Goal: Task Accomplishment & Management: Complete application form

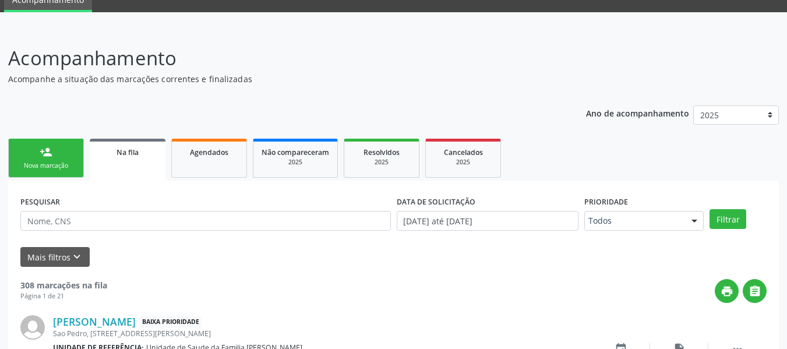
scroll to position [52, 0]
click at [36, 149] on link "person_add Nova marcação" at bounding box center [46, 158] width 76 height 39
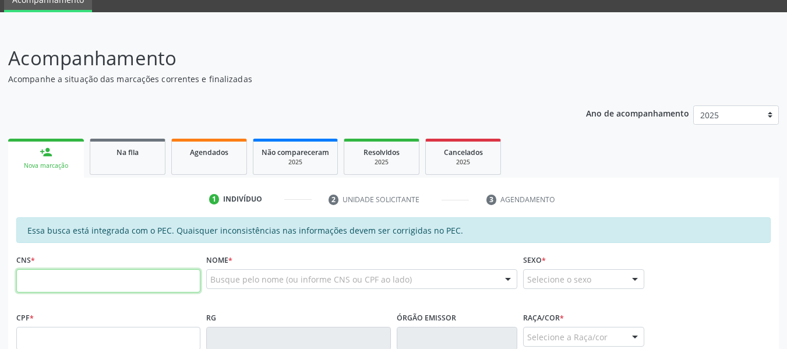
click at [29, 285] on input "text" at bounding box center [108, 280] width 184 height 23
type input "701 4026 9907 6138"
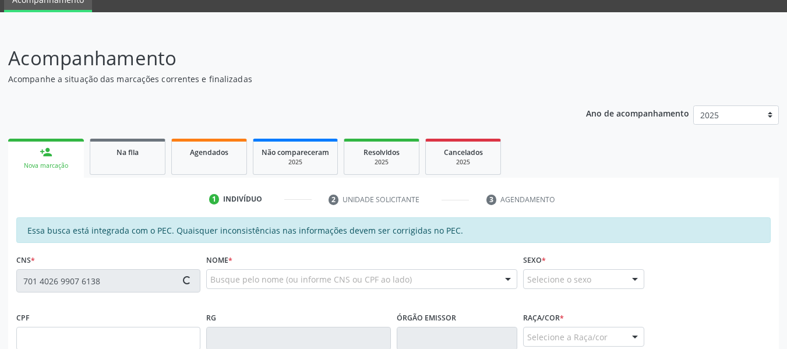
type input "955.829.754-20"
type input "28/08/1974"
type input "Maria Helena de Barros"
type input "(82) 99430-0828"
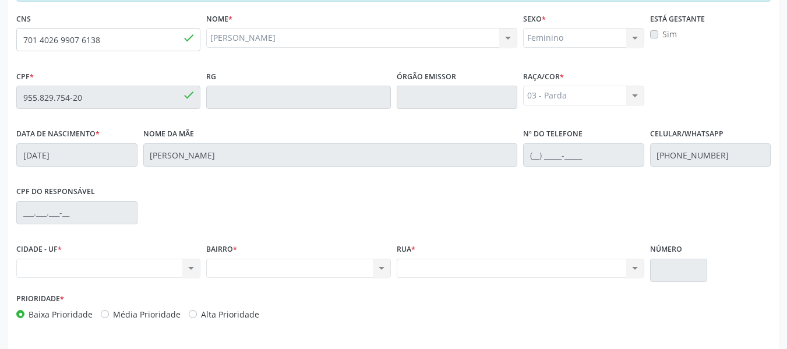
scroll to position [332, 0]
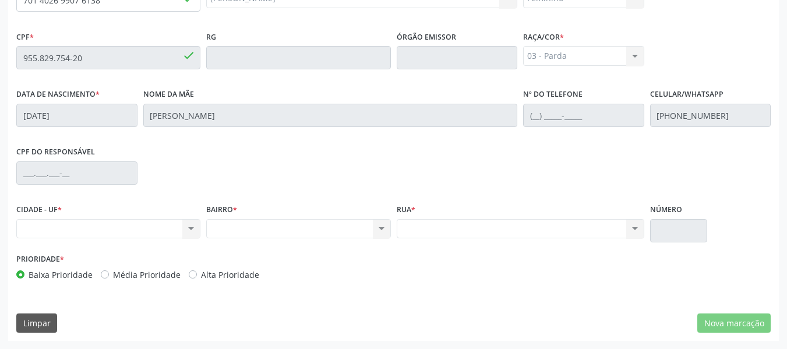
click at [197, 229] on div "Nenhum resultado encontrado para: " " Não há nenhuma opção para ser exibida." at bounding box center [108, 229] width 184 height 20
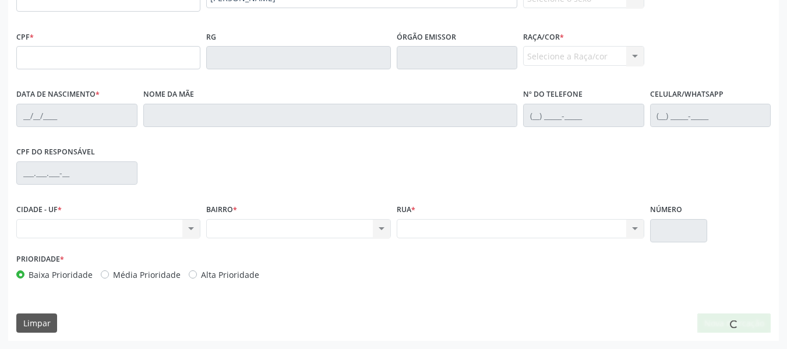
scroll to position [0, 0]
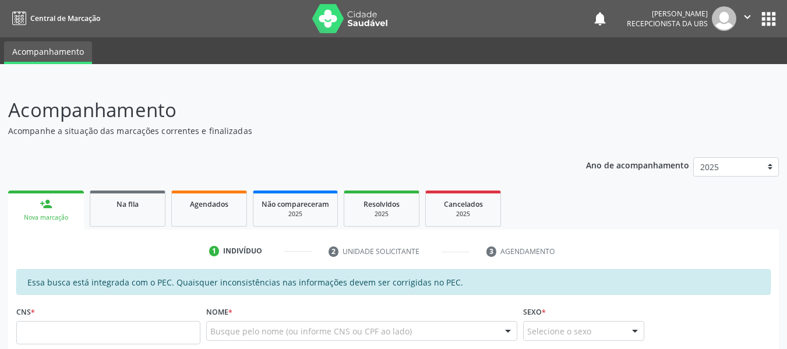
click at [83, 337] on input "text" at bounding box center [108, 332] width 184 height 23
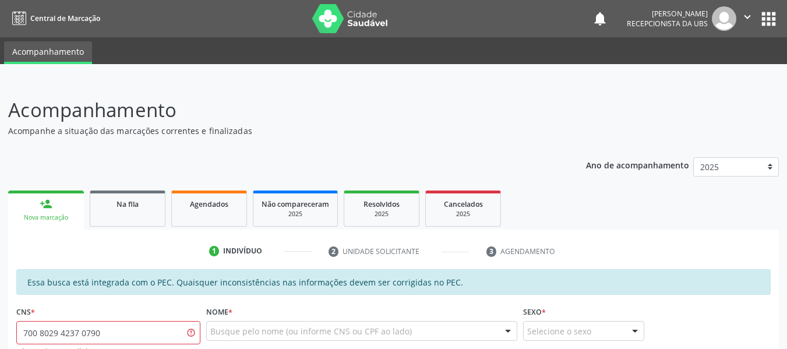
type input "700 8029 4237 0790"
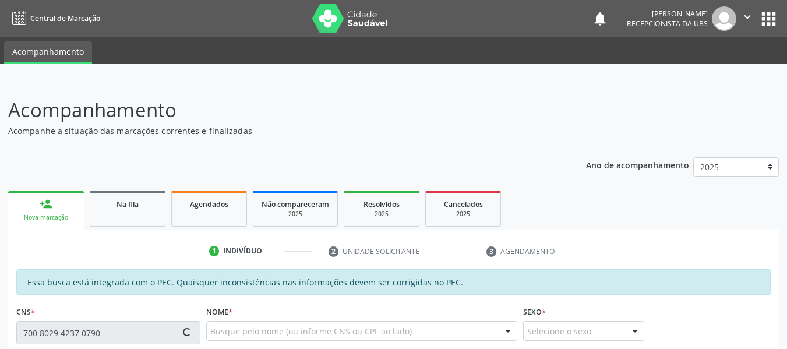
type input "024.520.701-57"
type input "13/06/1990"
type input "[PERSON_NAME]"
type input "[PHONE_NUMBER]"
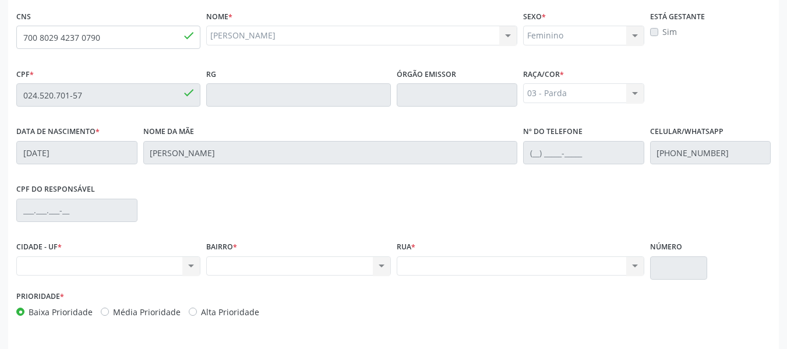
scroll to position [310, 0]
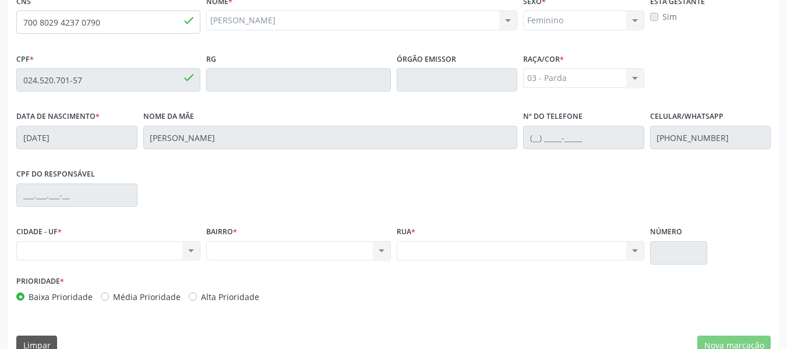
click at [102, 253] on div "Nenhum resultado encontrado para: " " Não há nenhuma opção para ser exibida." at bounding box center [108, 251] width 184 height 20
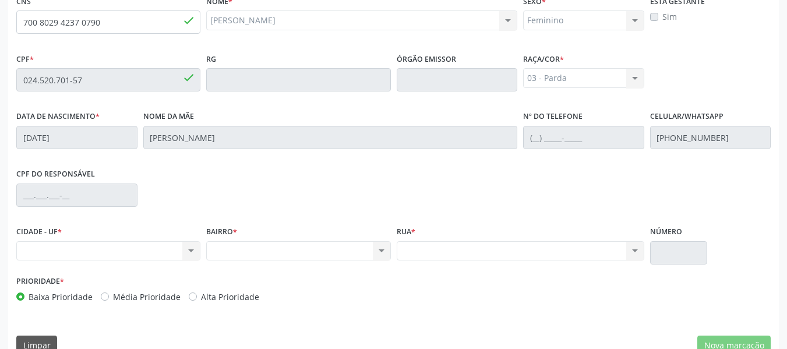
click at [102, 253] on div "Nenhum resultado encontrado para: " " Não há nenhuma opção para ser exibida." at bounding box center [108, 251] width 184 height 20
click at [189, 249] on div "Nenhum resultado encontrado para: " " Não há nenhuma opção para ser exibida." at bounding box center [108, 251] width 184 height 20
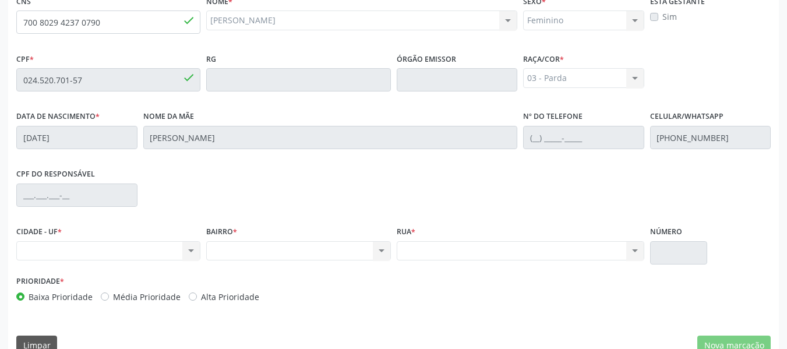
click at [189, 249] on div "Nenhum resultado encontrado para: " " Não há nenhuma opção para ser exibida." at bounding box center [108, 251] width 184 height 20
click at [48, 246] on div "Nenhum resultado encontrado para: " " Não há nenhuma opção para ser exibida." at bounding box center [108, 251] width 184 height 20
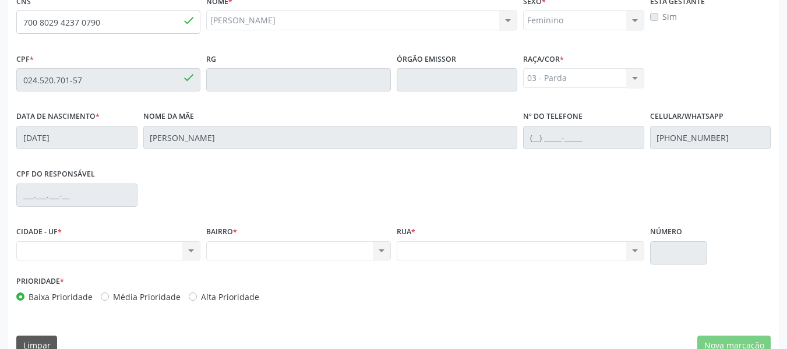
click at [48, 246] on div "Nenhum resultado encontrado para: " " Não há nenhuma opção para ser exibida." at bounding box center [108, 251] width 184 height 20
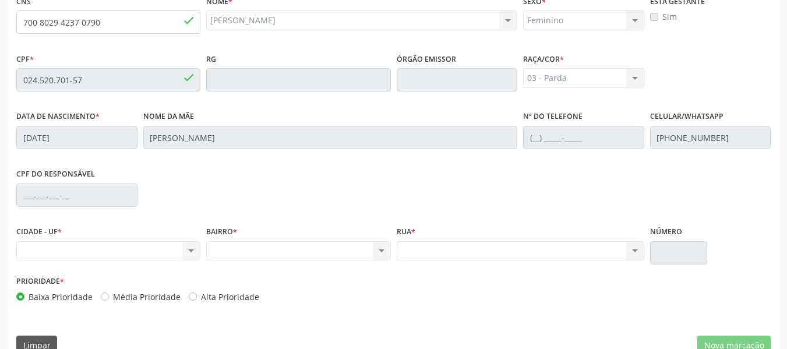
click at [48, 246] on div "Nenhum resultado encontrado para: " " Não há nenhuma opção para ser exibida." at bounding box center [108, 251] width 184 height 20
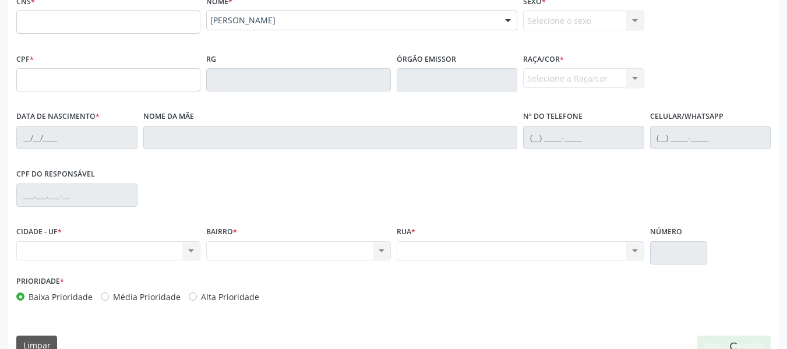
scroll to position [0, 0]
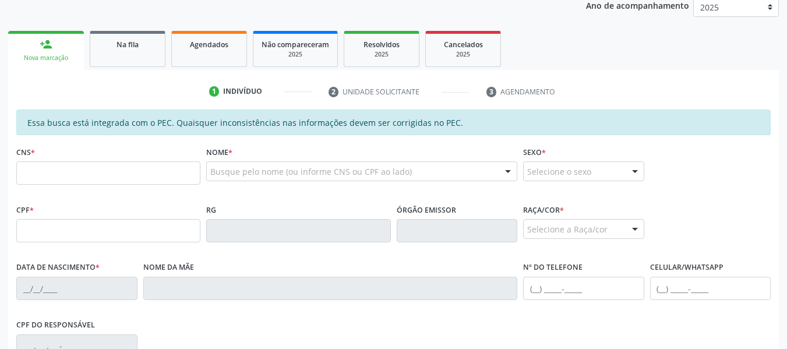
scroll to position [163, 0]
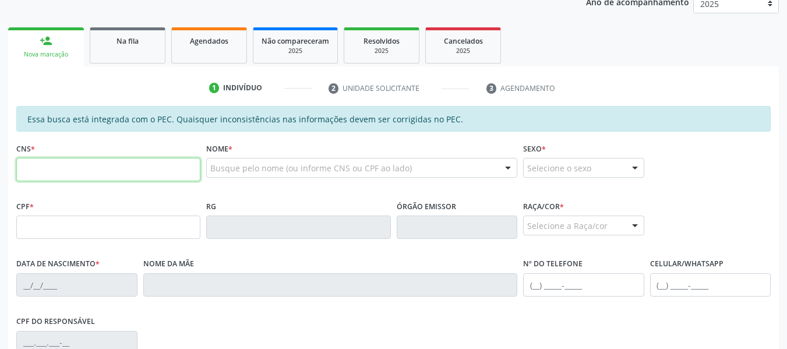
click at [70, 172] on input "text" at bounding box center [108, 169] width 184 height 23
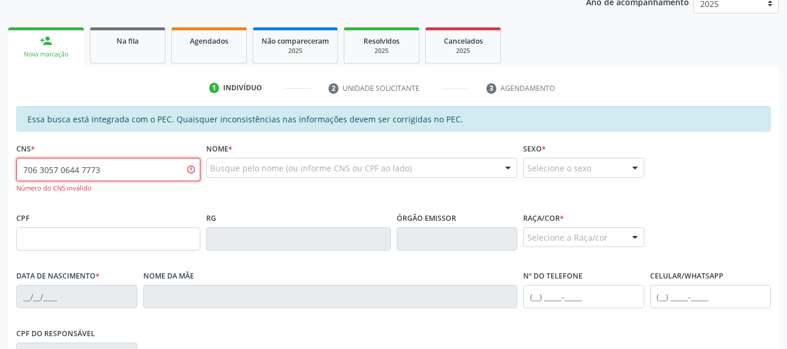
type input "706 3057 0644 7773"
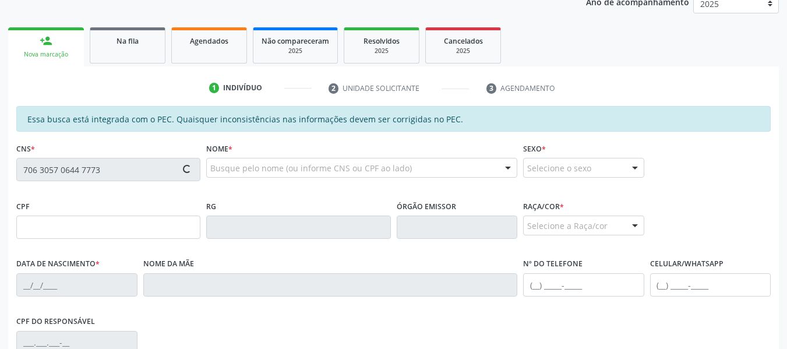
type input "150.535.334-31"
type input "[DATE]"
type input "[PERSON_NAME]"
type input "[PHONE_NUMBER]"
type input "152"
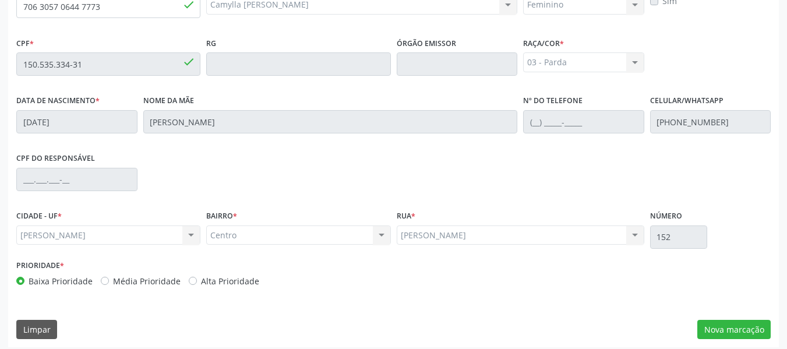
scroll to position [332, 0]
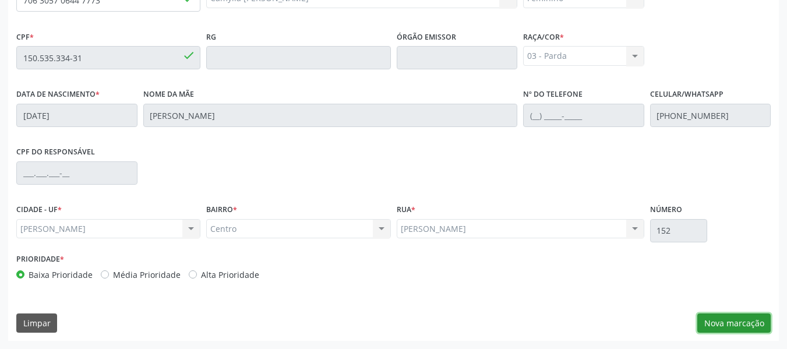
click at [740, 320] on button "Nova marcação" at bounding box center [733, 323] width 73 height 20
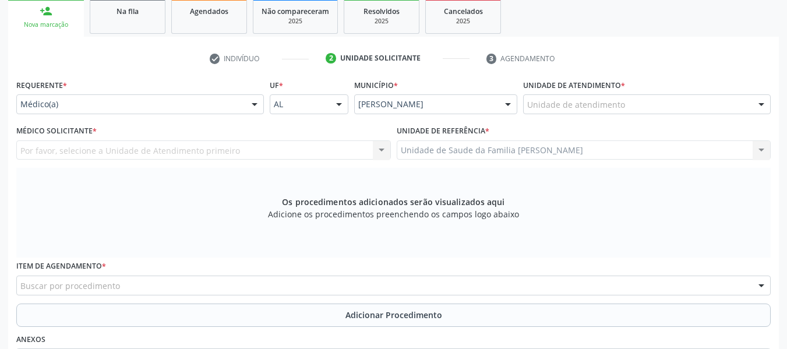
scroll to position [185, 0]
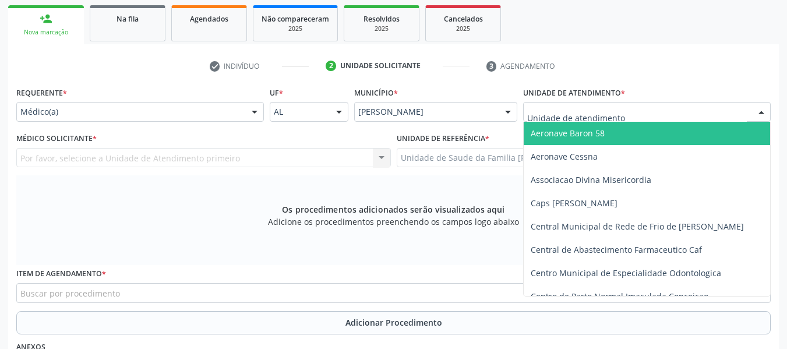
click at [762, 108] on div at bounding box center [760, 112] width 17 height 20
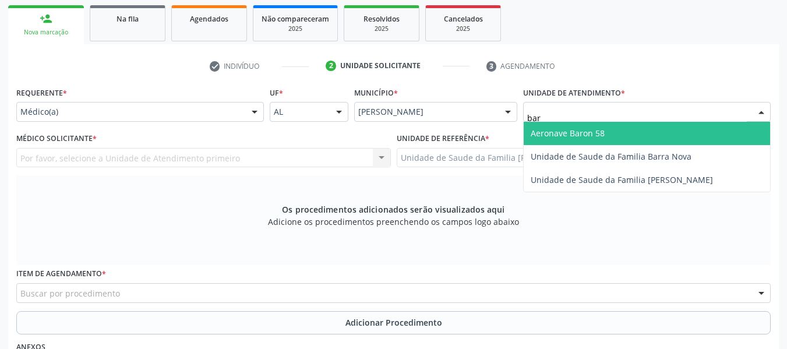
type input "barr"
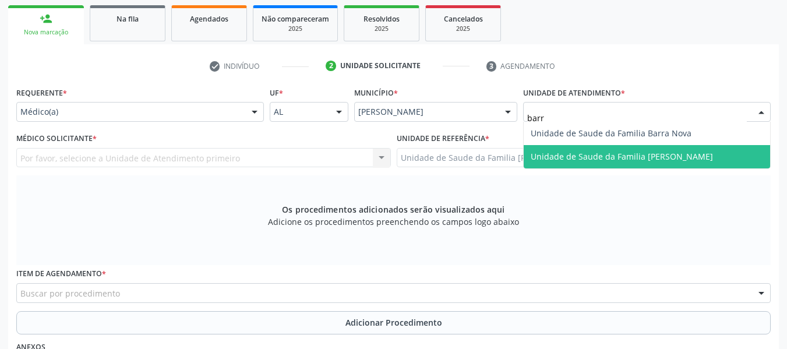
click at [689, 158] on span "Unidade de Saude da Familia [PERSON_NAME]" at bounding box center [621, 156] width 182 height 11
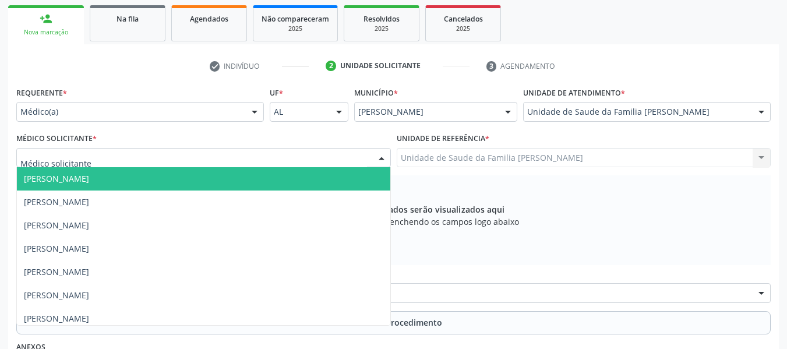
click at [380, 157] on div at bounding box center [381, 158] width 17 height 20
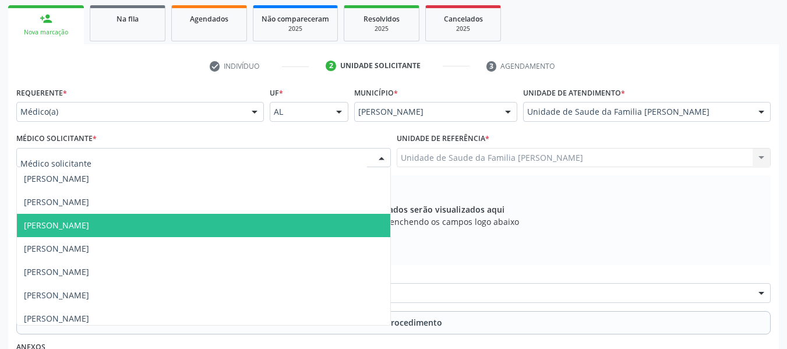
click at [89, 226] on span "[PERSON_NAME]" at bounding box center [56, 224] width 65 height 11
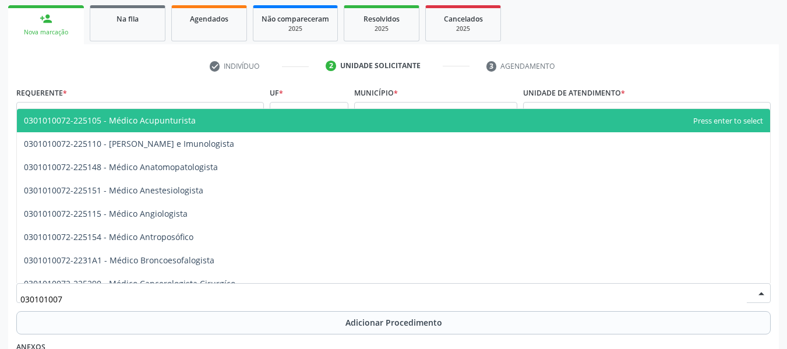
type input "0301010072"
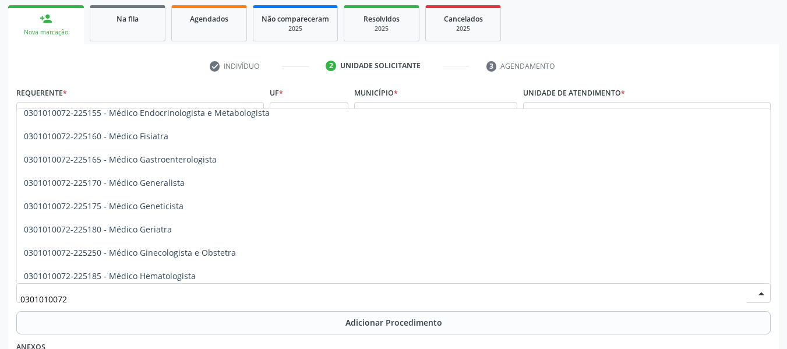
scroll to position [566, 0]
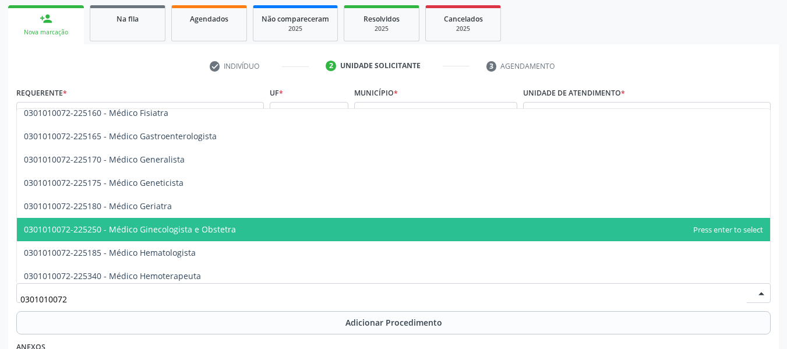
click at [218, 226] on span "0301010072-225250 - Médico Ginecologista e Obstetra" at bounding box center [130, 229] width 212 height 11
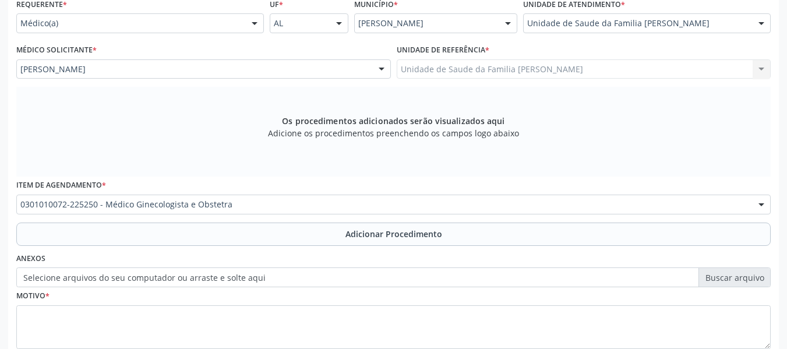
scroll to position [278, 0]
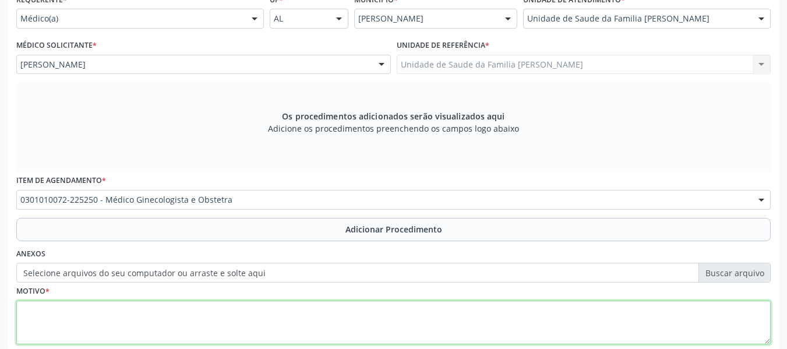
click at [82, 319] on textarea at bounding box center [393, 322] width 754 height 44
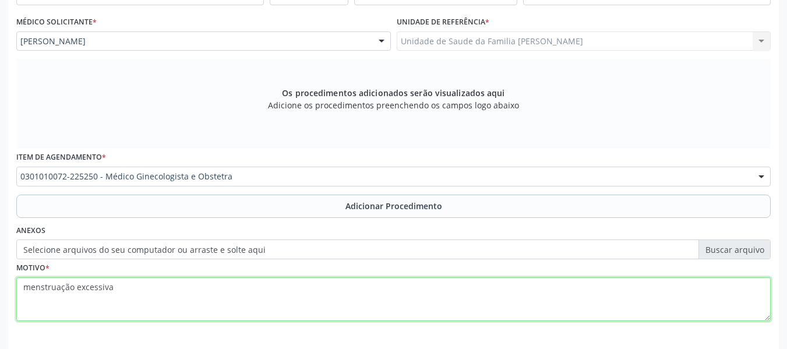
scroll to position [350, 0]
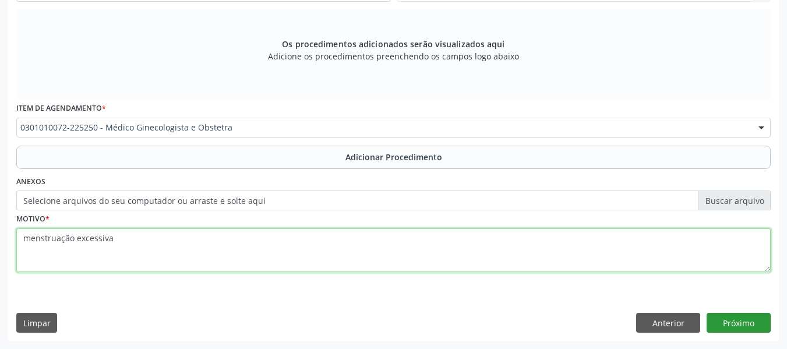
type textarea "menstruação excessiva"
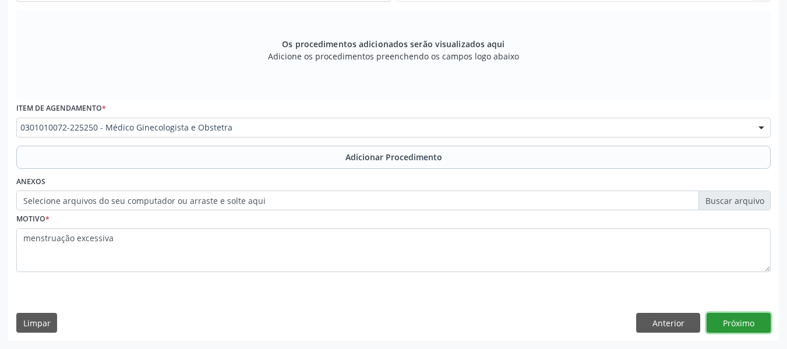
click at [732, 323] on button "Próximo" at bounding box center [738, 323] width 64 height 20
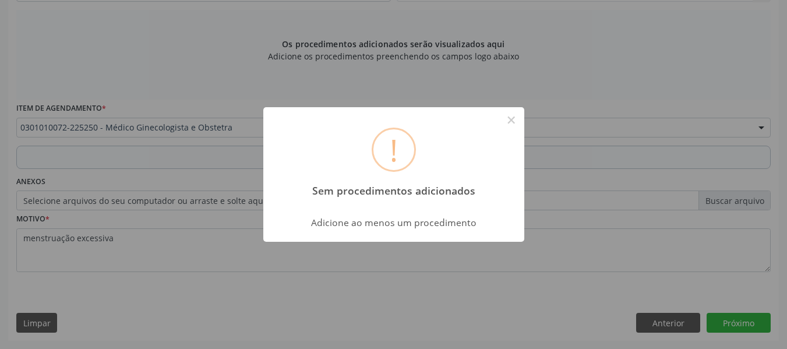
click at [417, 258] on div "! Sem procedimentos adicionados × Adicione ao menos um procedimento OK Cancel" at bounding box center [393, 174] width 787 height 349
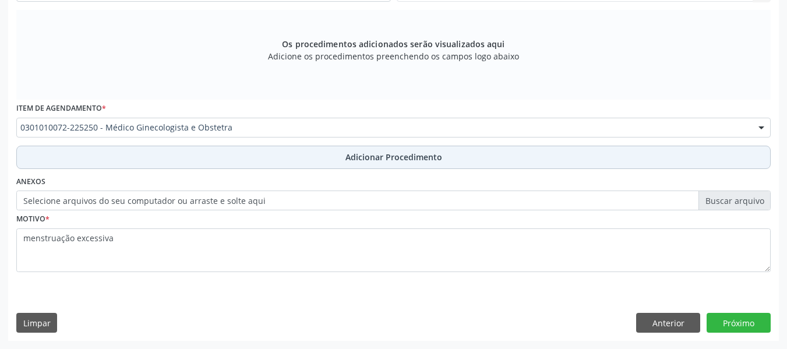
click at [407, 157] on span "Adicionar Procedimento" at bounding box center [393, 157] width 97 height 12
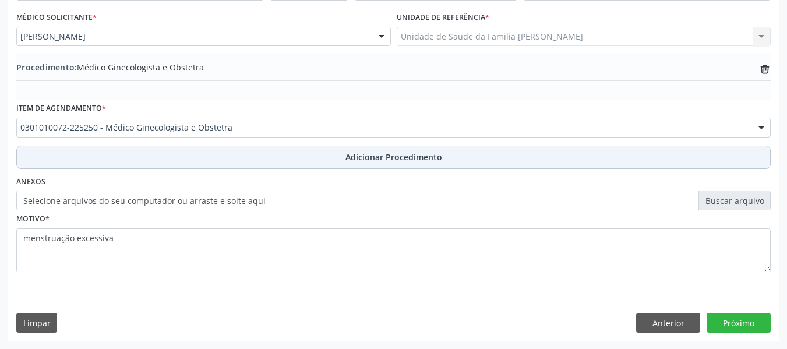
scroll to position [306, 0]
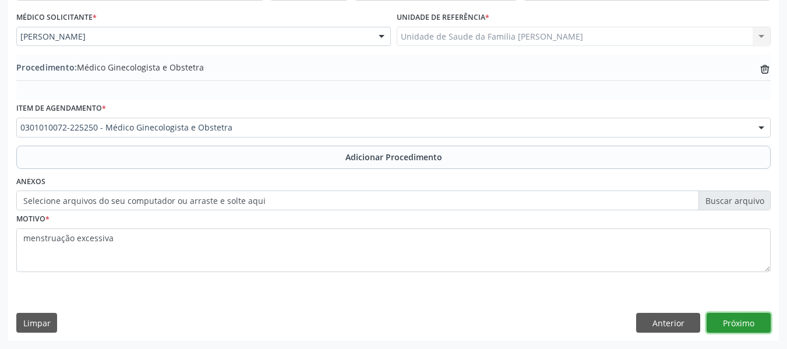
click at [727, 320] on button "Próximo" at bounding box center [738, 323] width 64 height 20
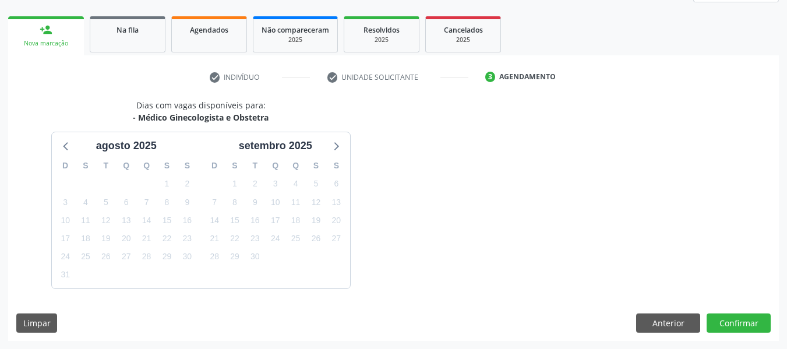
scroll to position [208, 0]
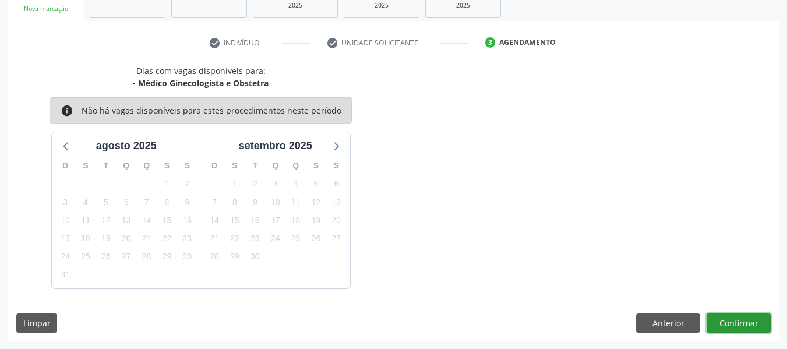
click at [727, 320] on button "Confirmar" at bounding box center [738, 323] width 64 height 20
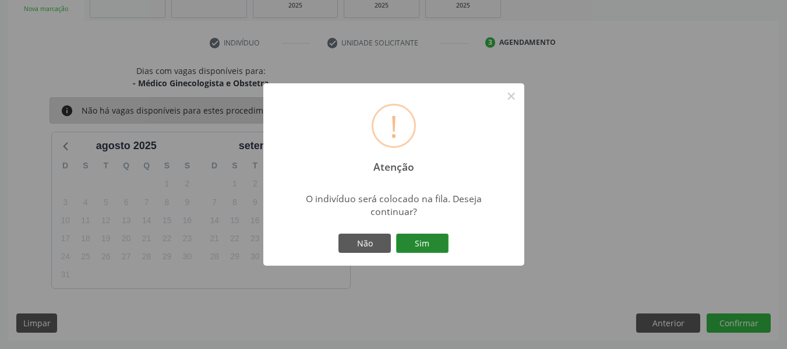
click at [425, 237] on button "Sim" at bounding box center [422, 243] width 52 height 20
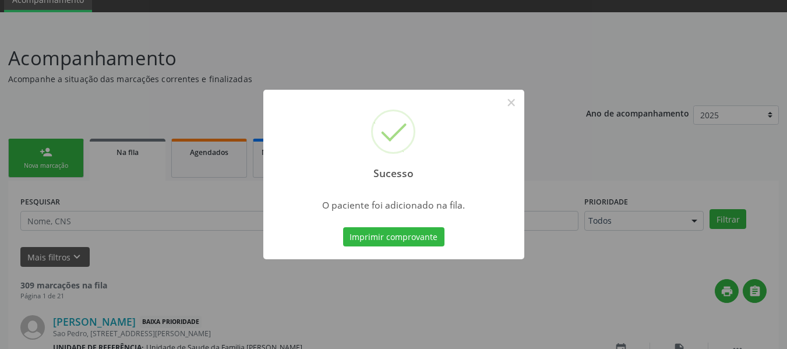
scroll to position [0, 0]
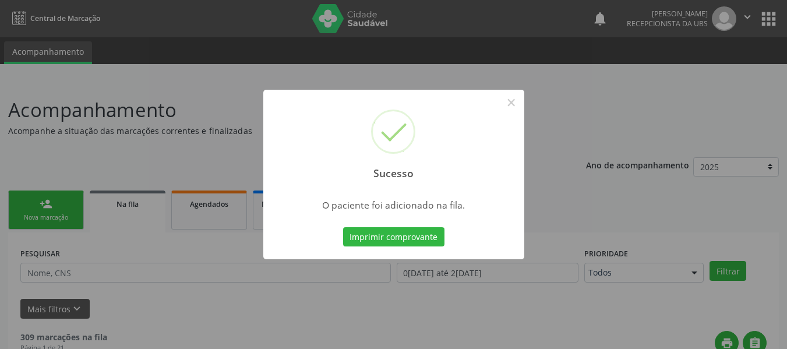
click at [88, 266] on div "Sucesso × O paciente foi adicionado na fila. Imprimir comprovante Cancel" at bounding box center [393, 174] width 787 height 349
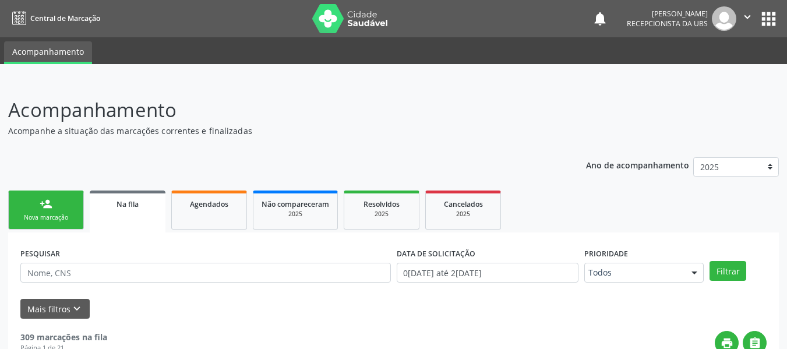
click at [42, 205] on div "person_add" at bounding box center [46, 203] width 13 height 13
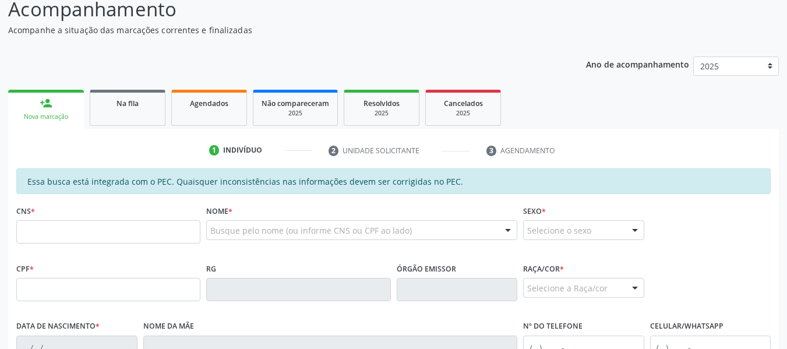
scroll to position [124, 0]
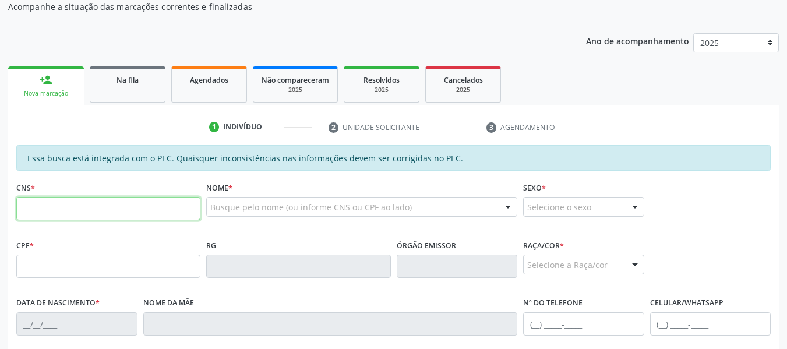
click at [37, 208] on input "text" at bounding box center [108, 208] width 184 height 23
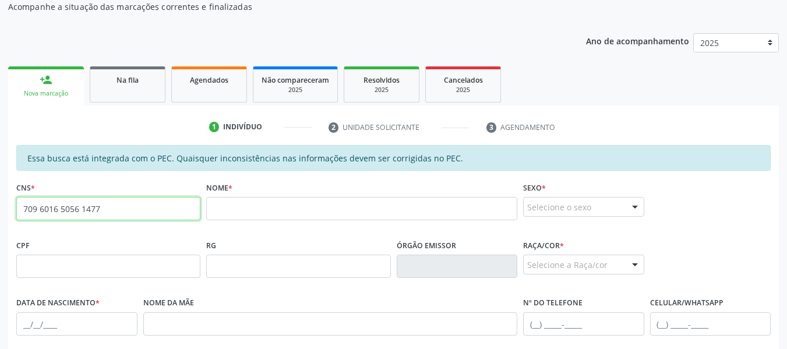
click at [110, 208] on input "709 6016 5056 1477" at bounding box center [108, 208] width 184 height 23
type input "7"
type input "702 3011 9704 4114"
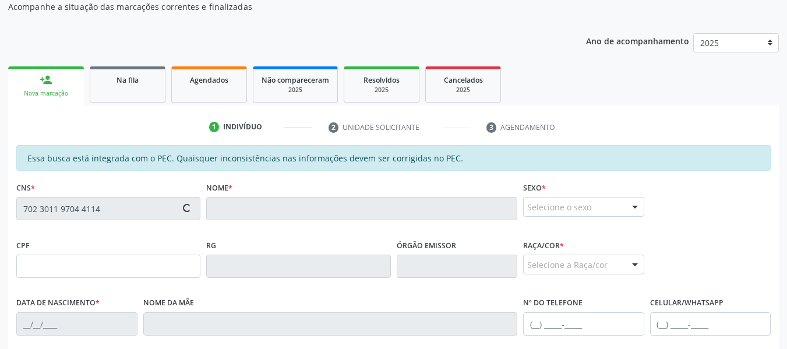
type input "147.613.674-23"
type input "1[DATE]"
type input "[PERSON_NAME]"
type input "[PHONE_NUMBER]"
type input "356"
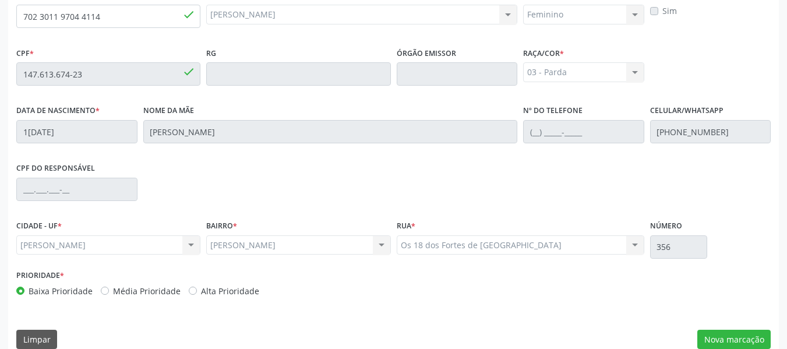
scroll to position [332, 0]
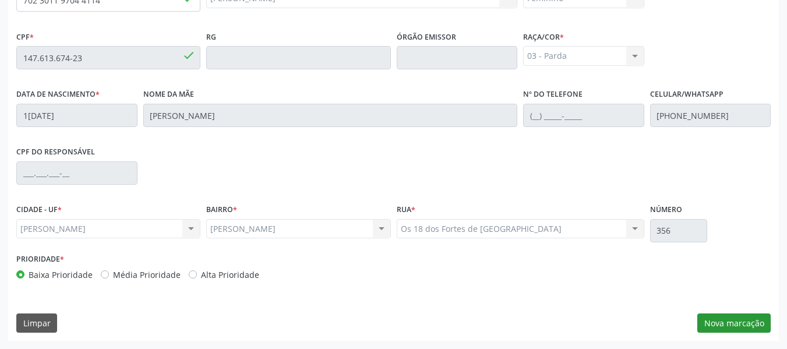
drag, startPoint x: 733, startPoint y: 229, endPoint x: 739, endPoint y: 321, distance: 92.2
click at [739, 321] on div "Essa busca está integrada com o PEC. Quaisquer inconsistências nas informações …" at bounding box center [393, 139] width 770 height 404
click at [739, 321] on button "Nova marcação" at bounding box center [733, 323] width 73 height 20
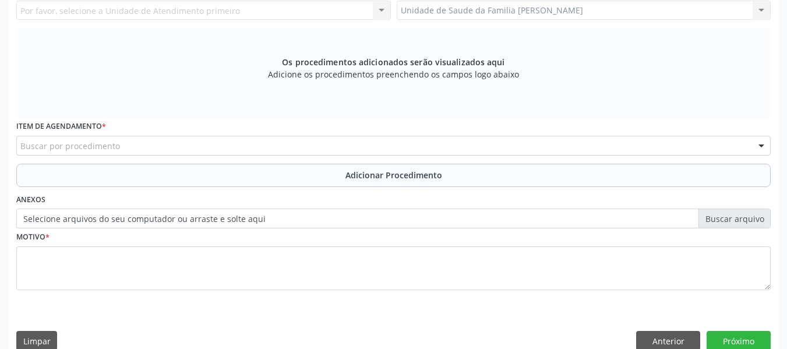
click at [739, 321] on div "Requerente * Médico(a) Médico(a) Enfermeiro(a) Paciente Nenhum resultado encont…" at bounding box center [393, 148] width 770 height 422
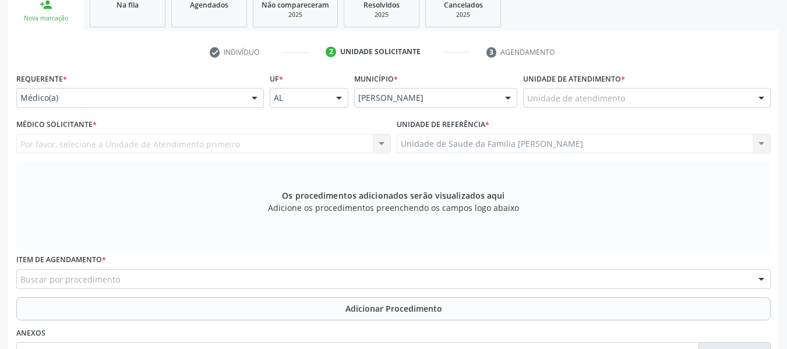
scroll to position [193, 0]
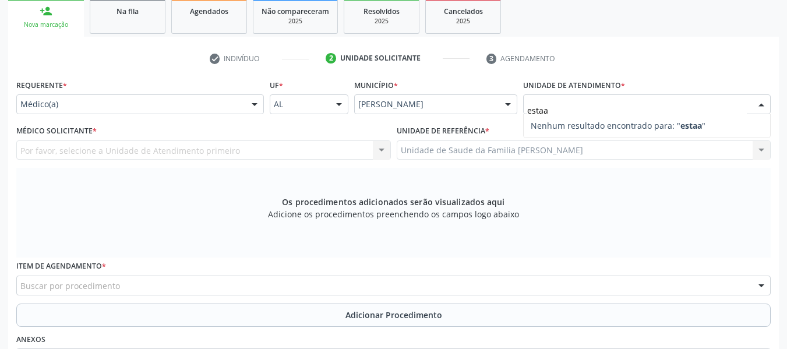
type input "esta"
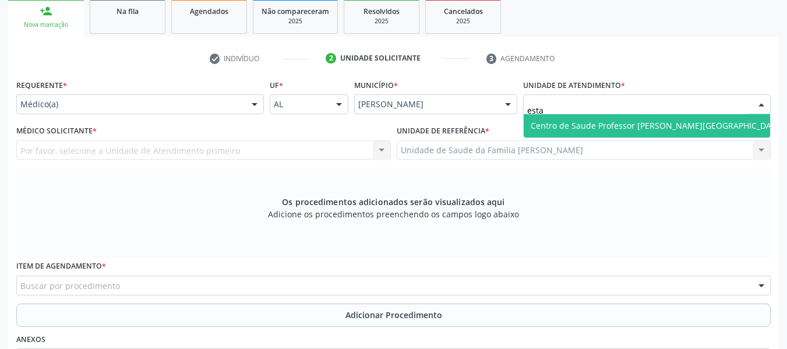
click at [596, 124] on span "Centro de Saude Professor [PERSON_NAME][GEOGRAPHIC_DATA]" at bounding box center [656, 125] width 253 height 11
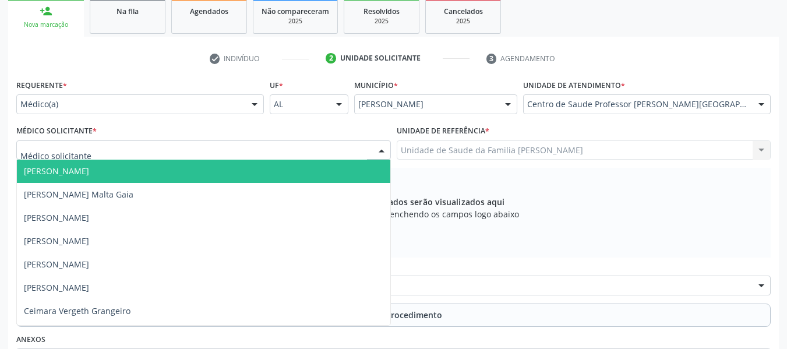
click at [378, 149] on div at bounding box center [381, 151] width 17 height 20
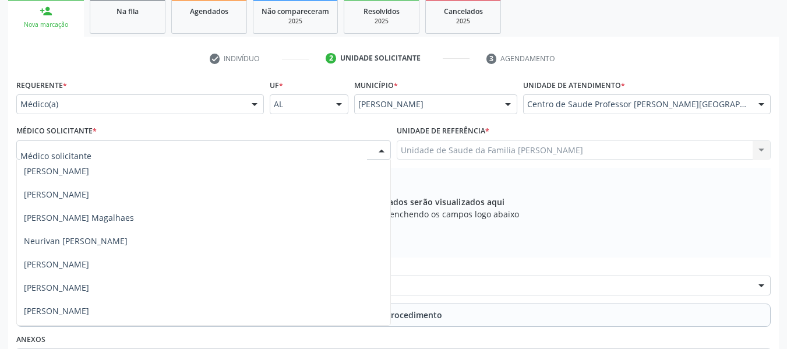
scroll to position [768, 0]
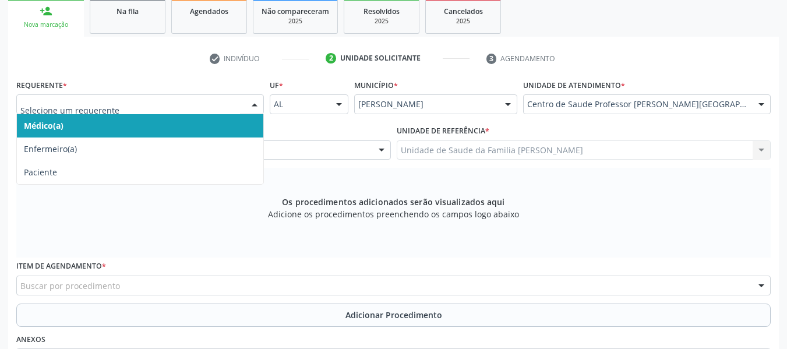
click at [253, 105] on div at bounding box center [254, 105] width 17 height 20
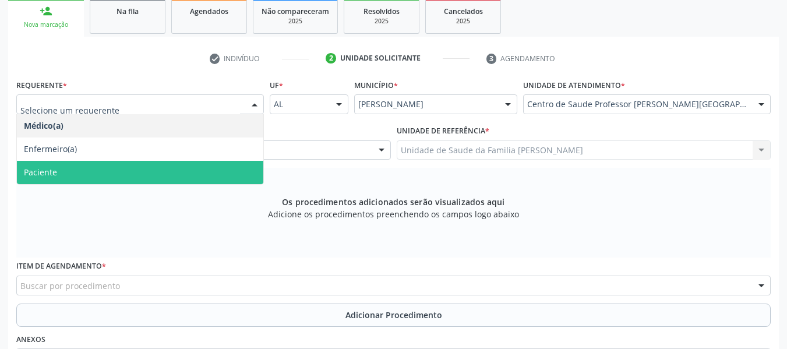
click at [51, 171] on span "Paciente" at bounding box center [40, 172] width 33 height 11
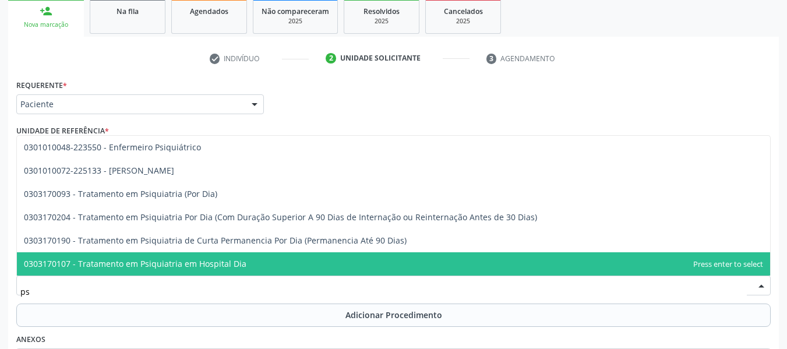
type input "p"
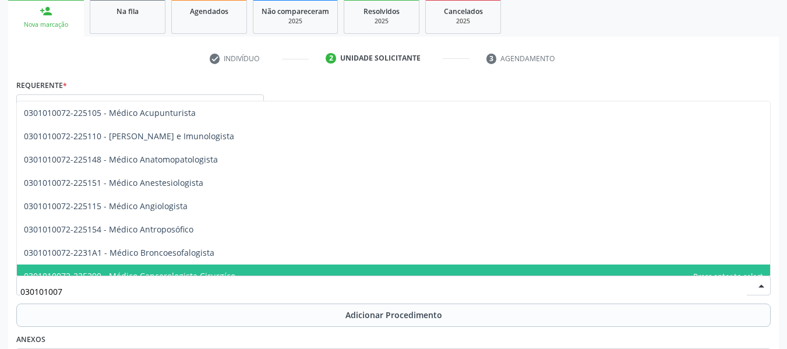
type input "0301010072"
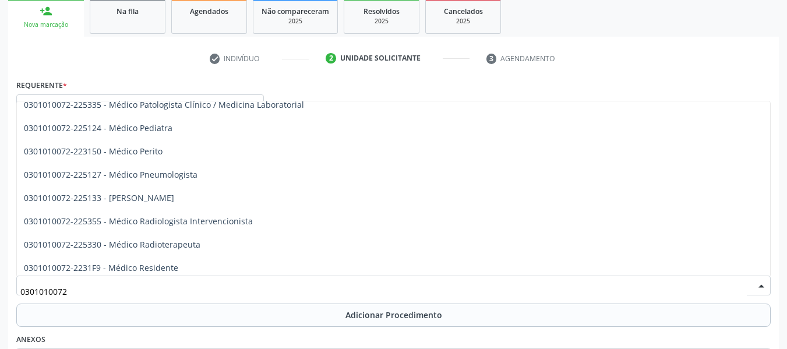
scroll to position [1110, 0]
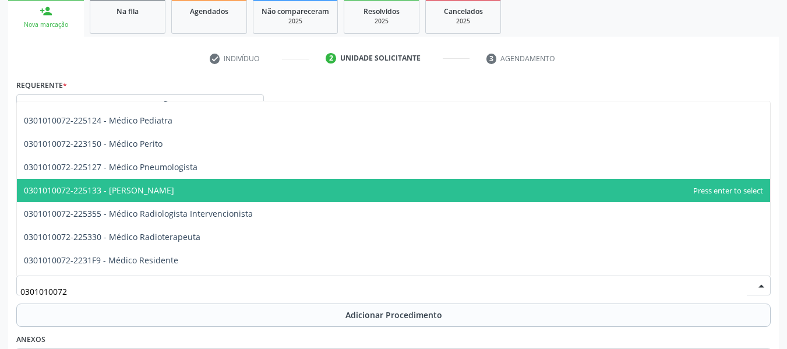
click at [171, 188] on span "0301010072-225133 - [PERSON_NAME]" at bounding box center [99, 190] width 150 height 11
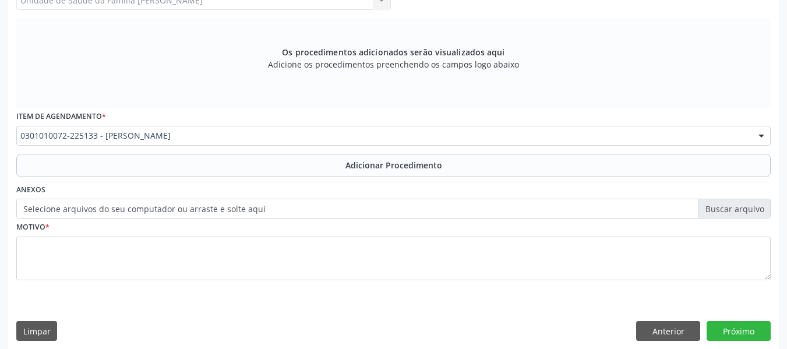
scroll to position [350, 0]
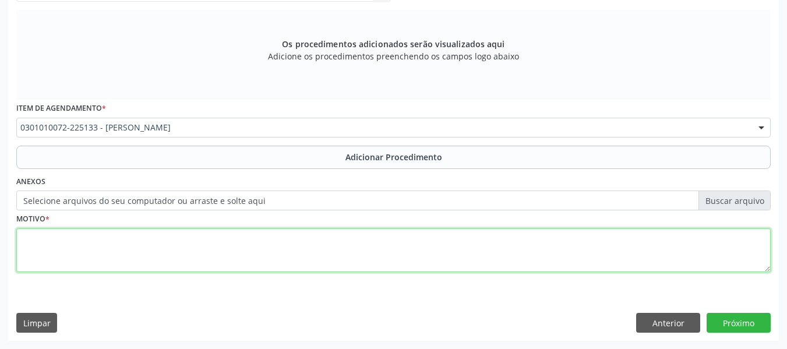
click at [40, 247] on textarea at bounding box center [393, 250] width 754 height 44
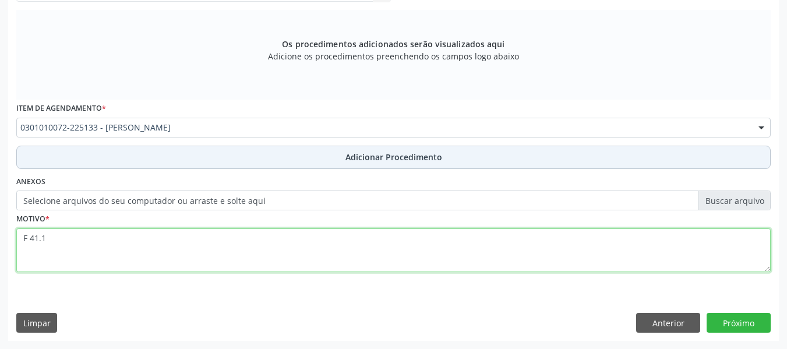
type textarea "F 41.1"
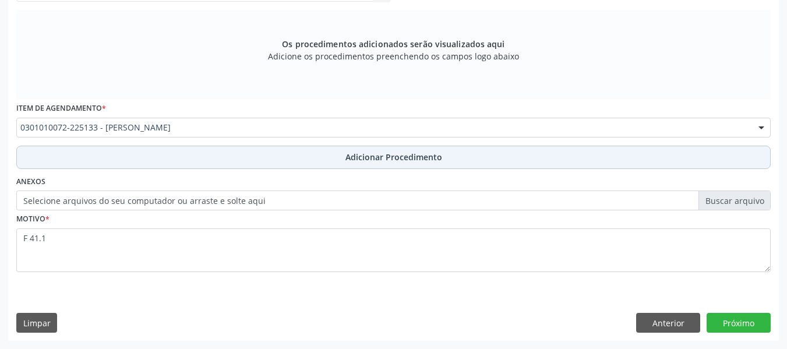
click at [372, 155] on span "Adicionar Procedimento" at bounding box center [393, 157] width 97 height 12
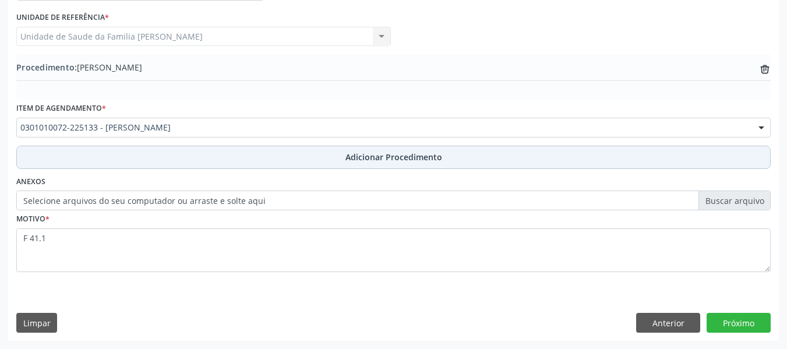
scroll to position [306, 0]
click at [372, 155] on span "Adicionar Procedimento" at bounding box center [393, 157] width 97 height 12
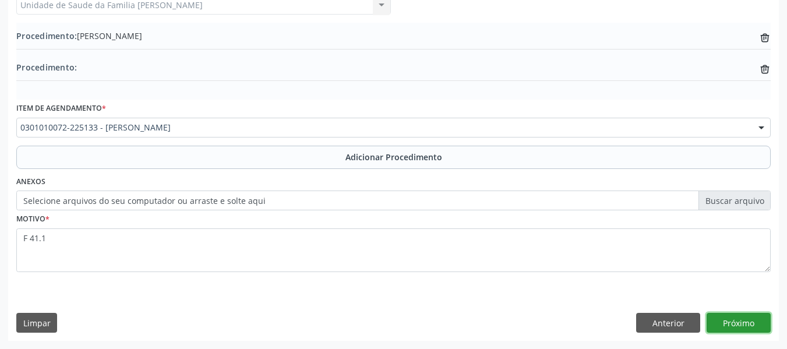
click at [743, 321] on button "Próximo" at bounding box center [738, 323] width 64 height 20
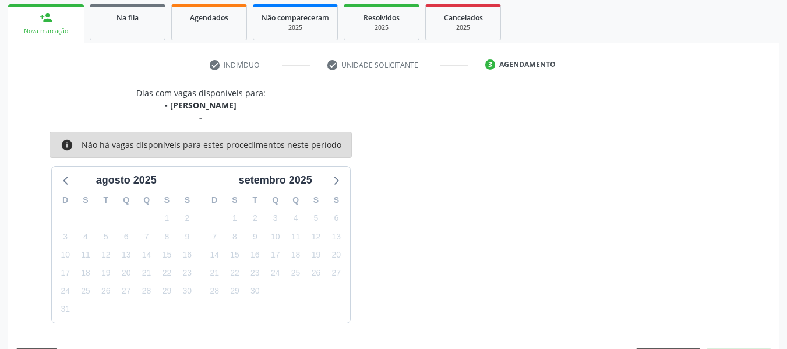
scroll to position [221, 0]
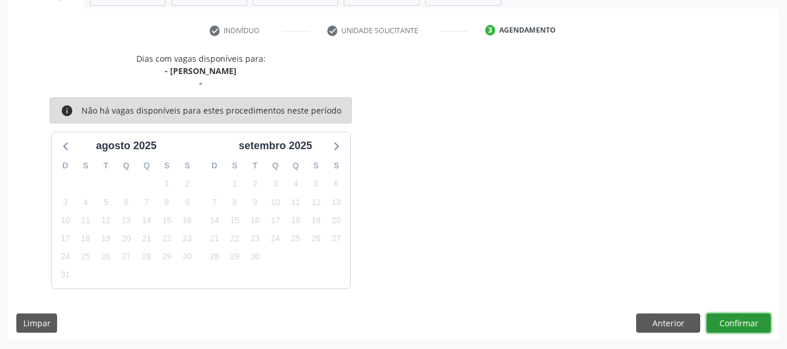
click at [743, 321] on button "Confirmar" at bounding box center [738, 323] width 64 height 20
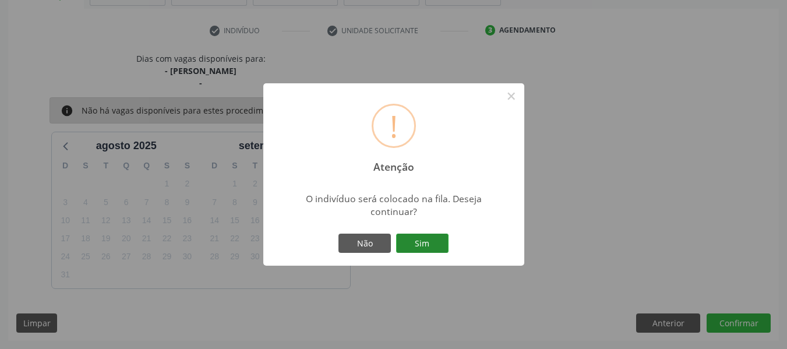
click at [421, 244] on button "Sim" at bounding box center [422, 243] width 52 height 20
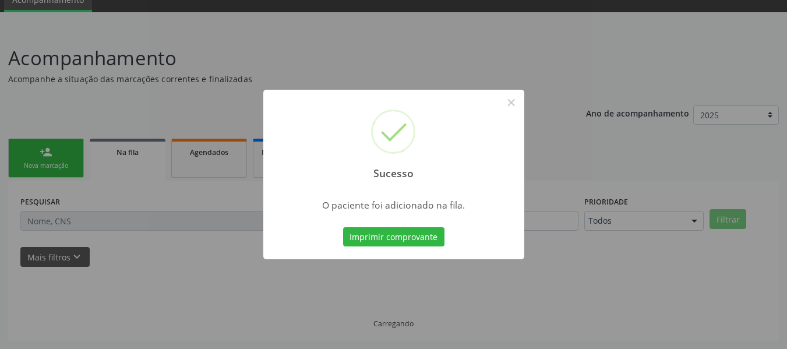
scroll to position [52, 0]
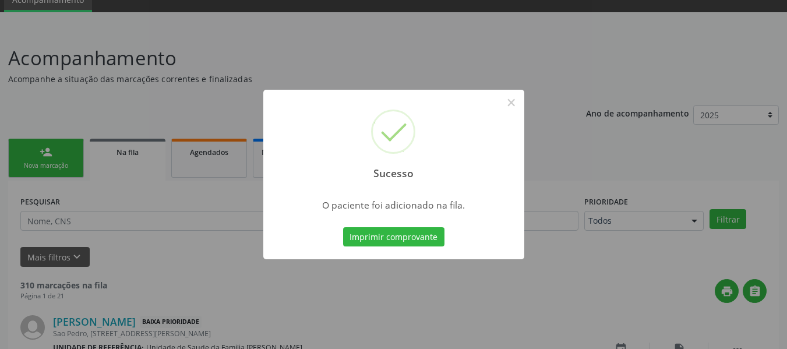
click at [44, 157] on div "Sucesso × O paciente foi adicionado na fila. Imprimir comprovante Cancel" at bounding box center [393, 174] width 787 height 349
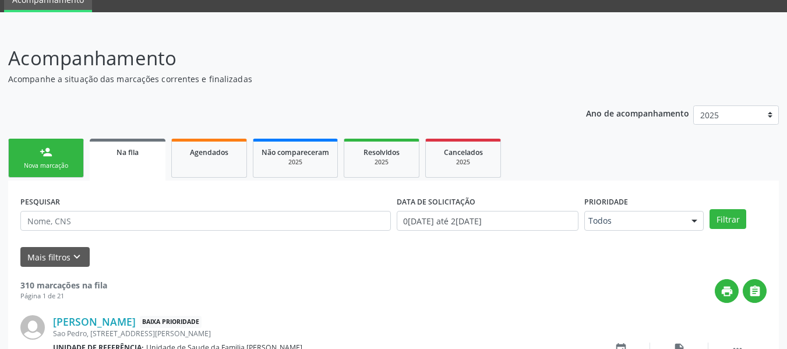
click at [44, 157] on div "person_add" at bounding box center [46, 152] width 13 height 13
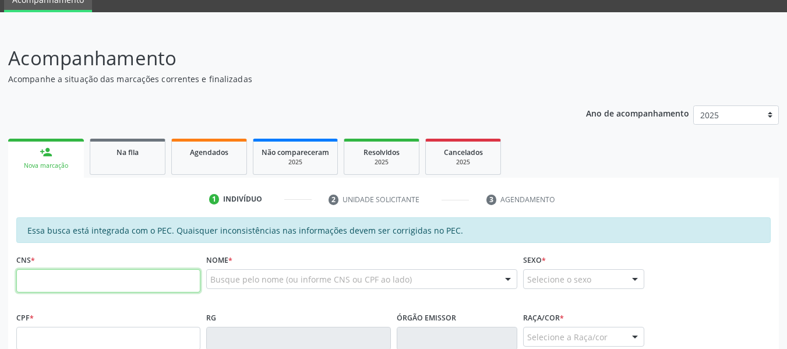
click at [27, 282] on input "text" at bounding box center [108, 280] width 184 height 23
type input "708 6065 3000 6480"
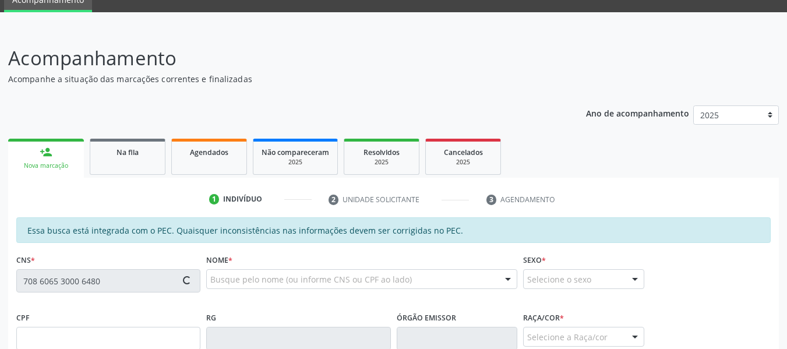
type input "070.434.534-02"
type input "[DATE]"
type input "[PERSON_NAME]"
type input "[PHONE_NUMBER]"
type input "56"
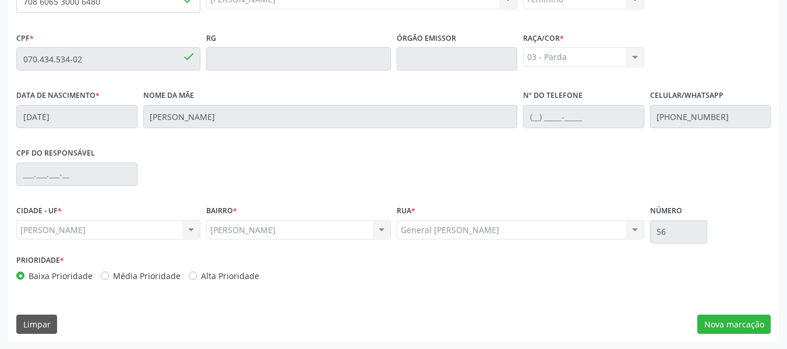
scroll to position [332, 0]
click at [725, 325] on button "Nova marcação" at bounding box center [733, 323] width 73 height 20
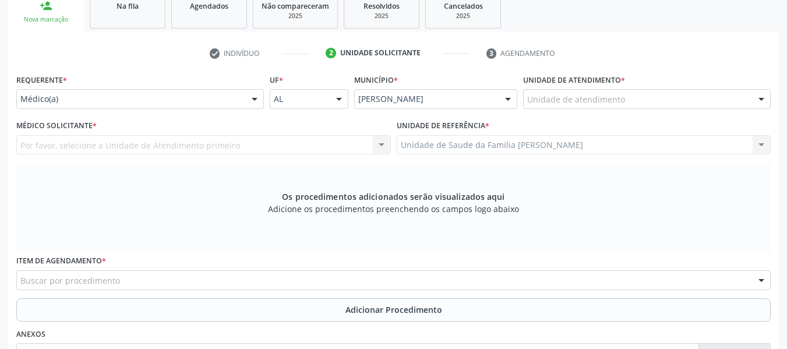
scroll to position [193, 0]
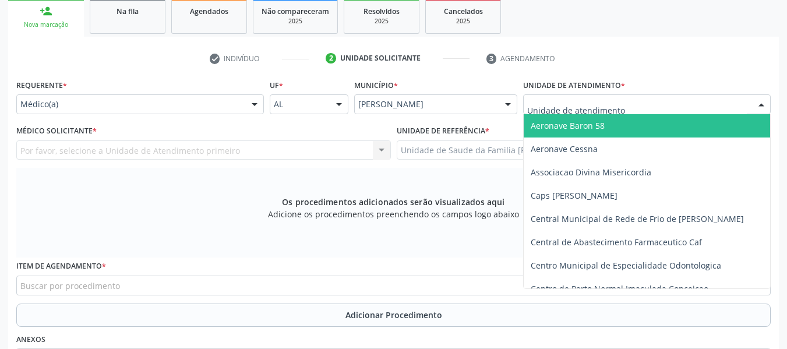
click at [760, 104] on div at bounding box center [760, 105] width 17 height 20
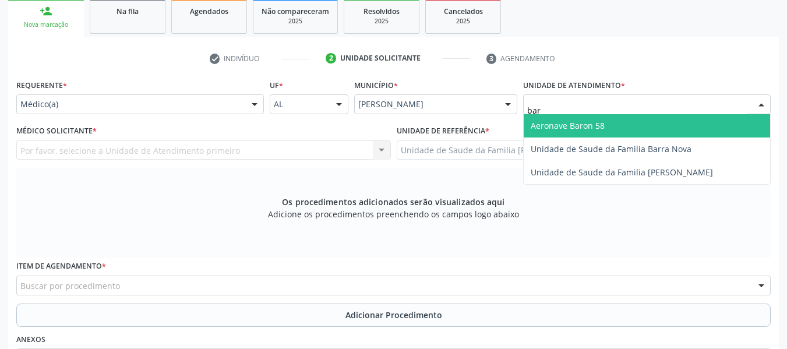
type input "barr"
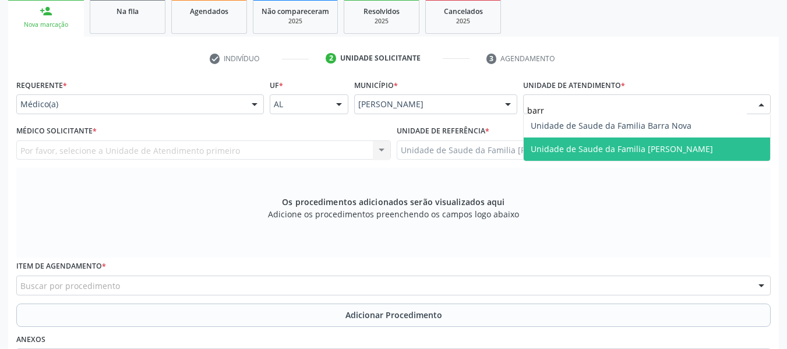
click at [649, 143] on span "Unidade de Saude da Familia [PERSON_NAME]" at bounding box center [621, 148] width 182 height 11
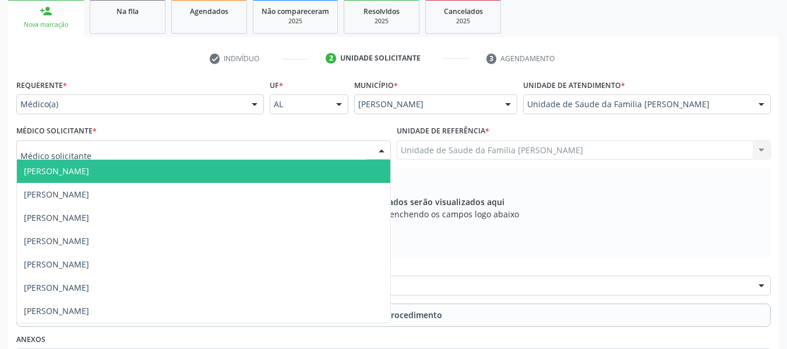
click at [381, 148] on div at bounding box center [381, 151] width 17 height 20
click at [162, 172] on span "[PERSON_NAME]" at bounding box center [203, 171] width 373 height 23
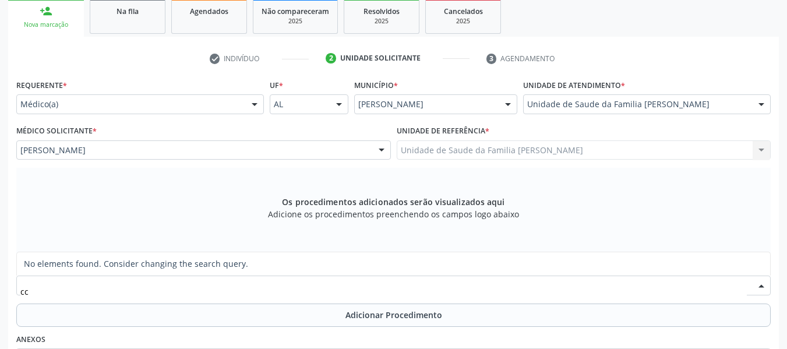
type input "c"
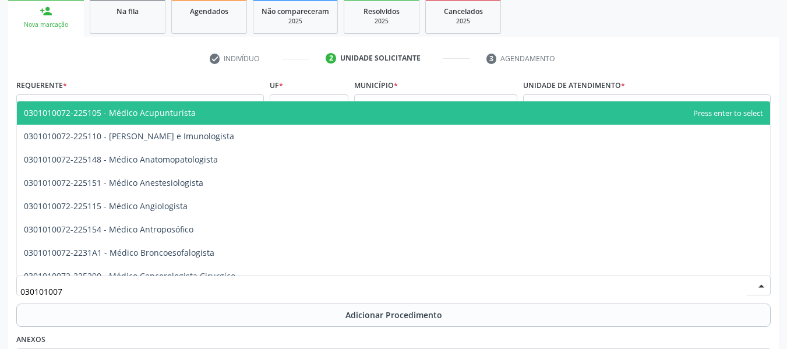
type input "0301010072"
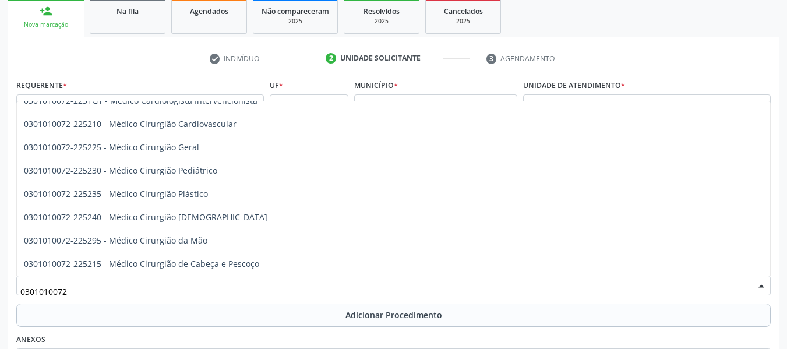
scroll to position [256, 0]
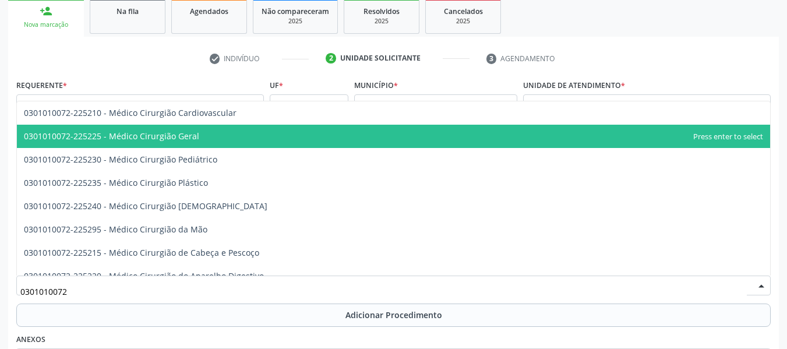
click at [178, 134] on span "0301010072-225225 - Médico Cirurgião Geral" at bounding box center [111, 135] width 175 height 11
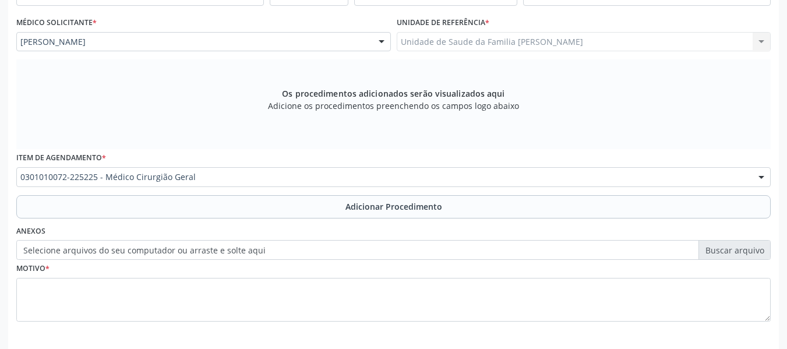
scroll to position [309, 0]
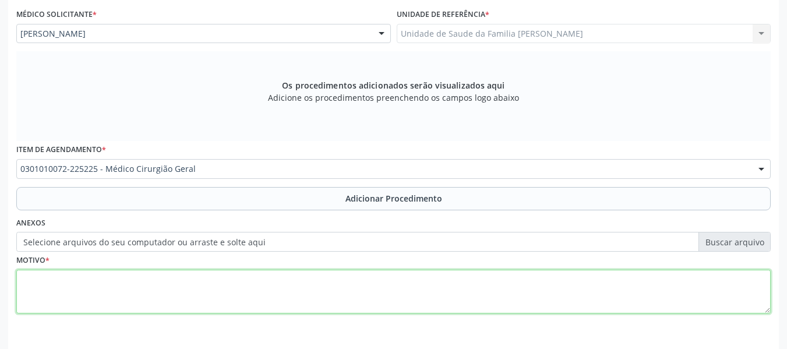
click at [84, 285] on textarea at bounding box center [393, 292] width 754 height 44
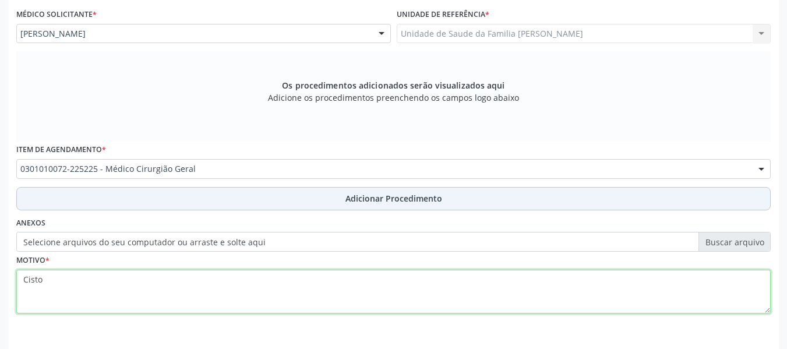
type textarea "Cisto"
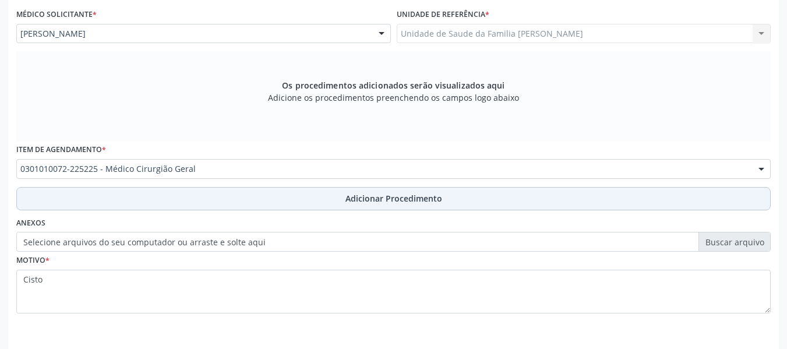
click at [402, 196] on span "Adicionar Procedimento" at bounding box center [393, 198] width 97 height 12
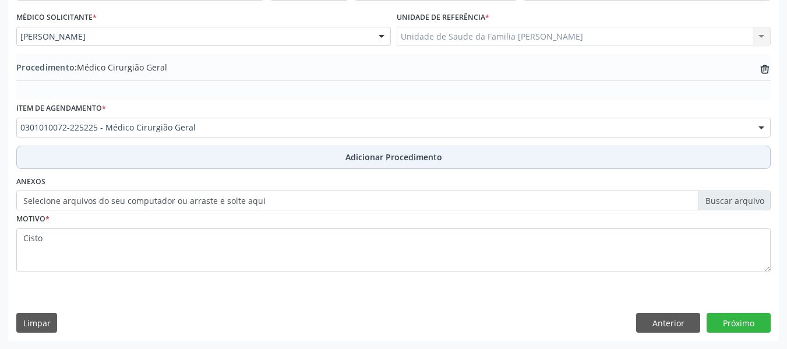
scroll to position [306, 0]
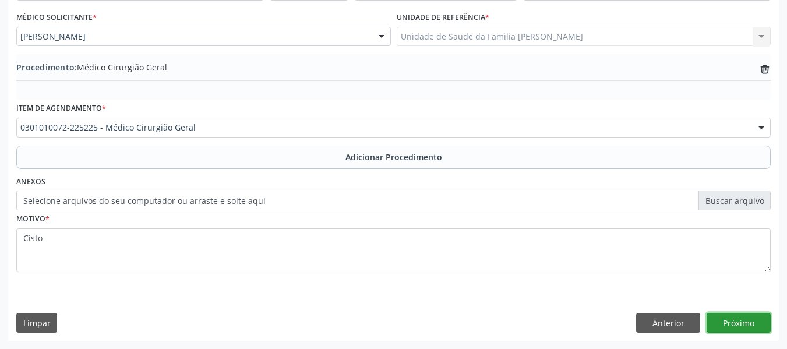
click at [746, 321] on button "Próximo" at bounding box center [738, 323] width 64 height 20
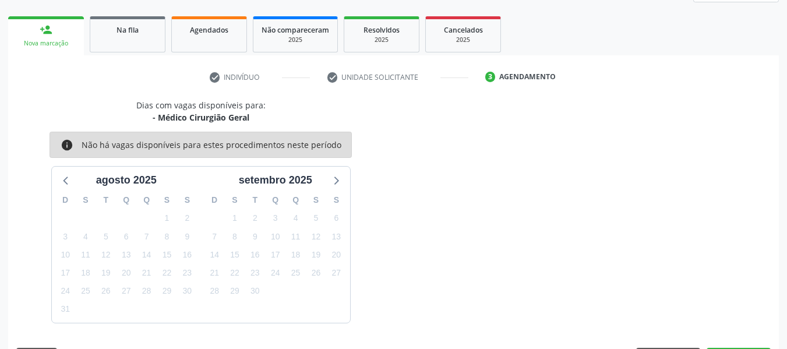
scroll to position [208, 0]
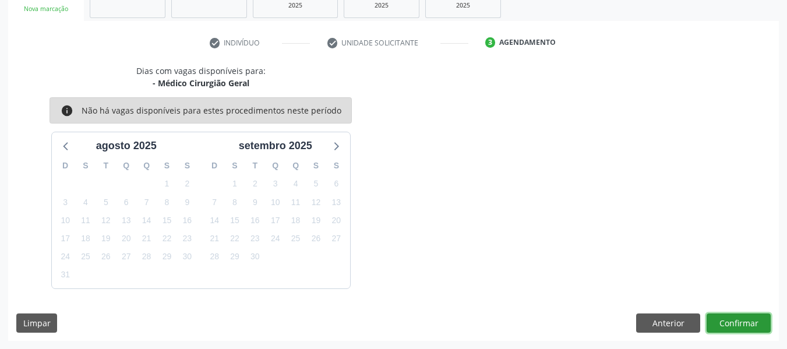
click at [746, 321] on button "Confirmar" at bounding box center [738, 323] width 64 height 20
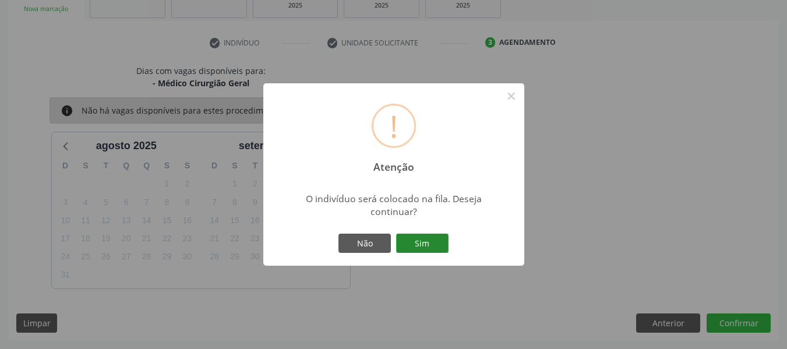
click at [424, 240] on button "Sim" at bounding box center [422, 243] width 52 height 20
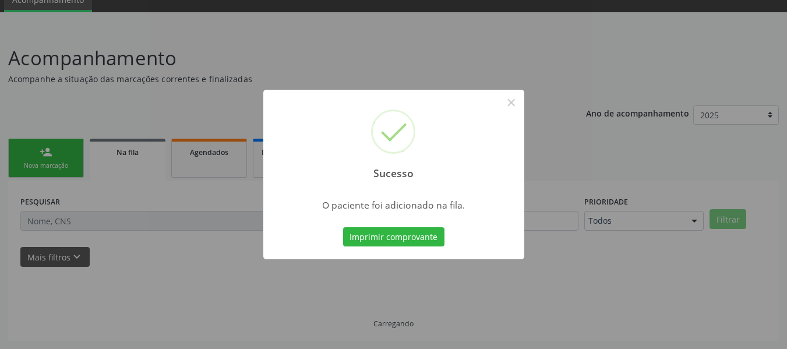
scroll to position [52, 0]
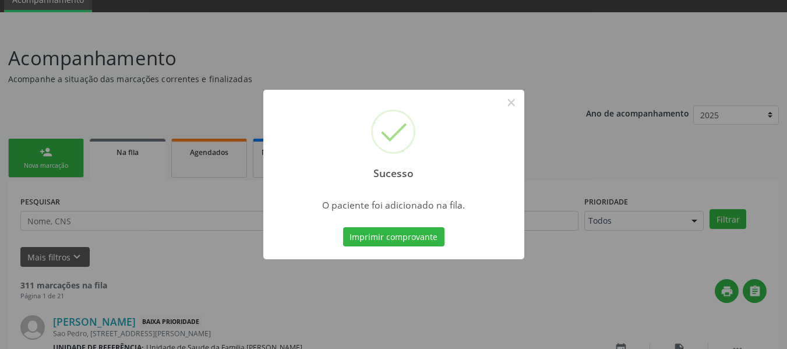
click at [32, 149] on div "Sucesso × O paciente foi adicionado na fila. Imprimir comprovante Cancel" at bounding box center [393, 174] width 787 height 349
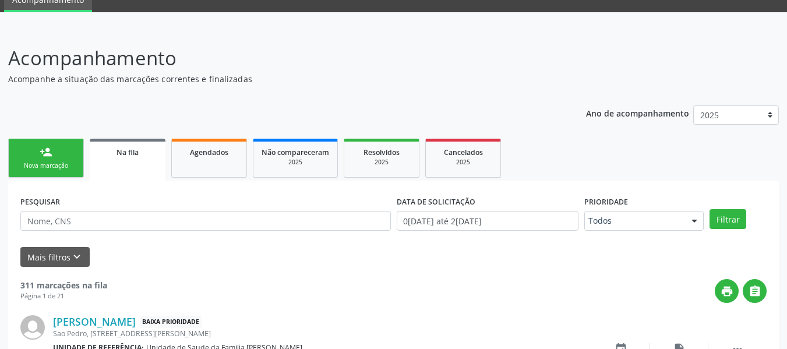
click at [32, 149] on link "person_add Nova marcação" at bounding box center [46, 158] width 76 height 39
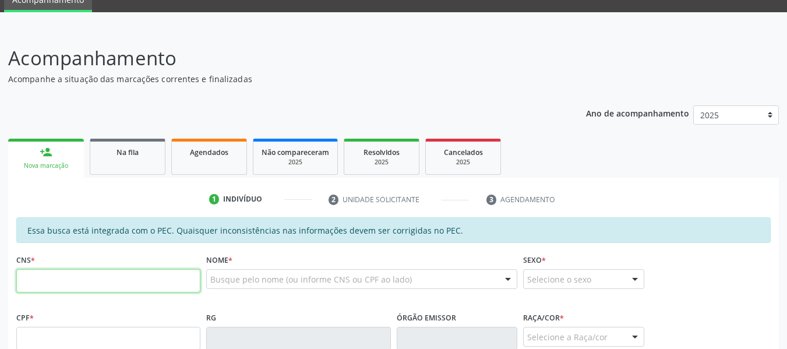
click at [43, 282] on input "text" at bounding box center [108, 280] width 184 height 23
type input "706 3037 5916 8877"
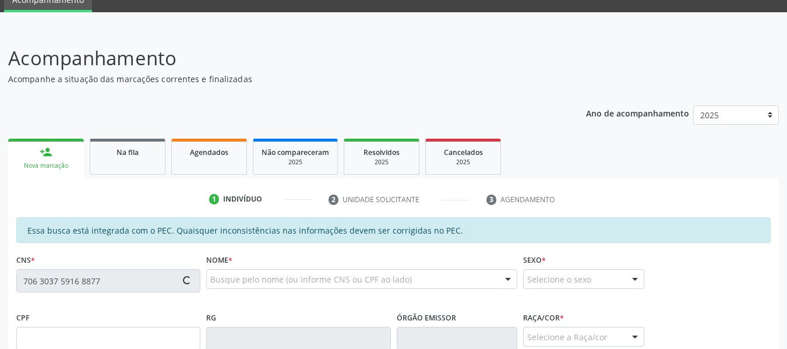
type input "349.103.954-15"
type input "2[DATE]"
type input "[PERSON_NAME][DATE]"
type input "[PHONE_NUMBER]"
type input "S/N"
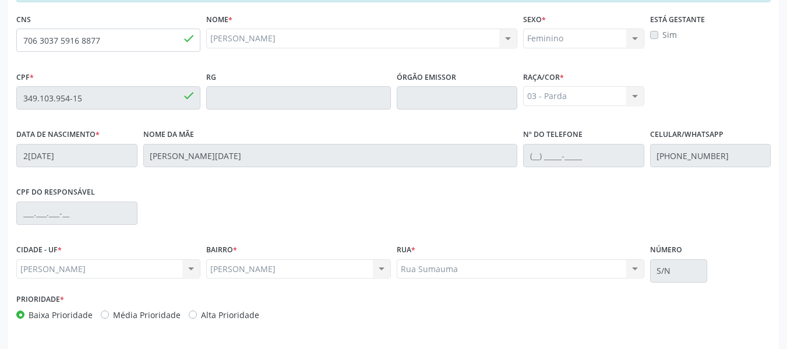
scroll to position [332, 0]
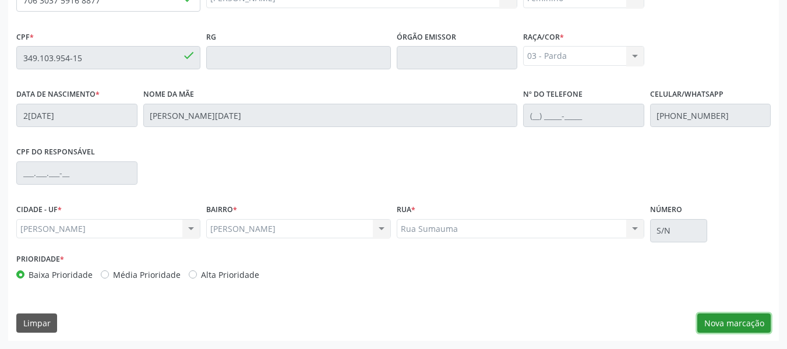
click at [735, 322] on button "Nova marcação" at bounding box center [733, 323] width 73 height 20
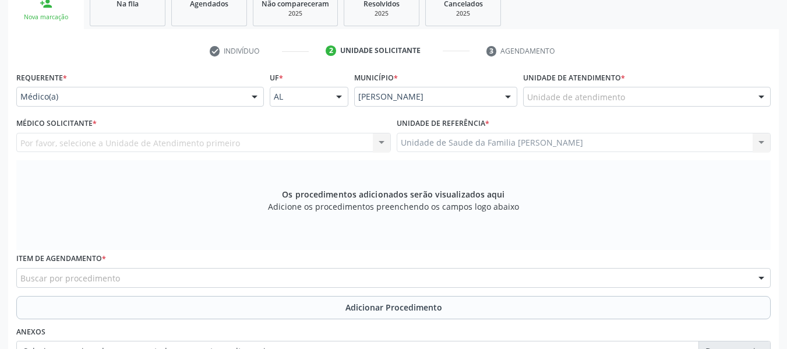
scroll to position [185, 0]
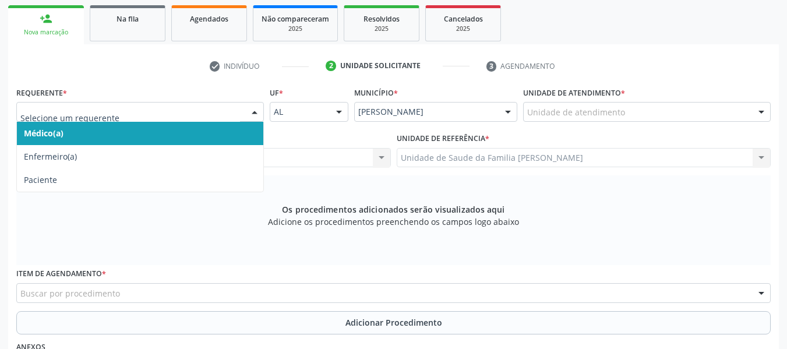
click at [254, 111] on div at bounding box center [254, 112] width 17 height 20
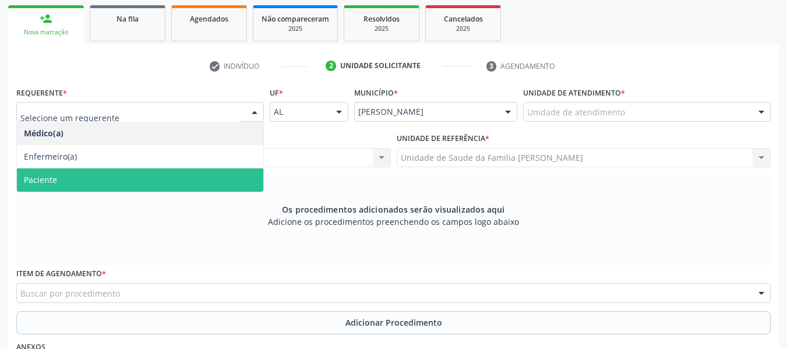
click at [45, 176] on span "Paciente" at bounding box center [40, 179] width 33 height 11
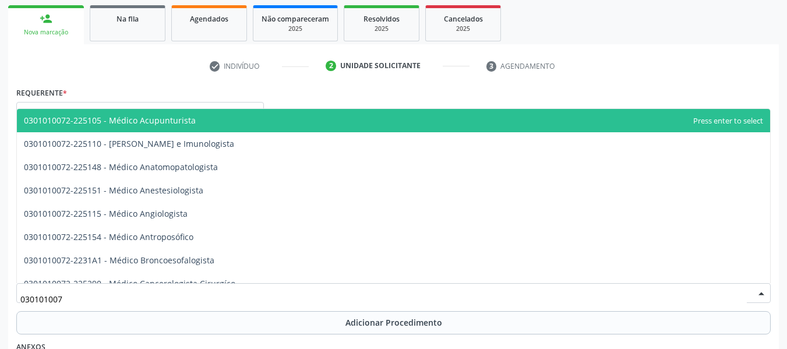
type input "0301010072"
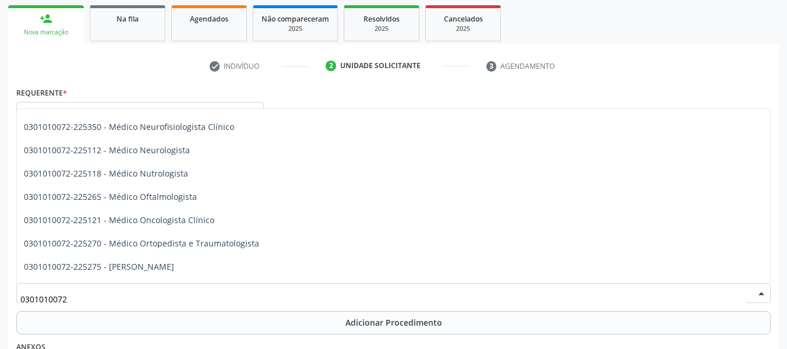
scroll to position [908, 0]
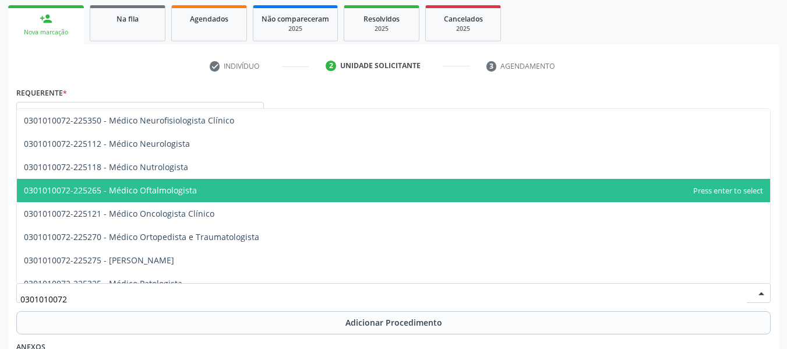
click at [150, 188] on span "0301010072-225265 - Médico Oftalmologista" at bounding box center [110, 190] width 173 height 11
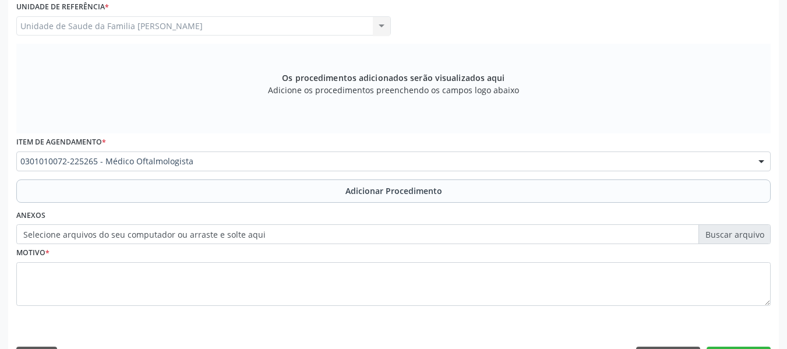
scroll to position [350, 0]
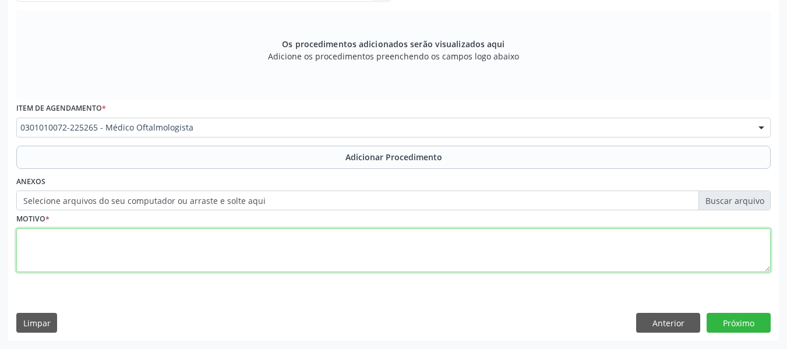
click at [70, 249] on textarea at bounding box center [393, 250] width 754 height 44
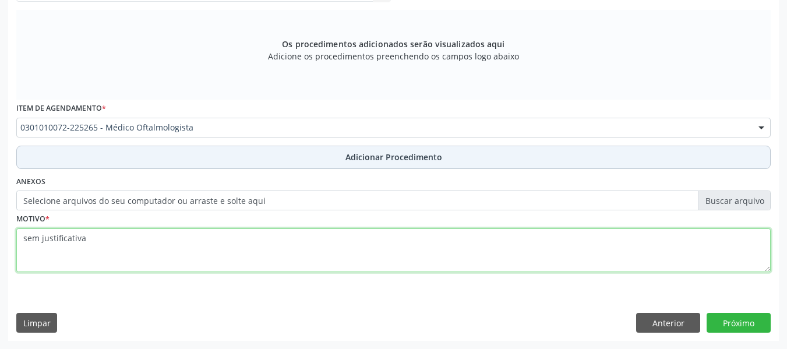
type textarea "sem justificativa"
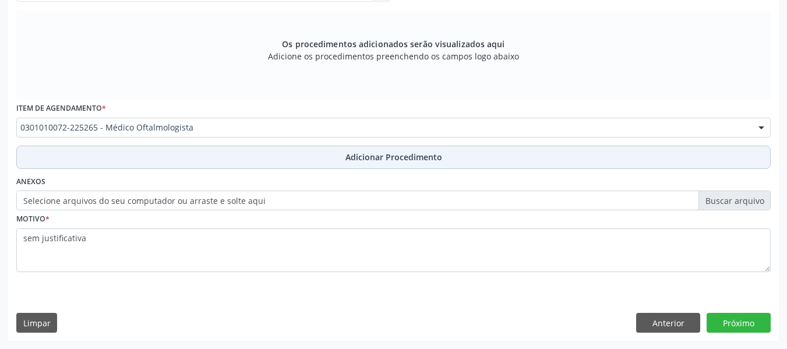
click at [401, 154] on span "Adicionar Procedimento" at bounding box center [393, 157] width 97 height 12
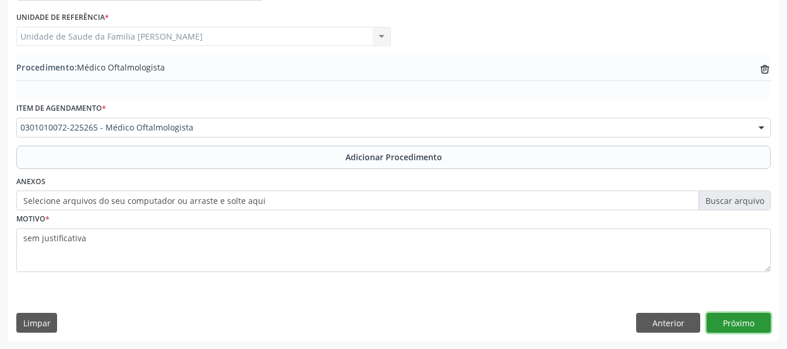
click at [741, 320] on button "Próximo" at bounding box center [738, 323] width 64 height 20
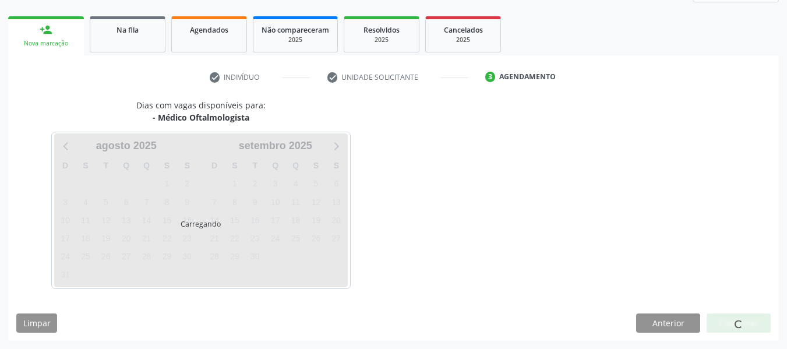
scroll to position [208, 0]
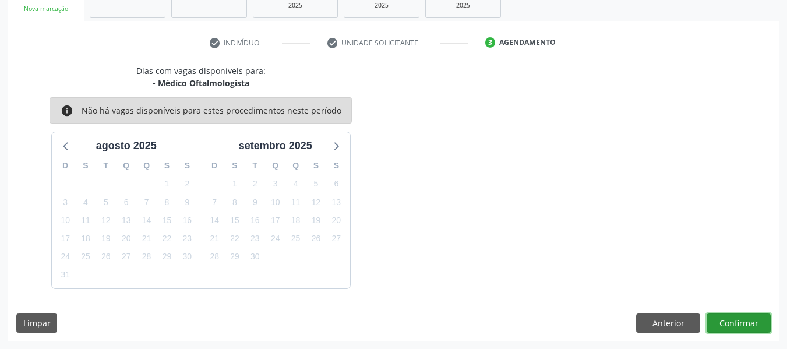
click at [741, 320] on button "Confirmar" at bounding box center [738, 323] width 64 height 20
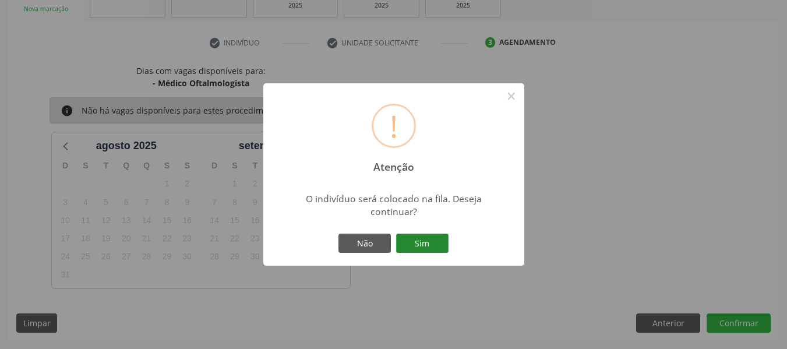
click at [420, 241] on button "Sim" at bounding box center [422, 243] width 52 height 20
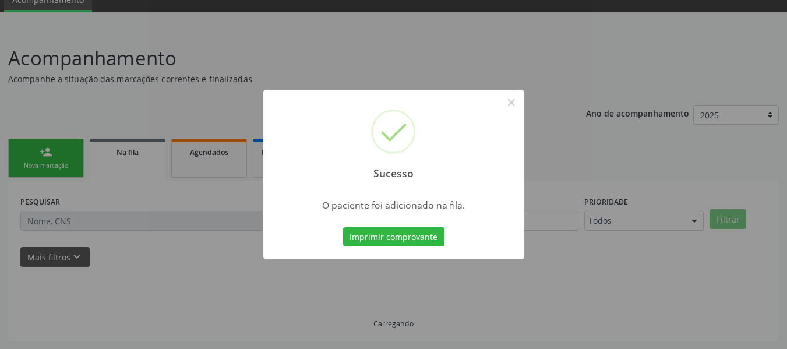
scroll to position [52, 0]
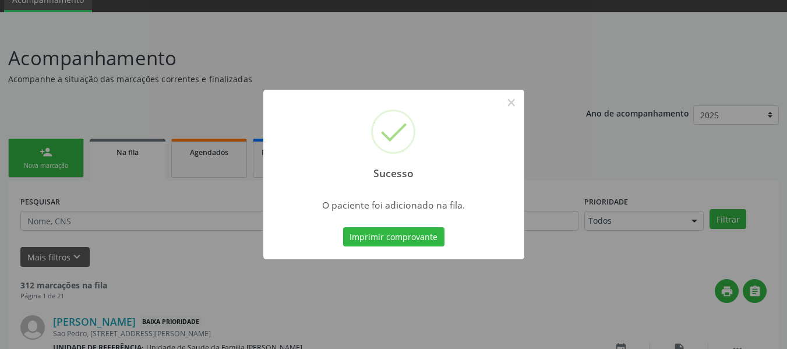
click at [31, 153] on div "Sucesso × O paciente foi adicionado na fila. Imprimir comprovante Cancel" at bounding box center [393, 174] width 787 height 349
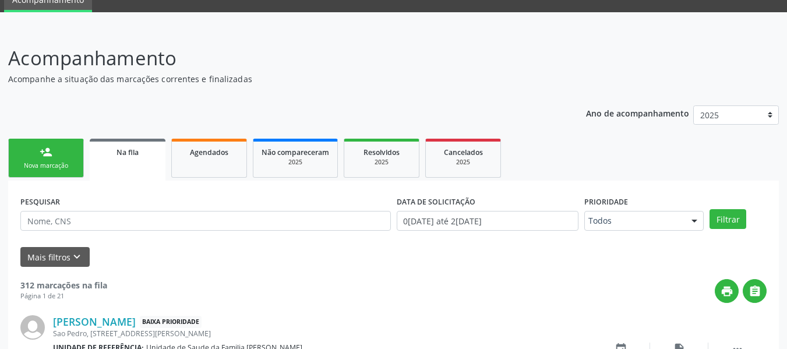
click at [31, 153] on link "person_add Nova marcação" at bounding box center [46, 158] width 76 height 39
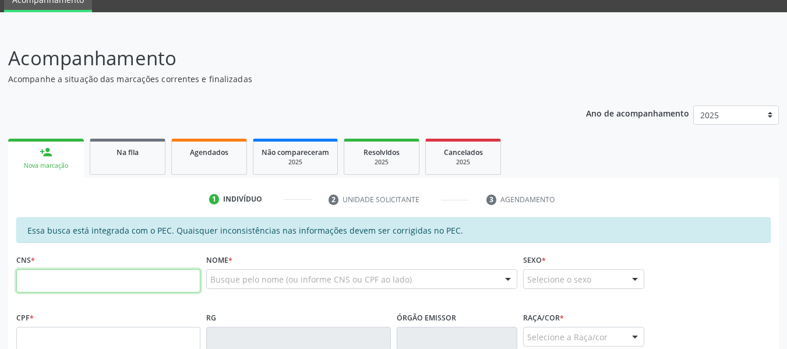
click at [40, 282] on input "text" at bounding box center [108, 280] width 184 height 23
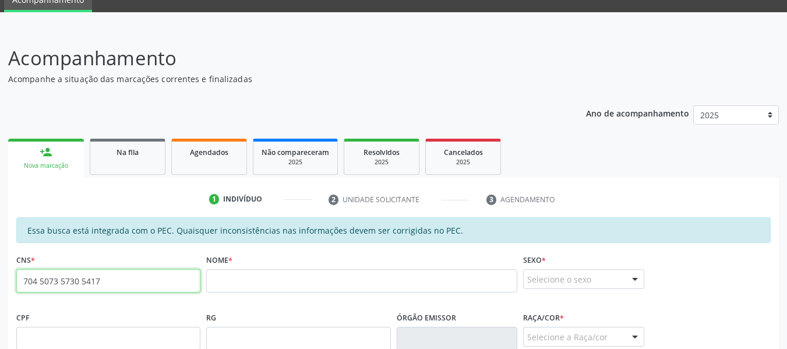
click at [109, 282] on input "704 5073 5730 5417" at bounding box center [108, 280] width 184 height 23
type input "7"
type input "700 6089 6621 6667"
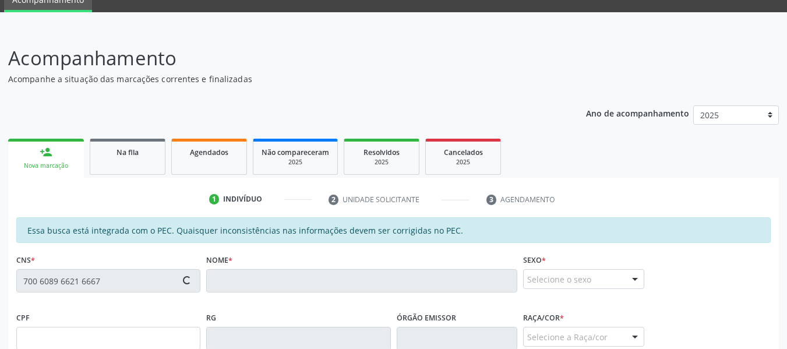
type input "115.435.684-16"
type input "[DATE]"
type input "Aurineide [PERSON_NAME]"
type input "[PHONE_NUMBER]"
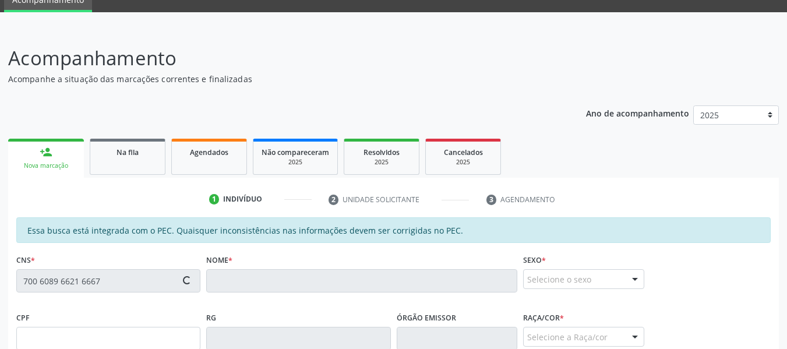
type input "S/N"
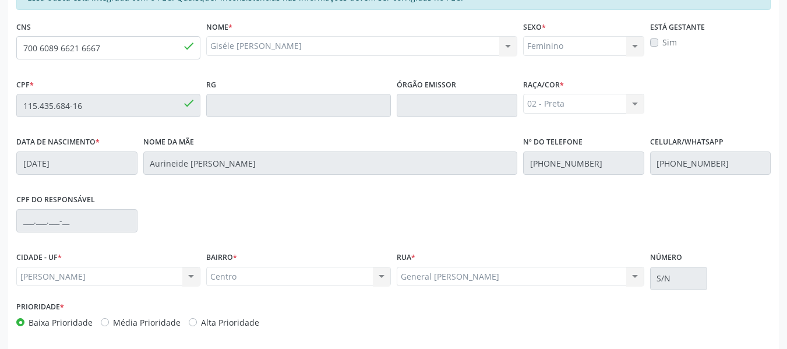
scroll to position [332, 0]
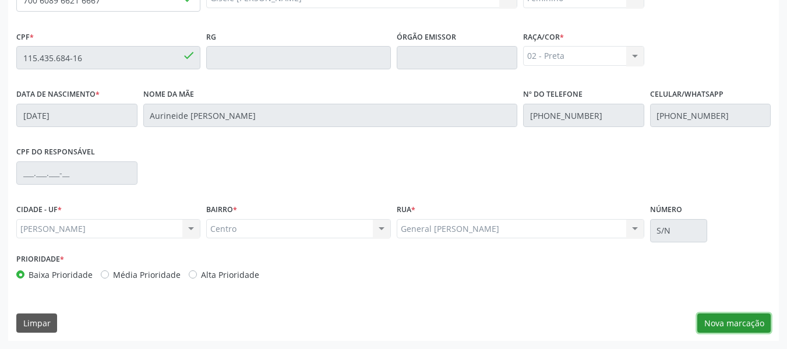
click at [742, 323] on button "Nova marcação" at bounding box center [733, 323] width 73 height 20
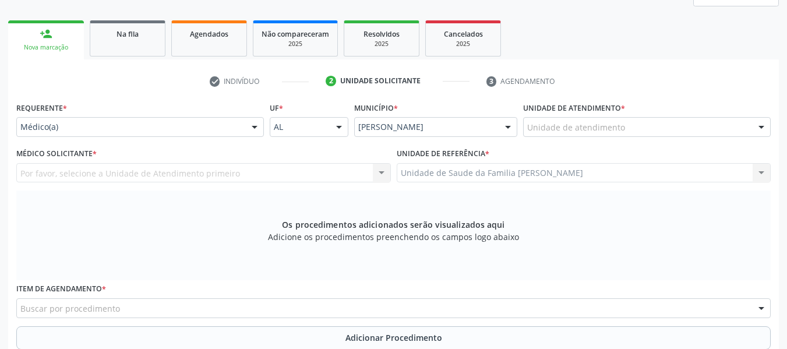
scroll to position [169, 0]
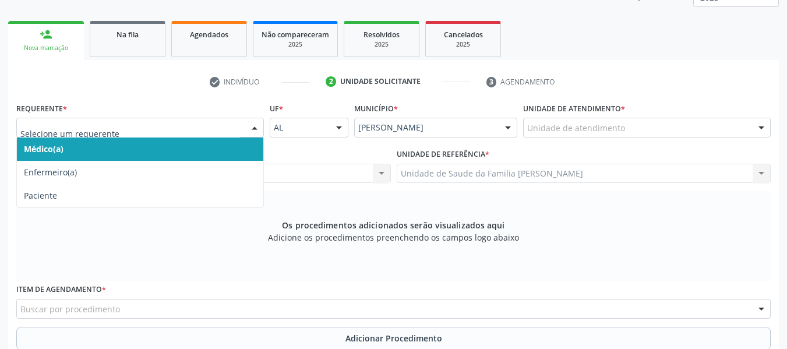
click at [258, 125] on div at bounding box center [254, 128] width 17 height 20
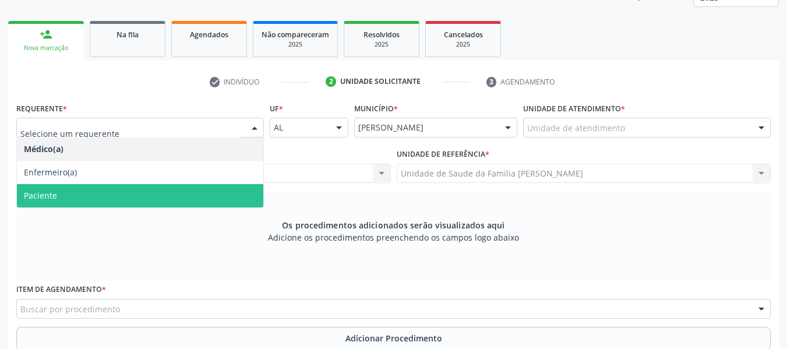
click at [71, 190] on span "Paciente" at bounding box center [140, 195] width 246 height 23
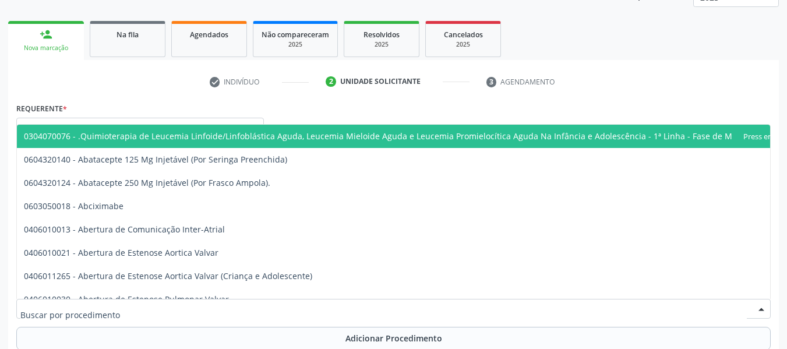
click at [758, 309] on div at bounding box center [760, 309] width 17 height 20
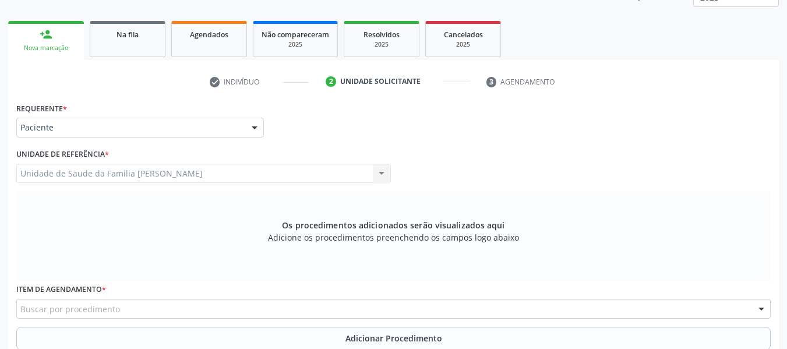
click at [758, 309] on div at bounding box center [760, 309] width 17 height 20
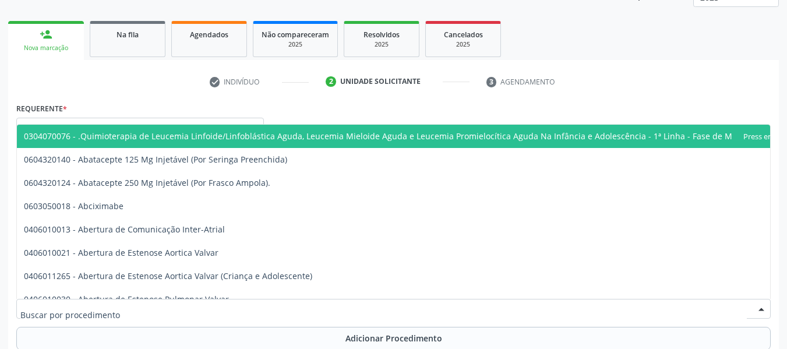
click at [758, 309] on div at bounding box center [760, 309] width 17 height 20
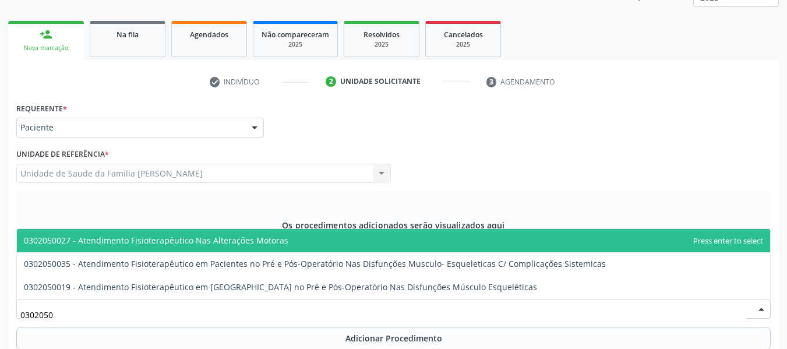
click at [91, 310] on input "0302050" at bounding box center [383, 314] width 726 height 23
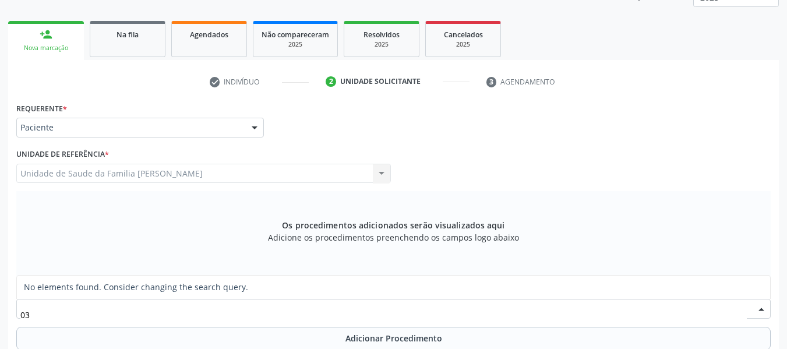
type input "0"
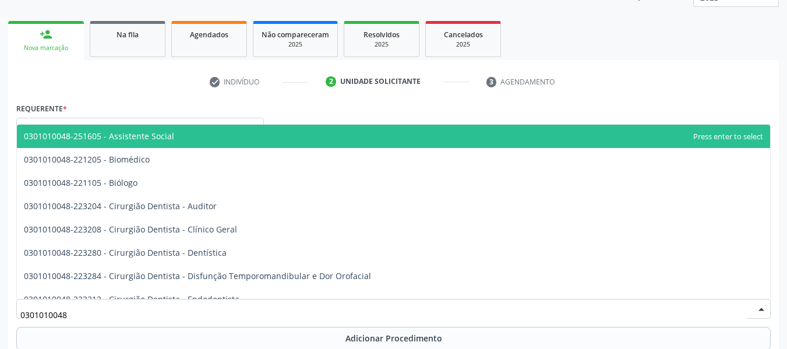
click at [89, 310] on input "0301010048" at bounding box center [383, 314] width 726 height 23
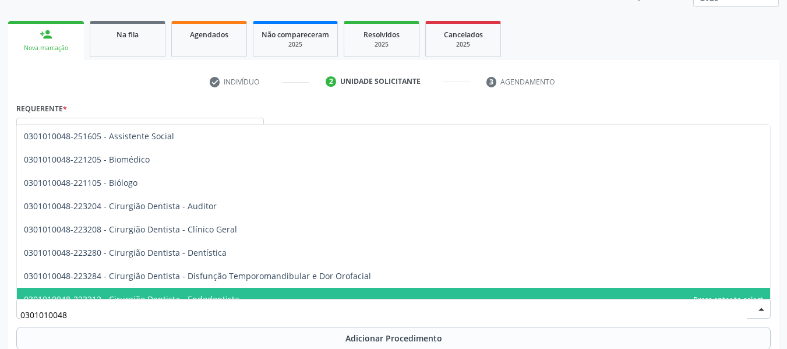
click at [83, 317] on input "0301010048" at bounding box center [383, 314] width 726 height 23
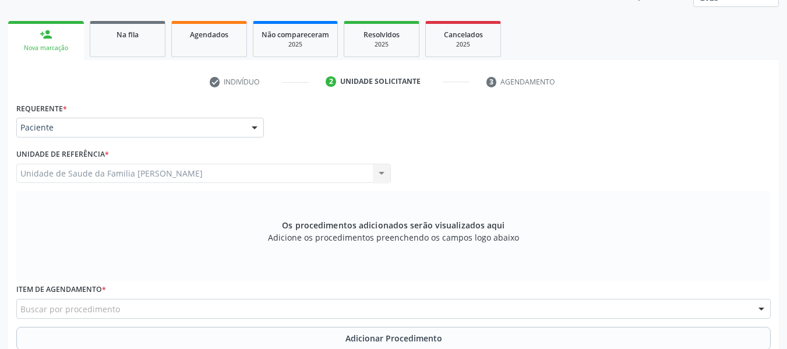
click at [759, 307] on div at bounding box center [760, 309] width 17 height 20
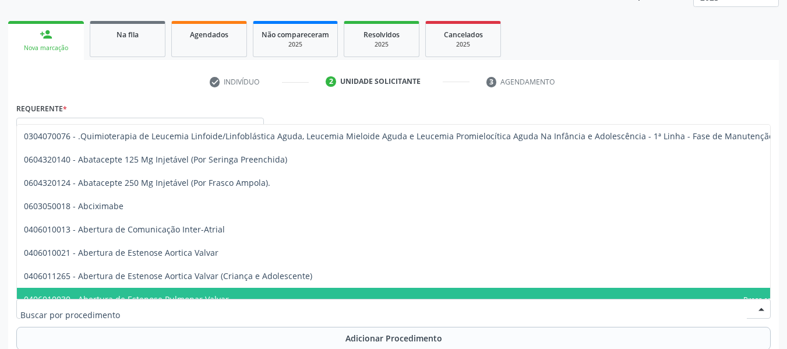
click at [759, 307] on div at bounding box center [760, 309] width 17 height 20
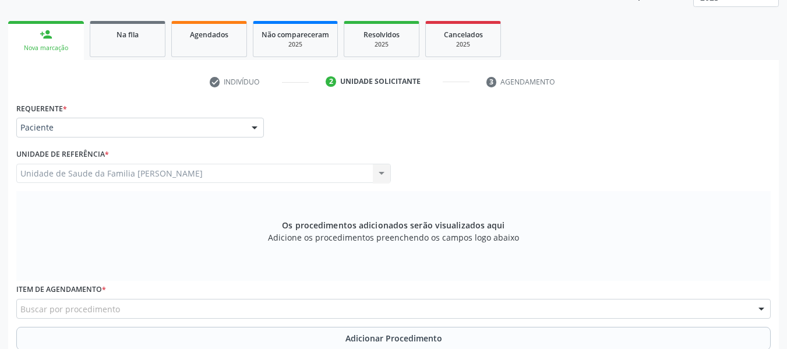
click at [759, 307] on div at bounding box center [760, 309] width 17 height 20
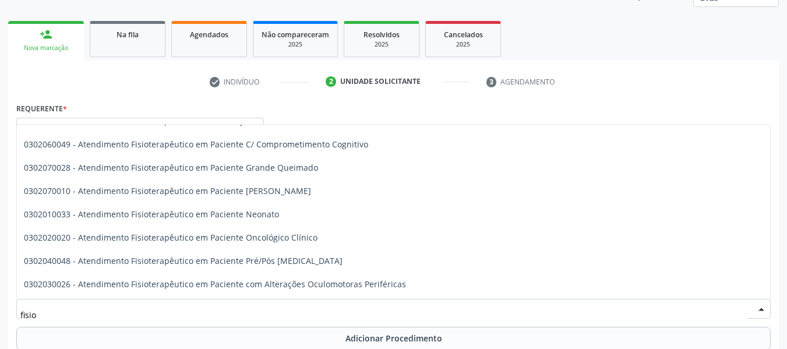
scroll to position [0, 0]
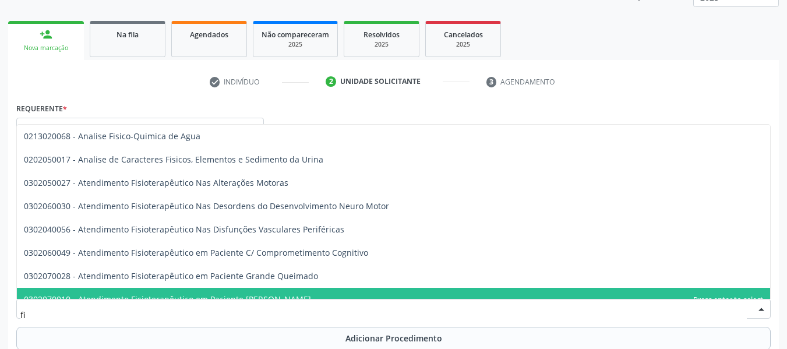
type input "f"
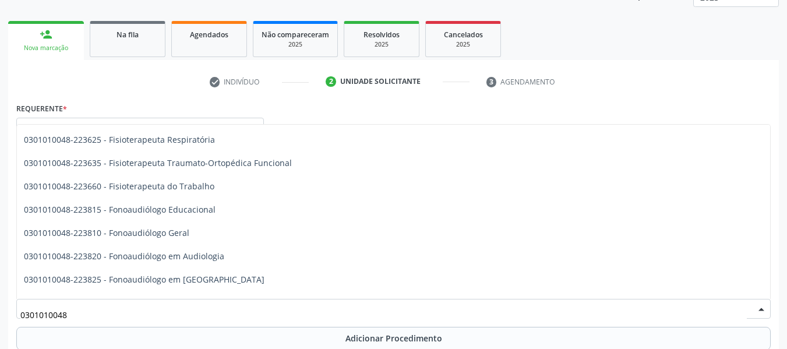
scroll to position [1347, 0]
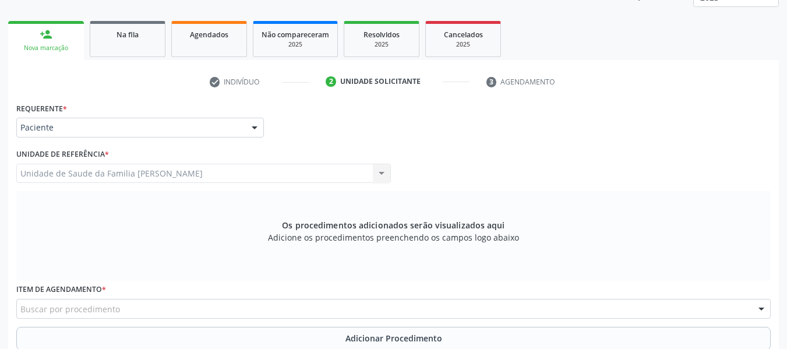
click at [774, 127] on div "Requerente * Paciente Médico(a) Enfermeiro(a) Paciente Nenhum resultado encontr…" at bounding box center [393, 311] width 770 height 422
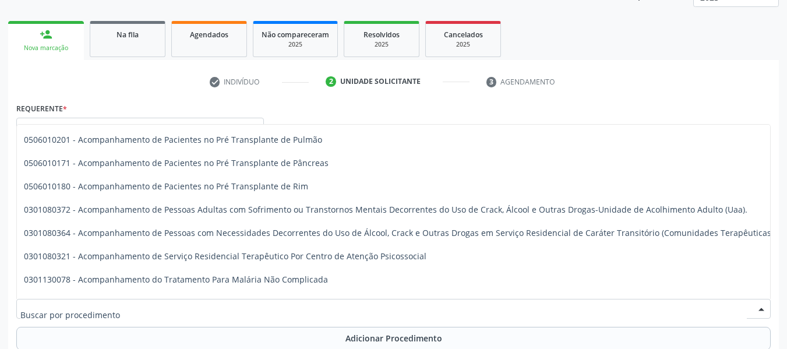
click at [83, 300] on div at bounding box center [393, 309] width 754 height 20
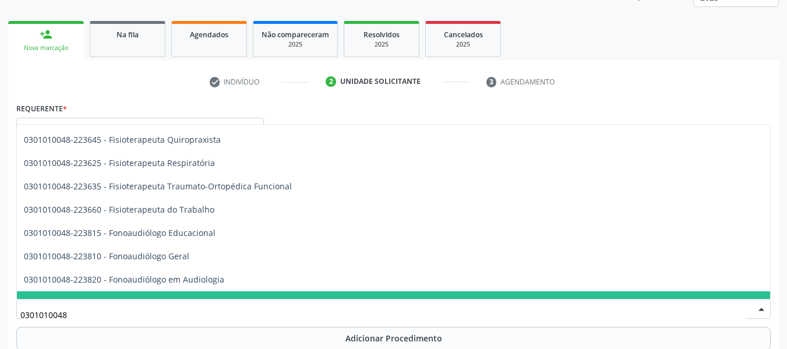
click at [95, 311] on input "0301010048" at bounding box center [383, 314] width 726 height 23
type input "0301010048"
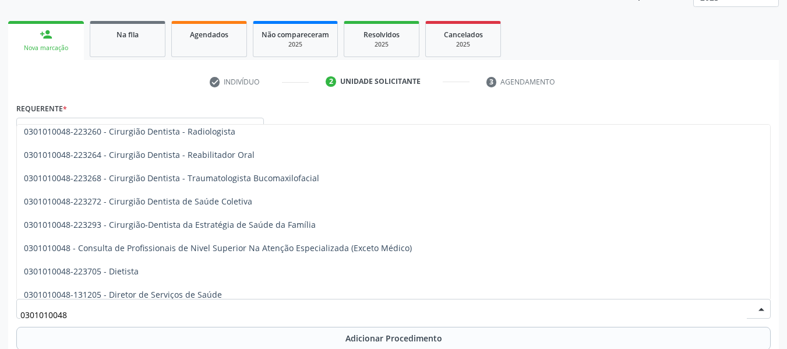
scroll to position [486, 0]
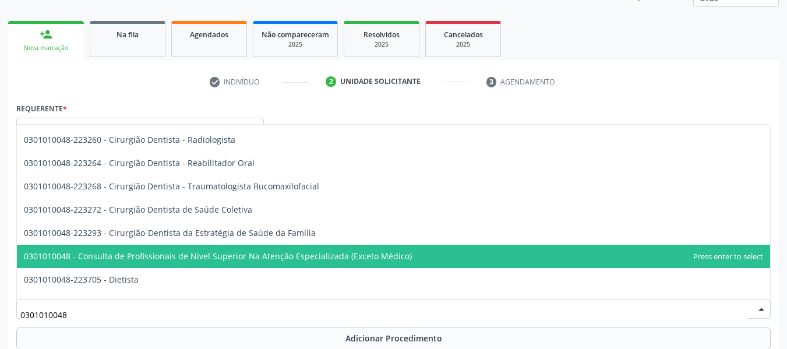
click at [242, 261] on span "0301010048 - Consulta de Profissionais de Nivel Superior Na Atenção Especializa…" at bounding box center [393, 256] width 753 height 23
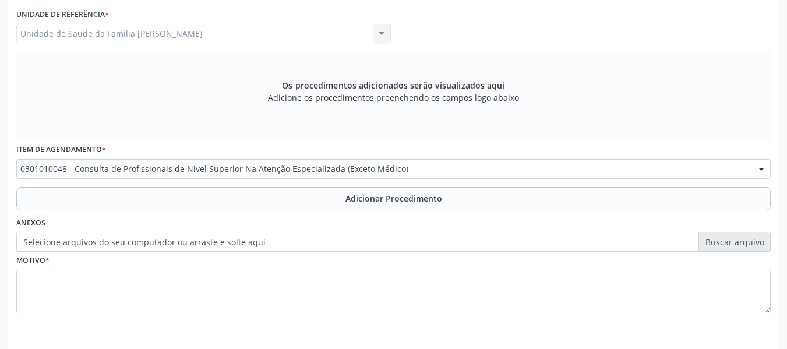
scroll to position [332, 0]
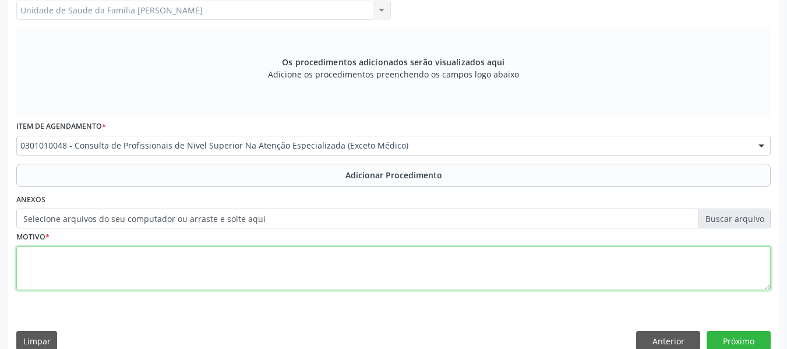
click at [36, 260] on textarea at bounding box center [393, 268] width 754 height 44
type textarea "fisioterapia de tornozelo esquerdo"
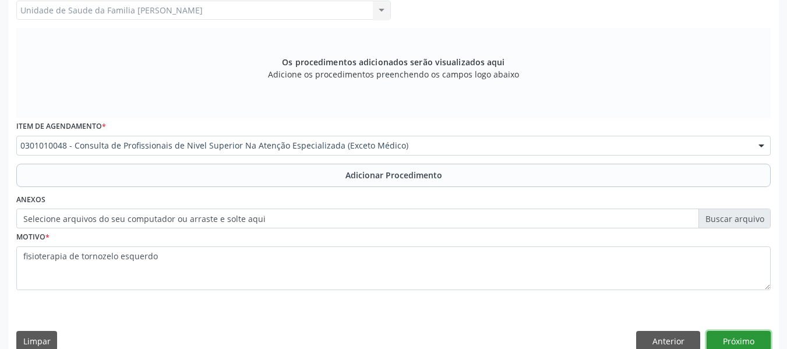
click at [736, 335] on button "Próximo" at bounding box center [738, 341] width 64 height 20
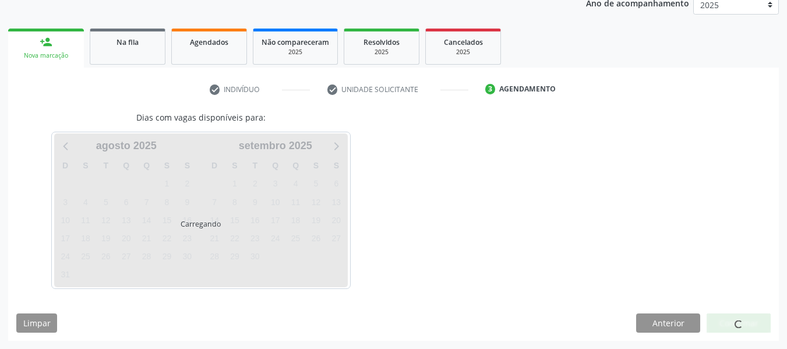
scroll to position [196, 0]
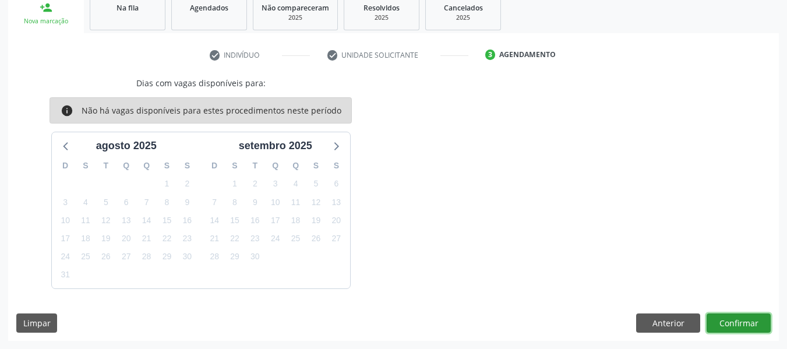
click at [740, 321] on button "Confirmar" at bounding box center [738, 323] width 64 height 20
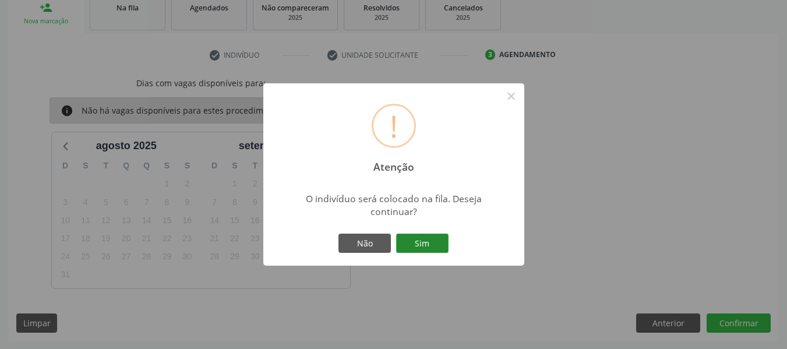
click at [416, 242] on button "Sim" at bounding box center [422, 243] width 52 height 20
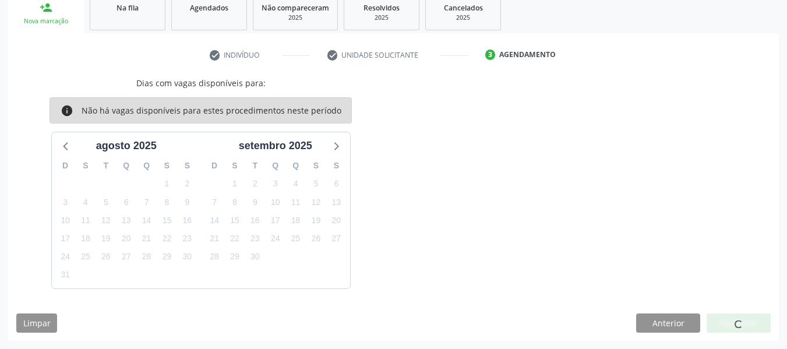
scroll to position [52, 0]
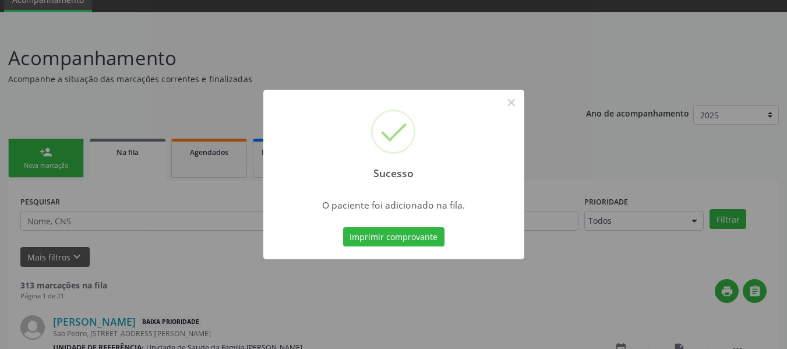
click at [35, 157] on div "Sucesso × O paciente foi adicionado na fila. Imprimir comprovante Cancel" at bounding box center [393, 174] width 787 height 349
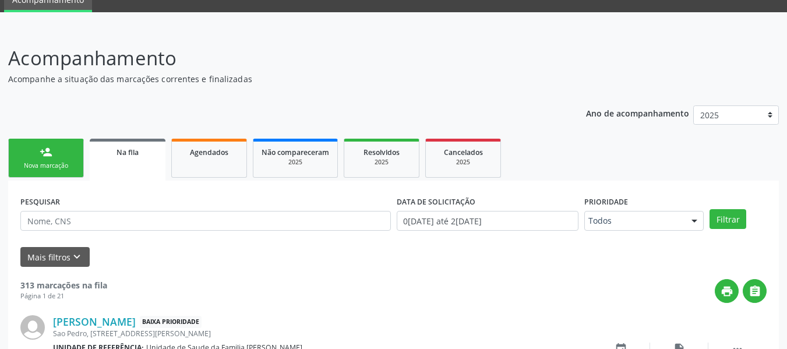
click at [35, 157] on link "person_add Nova marcação" at bounding box center [46, 158] width 76 height 39
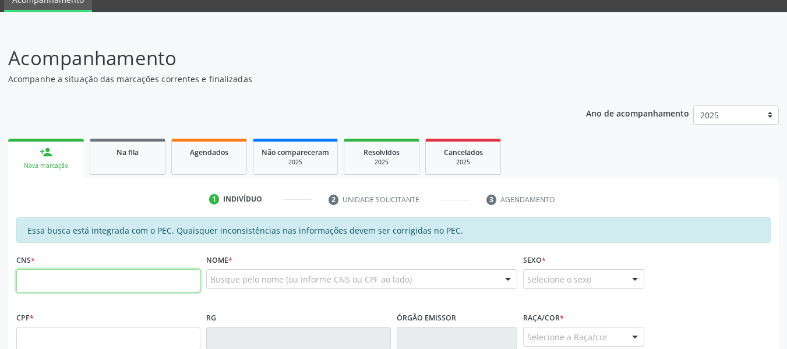
click at [73, 285] on input "text" at bounding box center [108, 280] width 184 height 23
type input "700 0009 7625 1110"
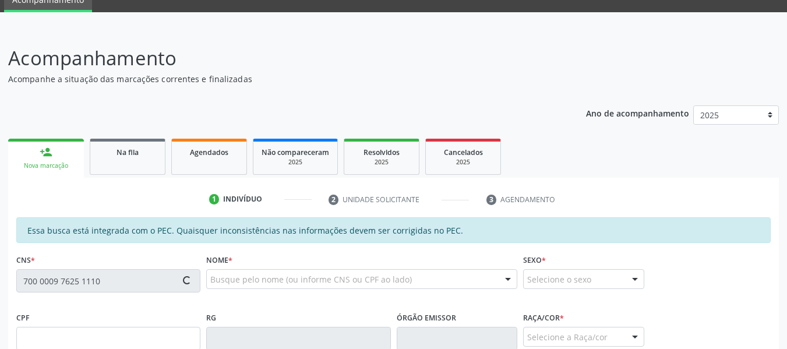
type input "036.231.114-57"
type input "0[DATE]"
type input "[PERSON_NAME]"
type input "[PHONE_NUMBER]"
type input "S/N"
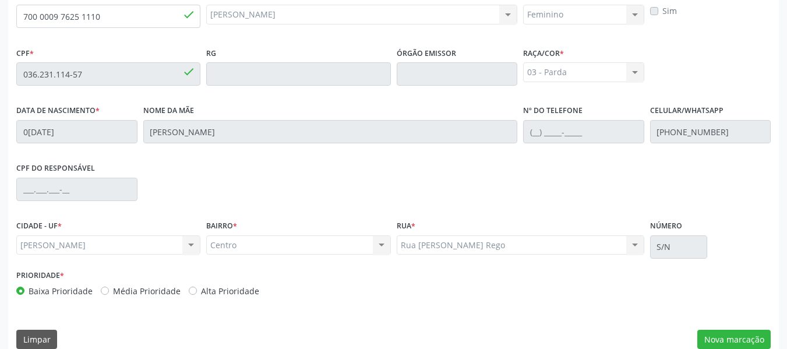
scroll to position [332, 0]
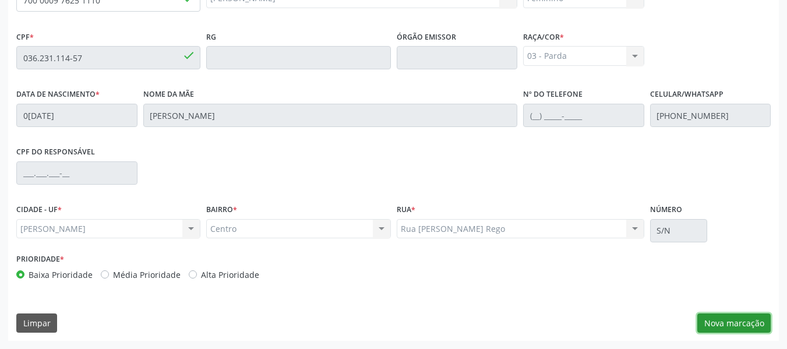
click at [728, 320] on button "Nova marcação" at bounding box center [733, 323] width 73 height 20
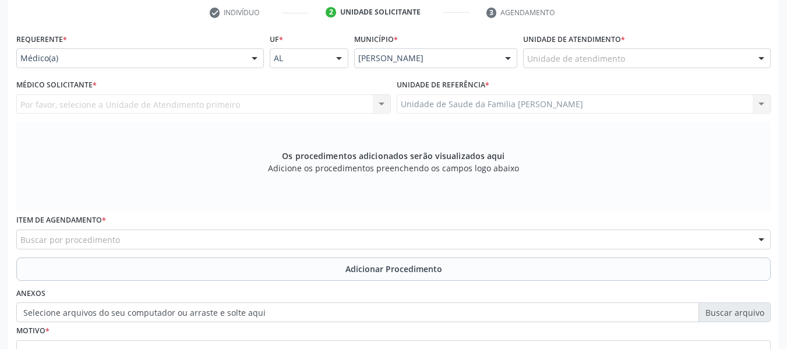
scroll to position [216, 0]
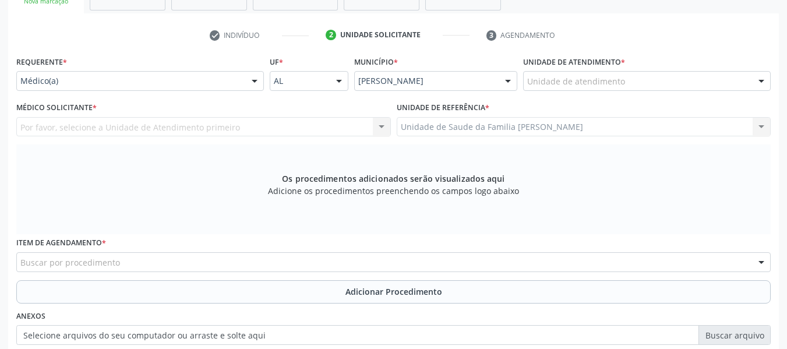
click at [655, 82] on div "Unidade de atendimento" at bounding box center [646, 81] width 247 height 20
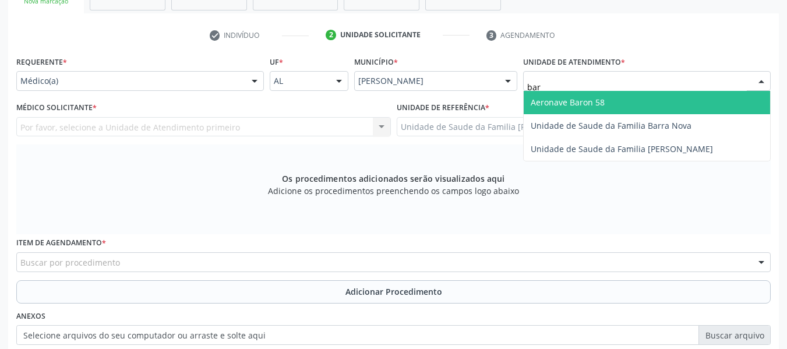
type input "barr"
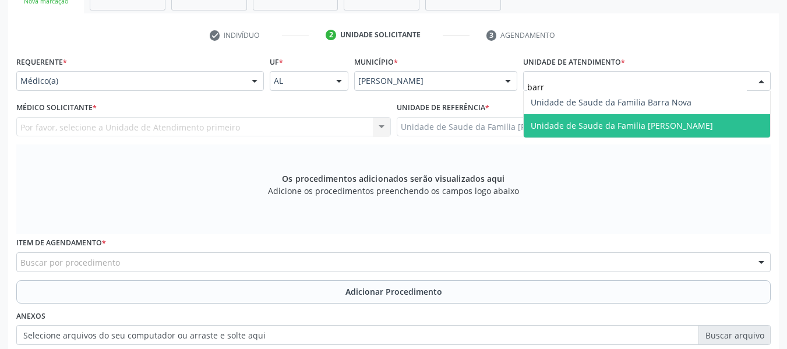
click at [620, 128] on span "Unidade de Saude da Familia [PERSON_NAME]" at bounding box center [621, 125] width 182 height 11
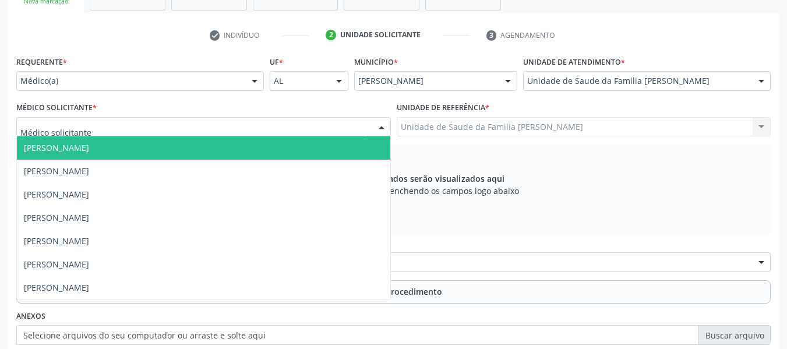
click at [380, 127] on div at bounding box center [381, 128] width 17 height 20
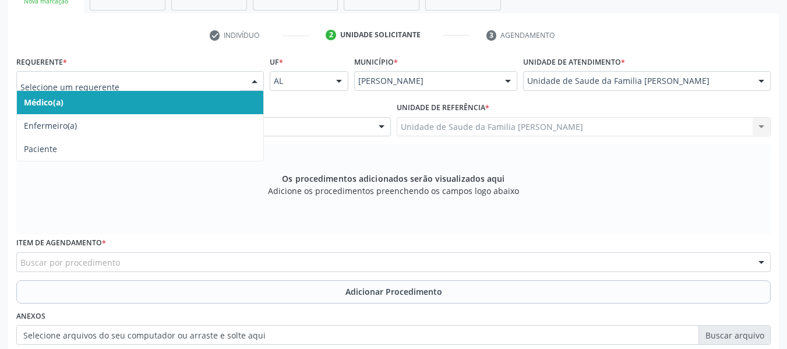
click at [254, 77] on div at bounding box center [254, 82] width 17 height 20
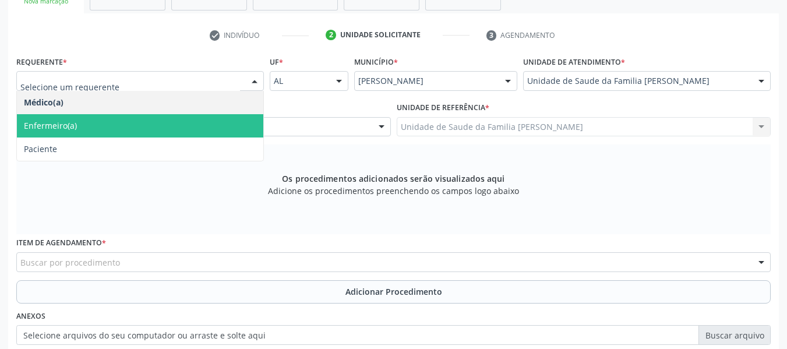
click at [94, 125] on span "Enfermeiro(a)" at bounding box center [140, 125] width 246 height 23
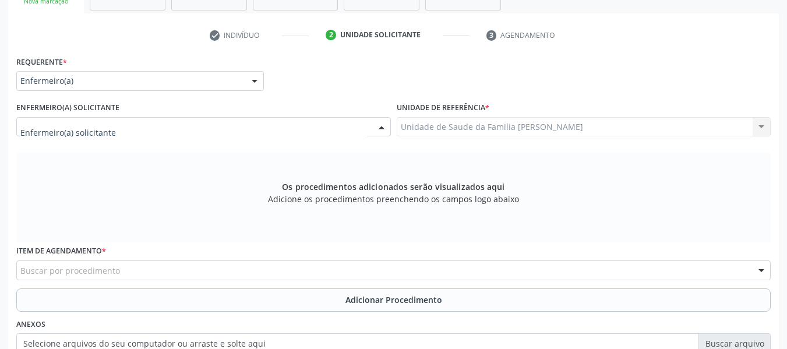
click at [380, 129] on div at bounding box center [381, 128] width 17 height 20
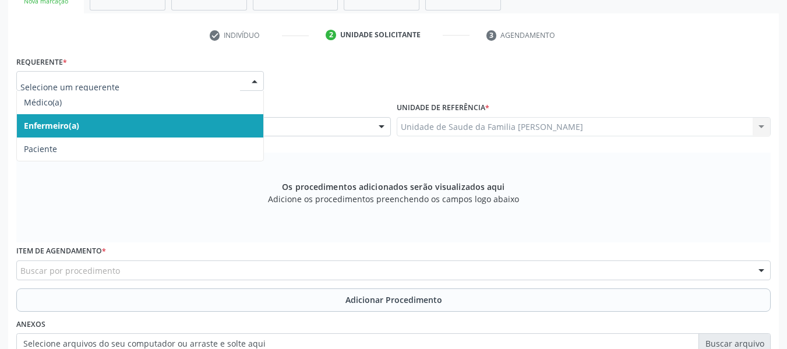
click at [256, 80] on div at bounding box center [254, 82] width 17 height 20
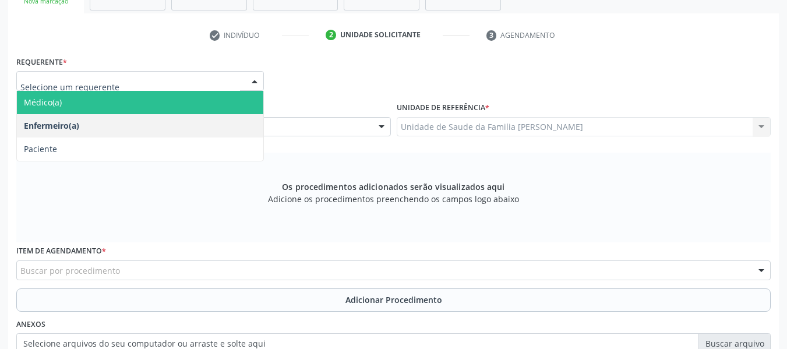
click at [72, 101] on span "Médico(a)" at bounding box center [140, 102] width 246 height 23
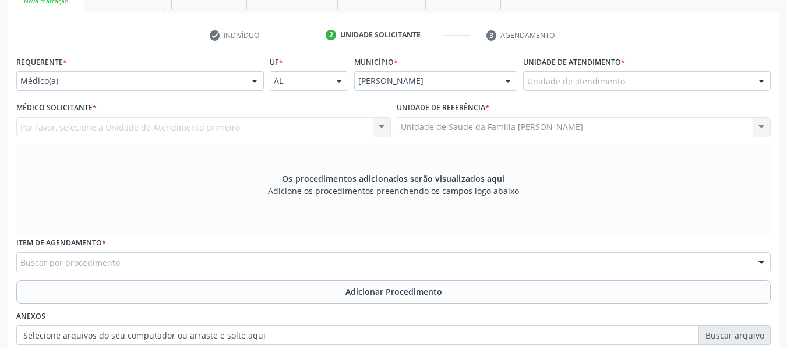
click at [383, 128] on div "Por favor, selecione a Unidade de Atendimento primeiro [PERSON_NAME] [PERSON_NA…" at bounding box center [203, 127] width 374 height 20
click at [383, 127] on div "Por favor, selecione a Unidade de Atendimento primeiro [PERSON_NAME] [PERSON_NA…" at bounding box center [203, 127] width 374 height 20
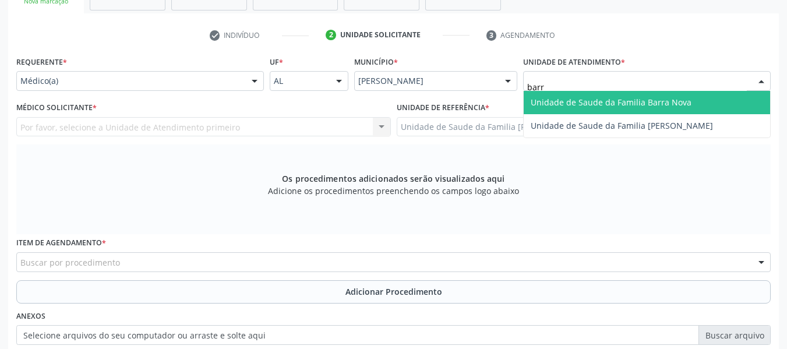
type input "barro"
click at [587, 94] on span "Unidade de Saude da Familia [PERSON_NAME]" at bounding box center [646, 102] width 246 height 23
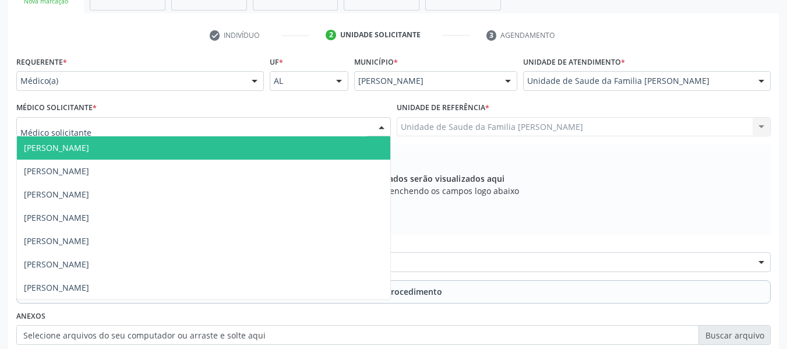
click at [384, 125] on div at bounding box center [381, 128] width 17 height 20
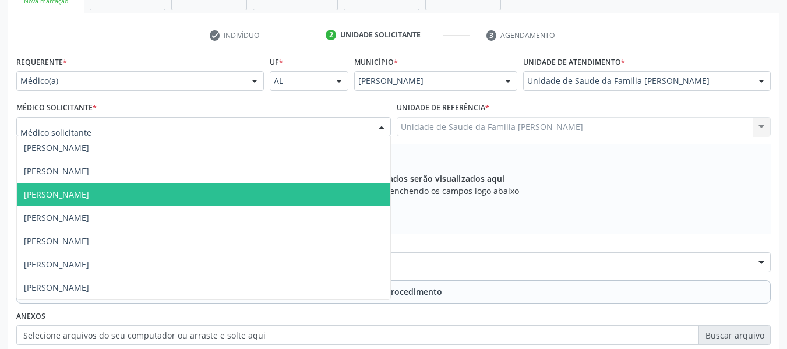
click at [89, 194] on span "[PERSON_NAME]" at bounding box center [56, 194] width 65 height 11
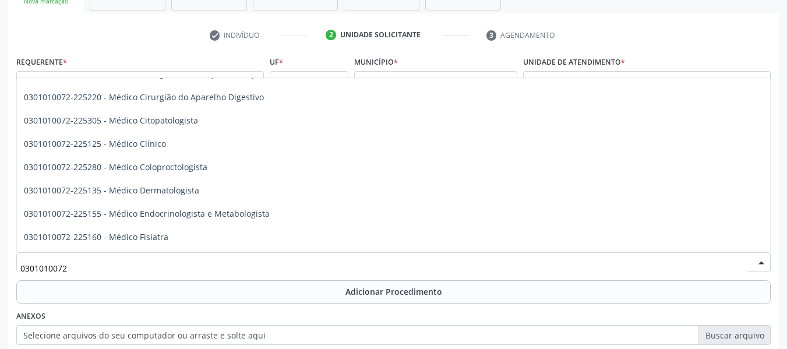
scroll to position [435, 0]
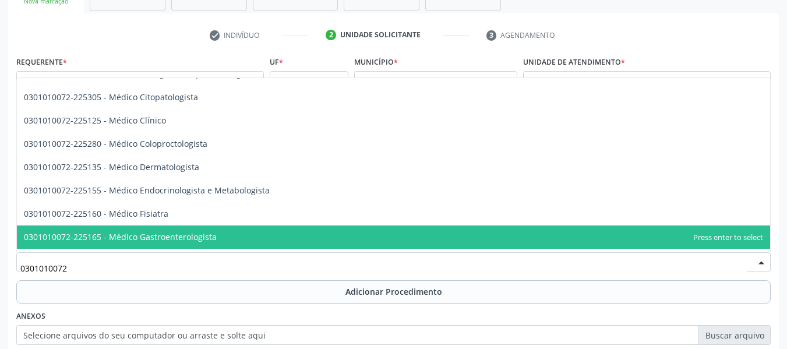
click at [746, 246] on span "0301010072-225165 - Médico Gastroenterologista" at bounding box center [393, 236] width 753 height 23
type input "0301010072"
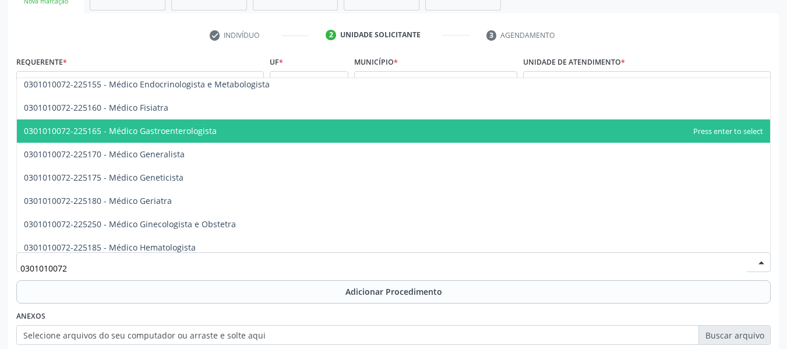
scroll to position [551, 0]
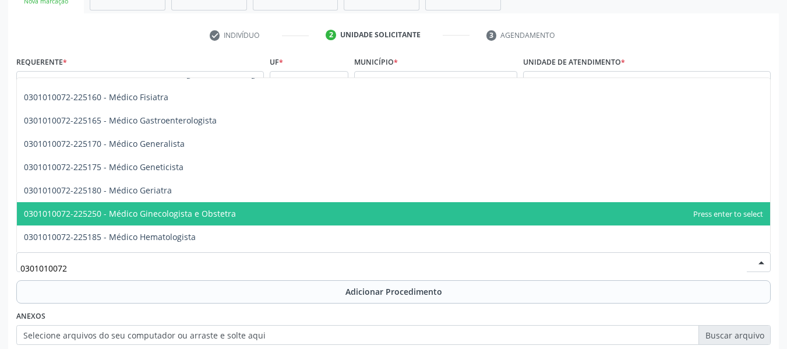
click at [210, 208] on span "0301010072-225250 - Médico Ginecologista e Obstetra" at bounding box center [130, 213] width 212 height 11
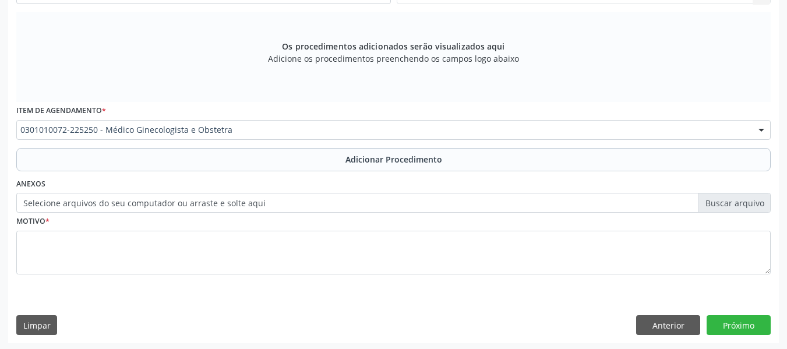
scroll to position [350, 0]
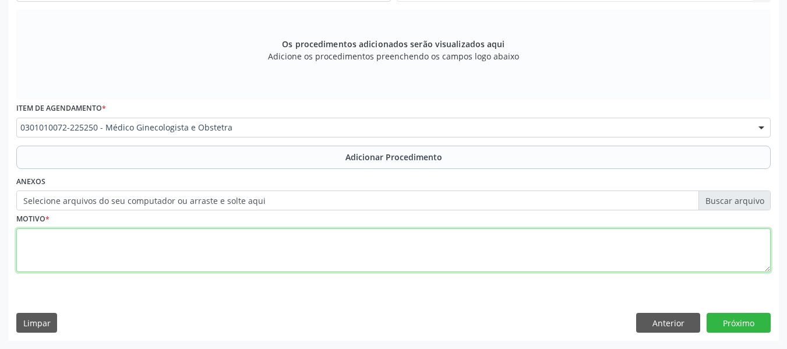
click at [48, 235] on textarea at bounding box center [393, 250] width 754 height 44
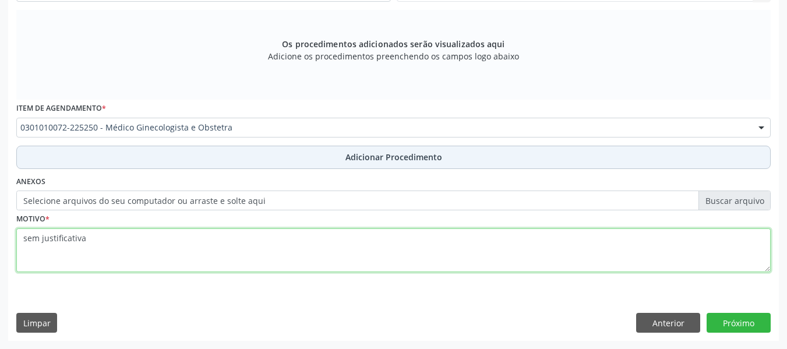
type textarea "sem justificativa"
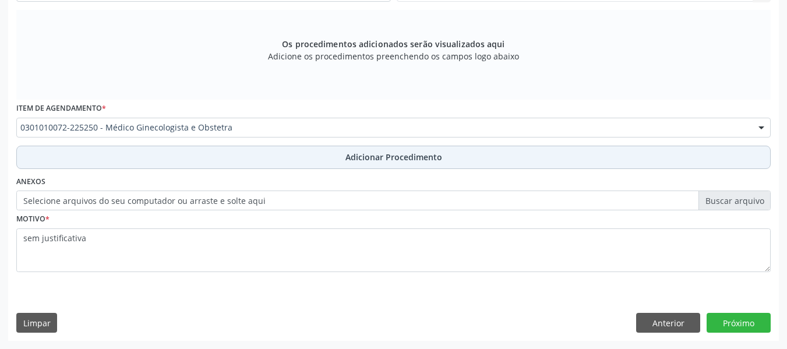
click at [374, 156] on span "Adicionar Procedimento" at bounding box center [393, 157] width 97 height 12
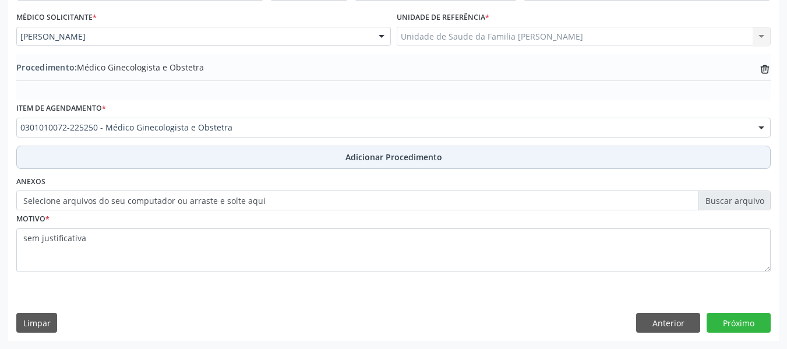
scroll to position [306, 0]
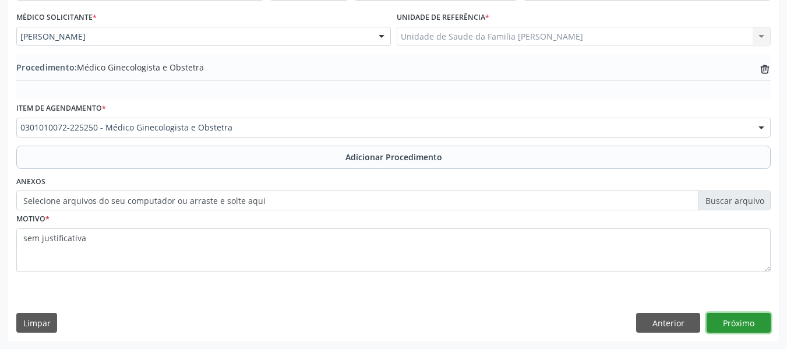
click at [733, 321] on button "Próximo" at bounding box center [738, 323] width 64 height 20
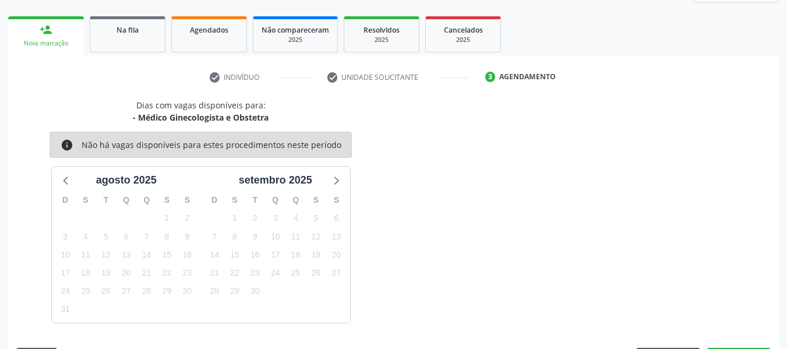
scroll to position [208, 0]
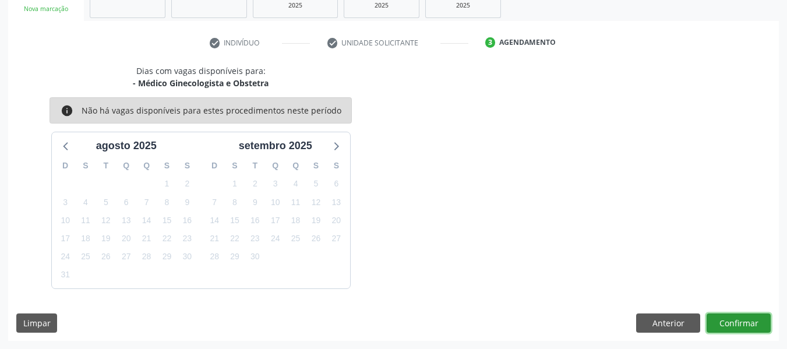
click at [733, 321] on button "Confirmar" at bounding box center [738, 323] width 64 height 20
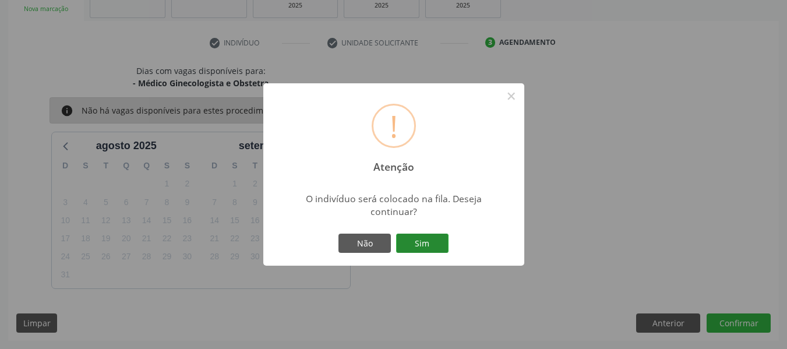
click at [423, 243] on button "Sim" at bounding box center [422, 243] width 52 height 20
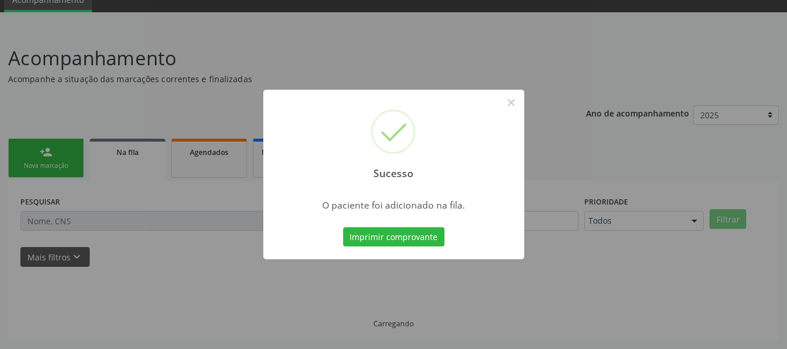
scroll to position [52, 0]
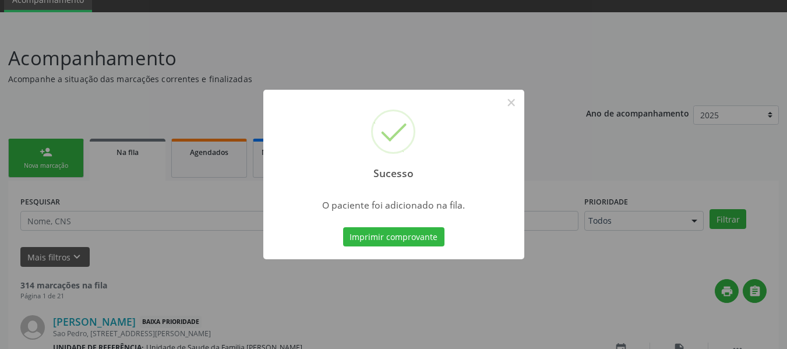
click at [37, 149] on div "Sucesso × O paciente foi adicionado na fila. Imprimir comprovante Cancel" at bounding box center [393, 174] width 787 height 349
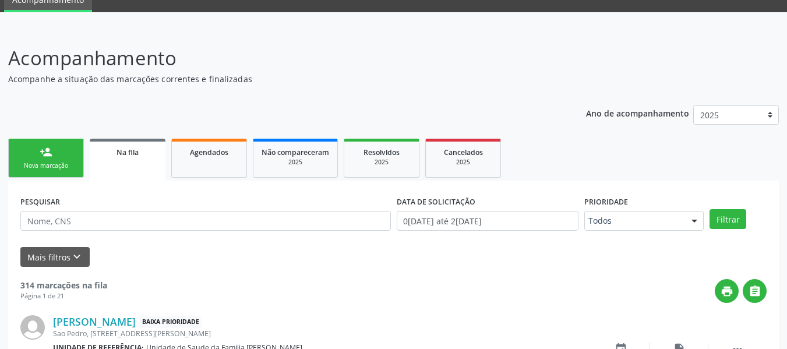
click at [43, 151] on div "person_add" at bounding box center [46, 152] width 13 height 13
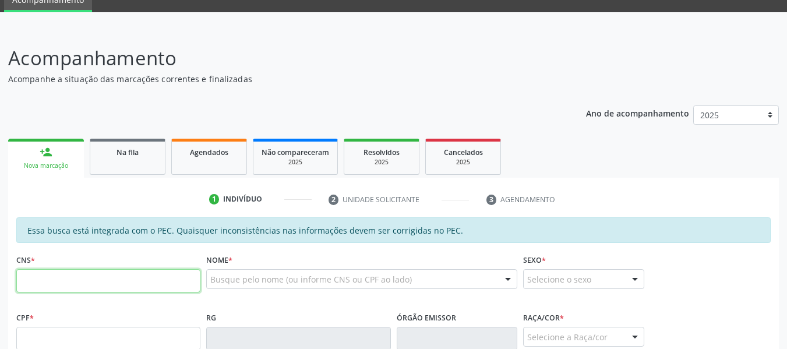
click at [48, 278] on input "text" at bounding box center [108, 280] width 184 height 23
type input "700 8029 4237 0790"
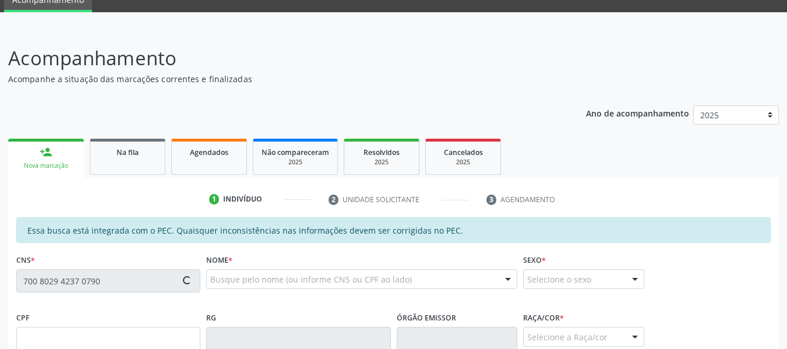
type input "024.520.701-57"
type input "[DATE]"
type input "[PERSON_NAME]"
type input "[PHONE_NUMBER]"
type input "S/N"
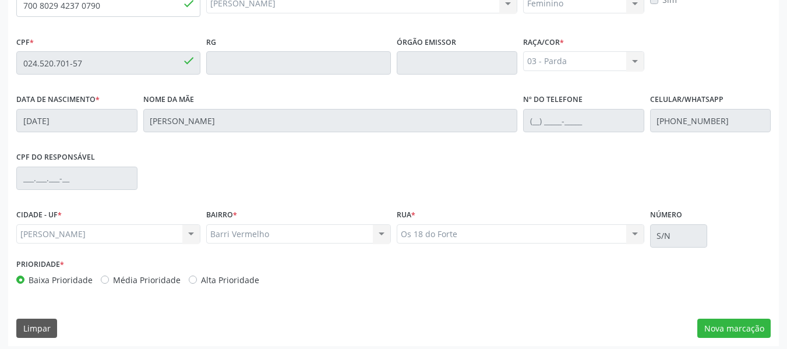
scroll to position [332, 0]
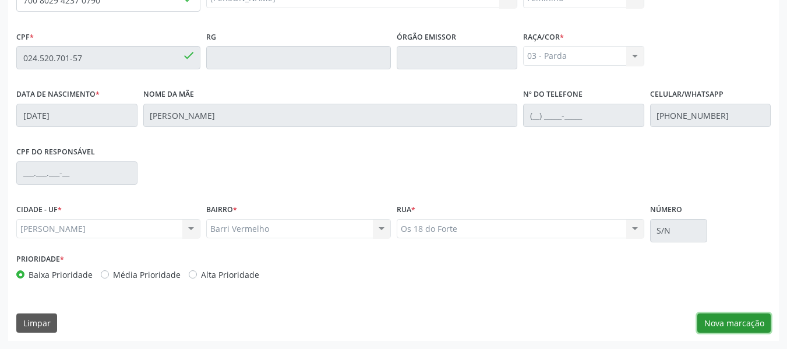
click at [724, 323] on button "Nova marcação" at bounding box center [733, 323] width 73 height 20
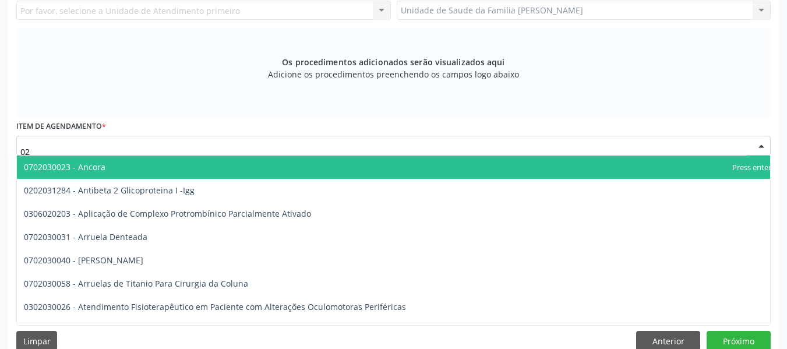
type input "0"
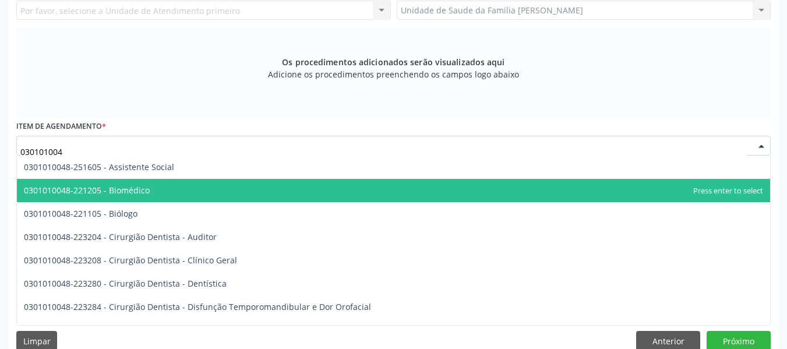
type input "0301010048"
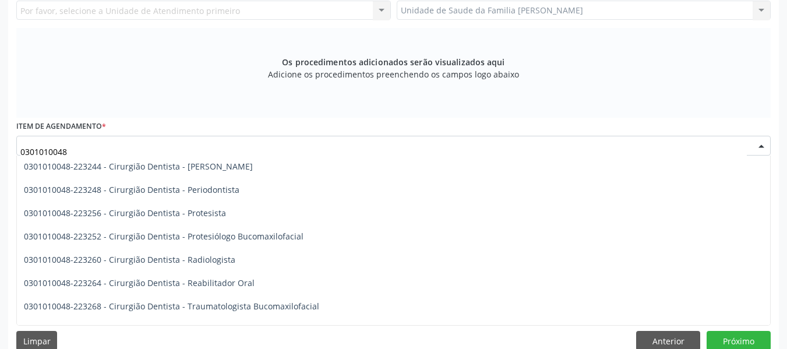
scroll to position [419, 0]
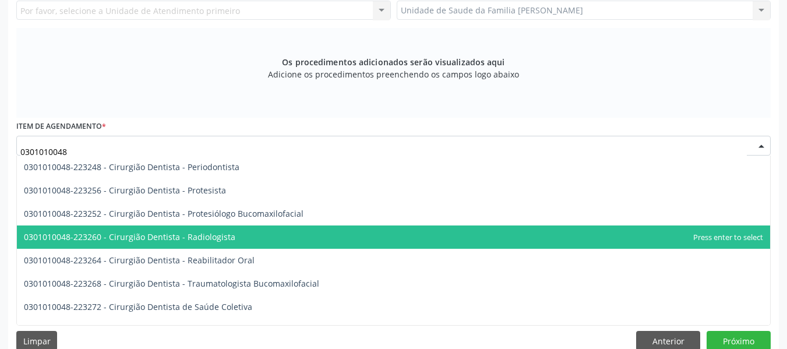
click at [224, 236] on span "0301010048-223260 - Cirurgião Dentista - Radiologista" at bounding box center [129, 236] width 211 height 11
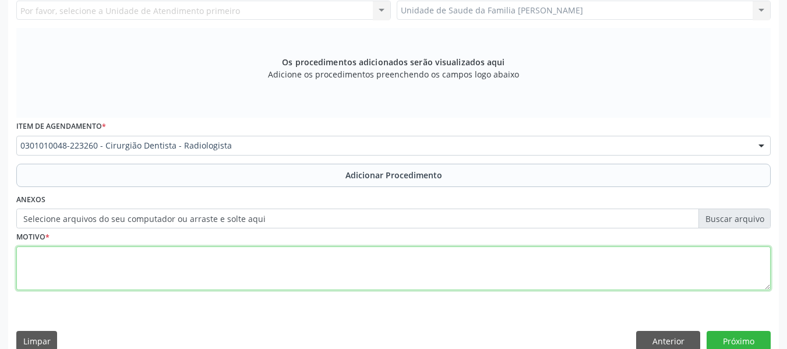
click at [88, 268] on textarea at bounding box center [393, 268] width 754 height 44
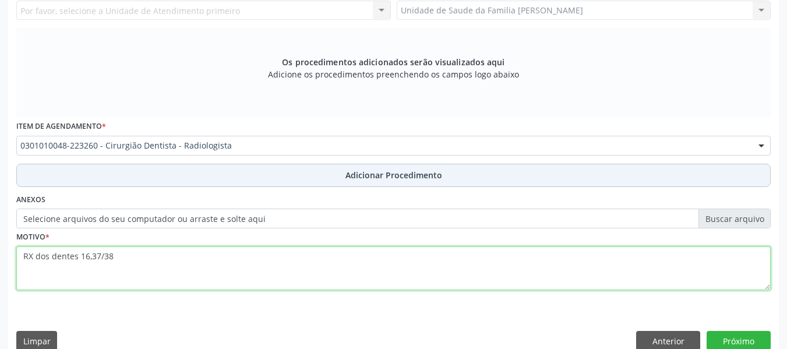
type textarea "RX dos dentes 16,37/38"
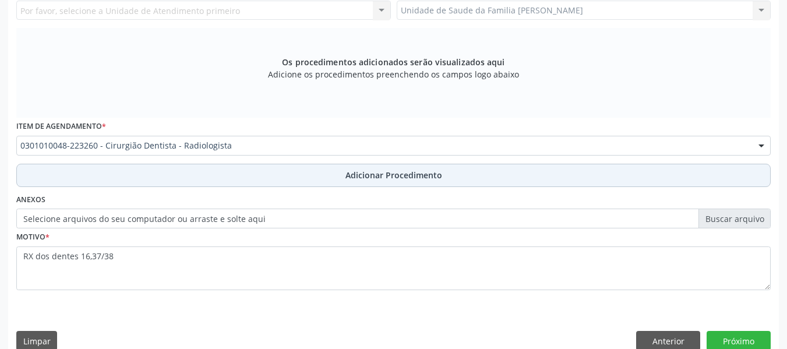
click at [413, 172] on span "Adicionar Procedimento" at bounding box center [393, 175] width 97 height 12
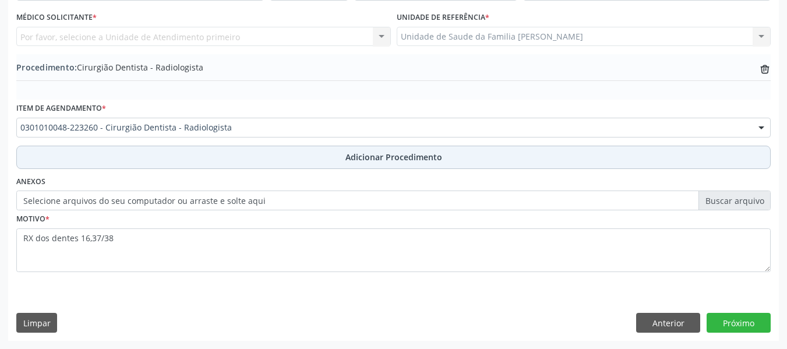
scroll to position [306, 0]
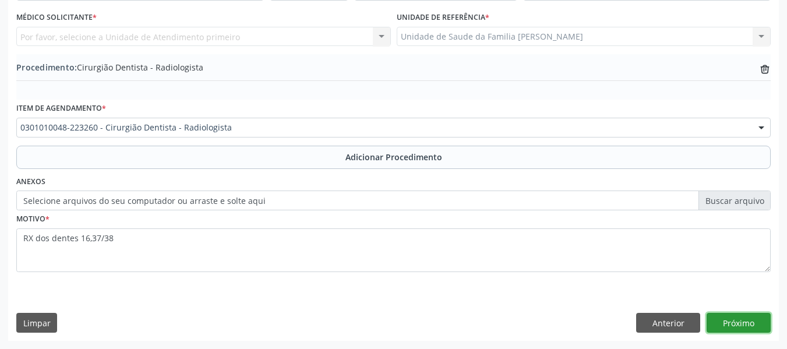
click at [734, 326] on button "Próximo" at bounding box center [738, 323] width 64 height 20
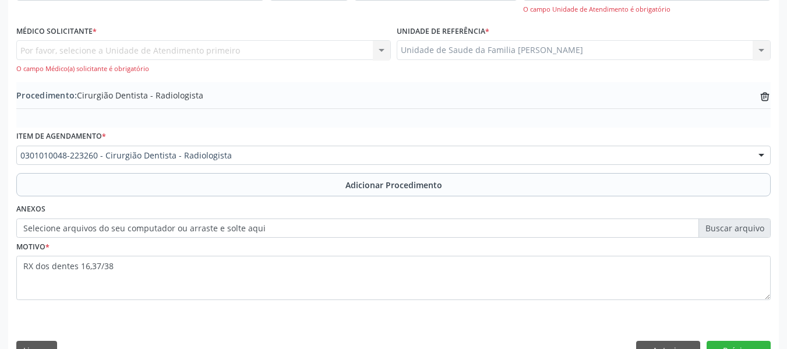
click at [383, 49] on div "Por favor, selecione a Unidade de Atendimento primeiro Nenhum resultado encontr…" at bounding box center [203, 56] width 374 height 33
click at [383, 48] on div "Por favor, selecione a Unidade de Atendimento primeiro Nenhum resultado encontr…" at bounding box center [203, 56] width 374 height 33
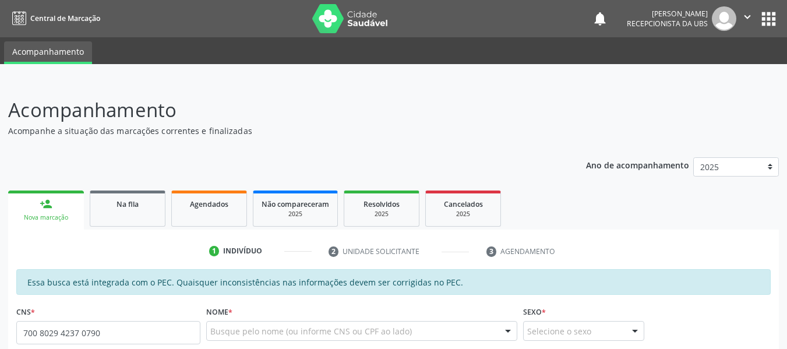
type input "700 8029 4237 0790"
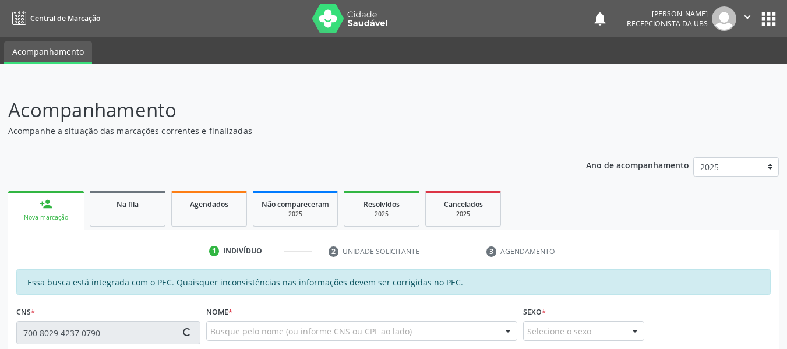
type input "024.520.701-57"
type input "[DATE]"
type input "[PERSON_NAME]"
type input "[PHONE_NUMBER]"
type input "S/N"
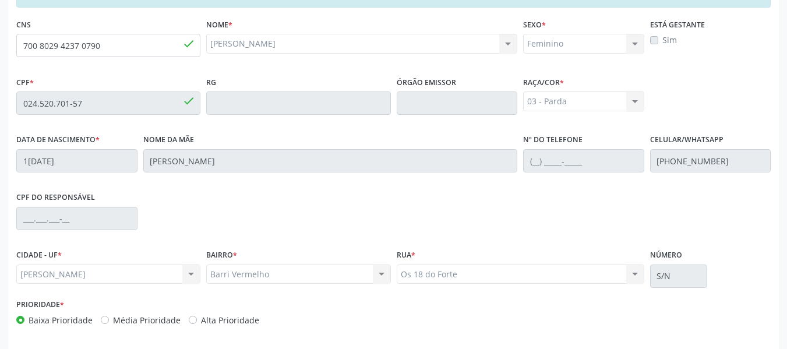
scroll to position [332, 0]
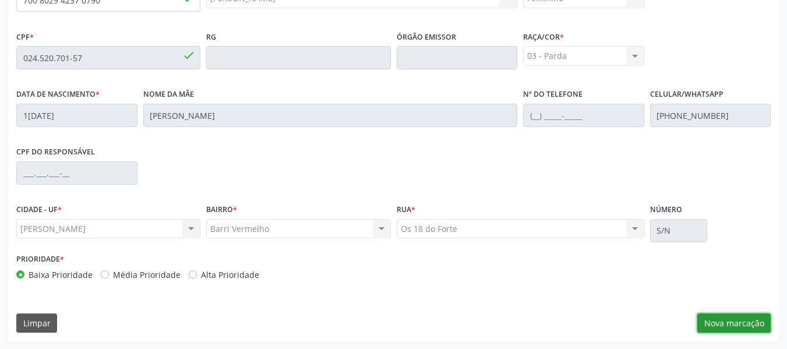
click at [727, 317] on button "Nova marcação" at bounding box center [733, 323] width 73 height 20
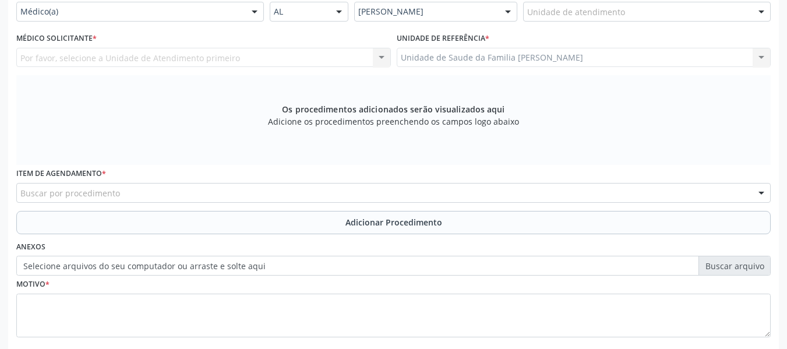
scroll to position [263, 0]
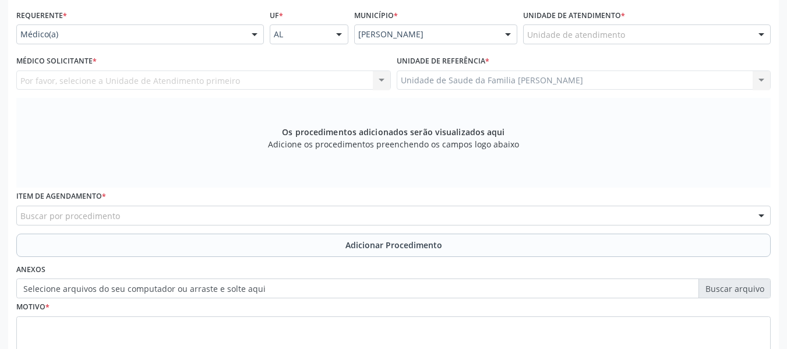
click at [383, 77] on div "Por favor, selecione a Unidade de Atendimento primeiro Nenhum resultado encontr…" at bounding box center [203, 80] width 374 height 20
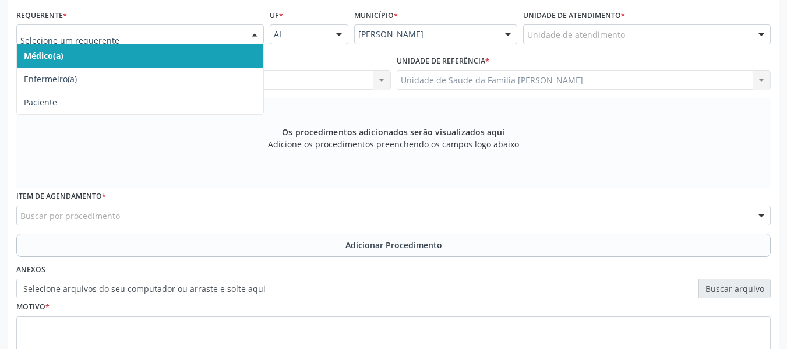
click at [254, 35] on div at bounding box center [254, 35] width 17 height 20
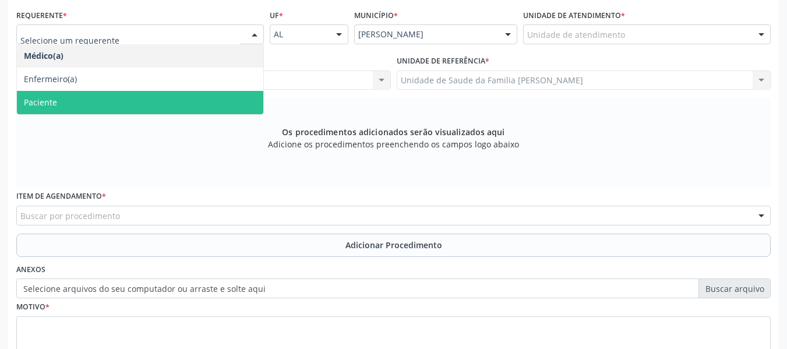
click at [49, 104] on span "Paciente" at bounding box center [40, 102] width 33 height 11
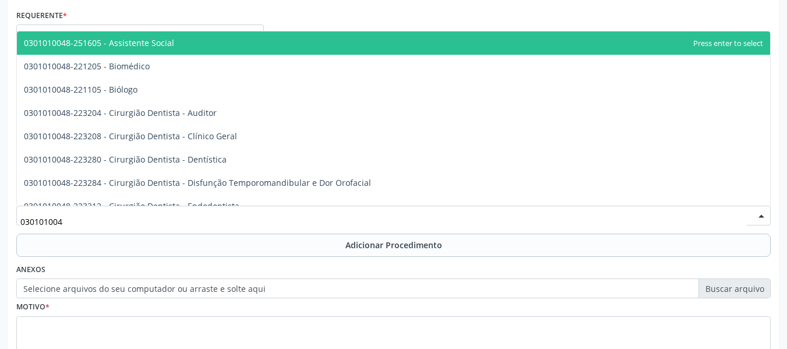
type input "0301010048"
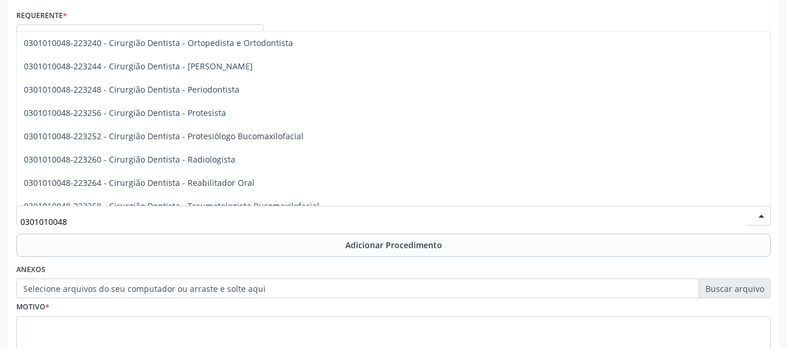
scroll to position [396, 0]
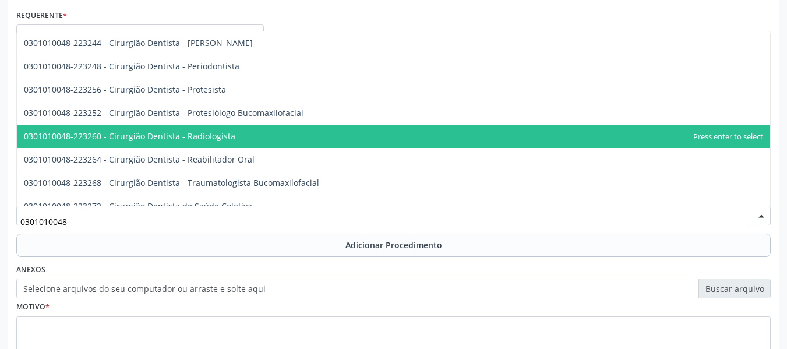
click at [221, 136] on span "0301010048-223260 - Cirurgião Dentista - Radiologista" at bounding box center [129, 135] width 211 height 11
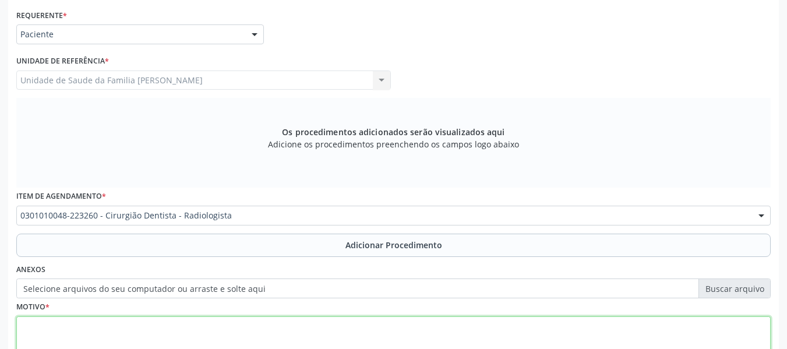
click at [58, 328] on textarea at bounding box center [393, 338] width 754 height 44
type textarea "r"
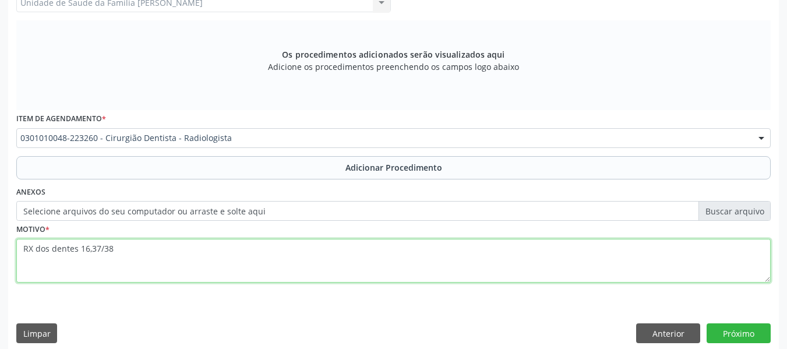
scroll to position [350, 0]
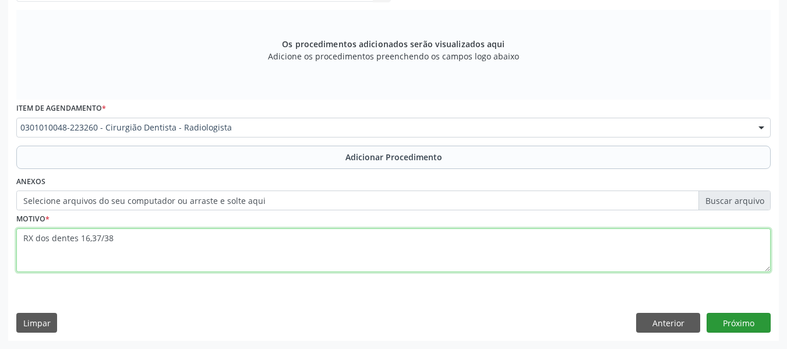
type textarea "RX dos dentes 16,37/38"
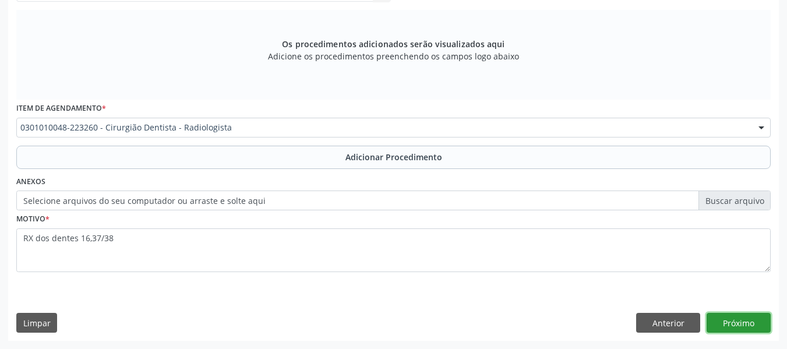
click at [745, 321] on button "Próximo" at bounding box center [738, 323] width 64 height 20
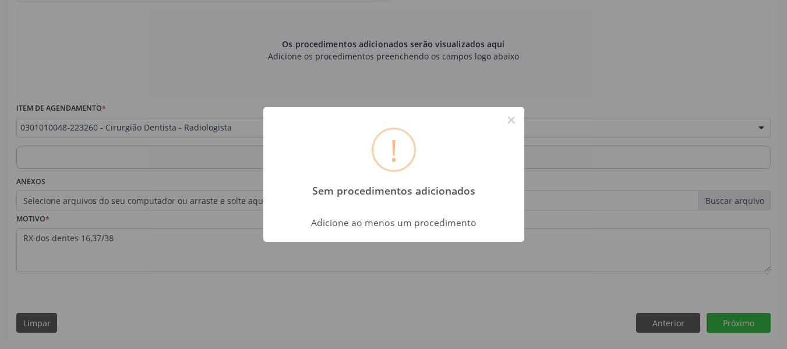
click at [611, 284] on div "! Sem procedimentos adicionados × Adicione ao menos um procedimento OK Cancel" at bounding box center [393, 174] width 787 height 349
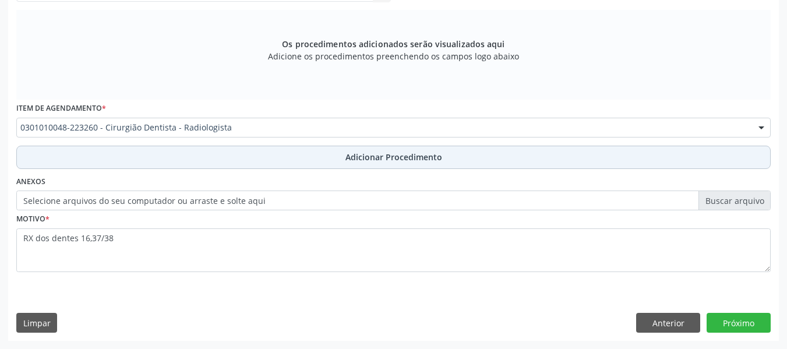
click at [402, 155] on span "Adicionar Procedimento" at bounding box center [393, 157] width 97 height 12
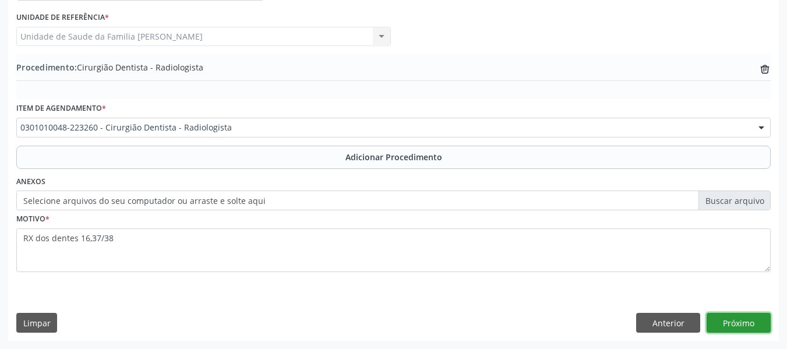
click at [731, 321] on button "Próximo" at bounding box center [738, 323] width 64 height 20
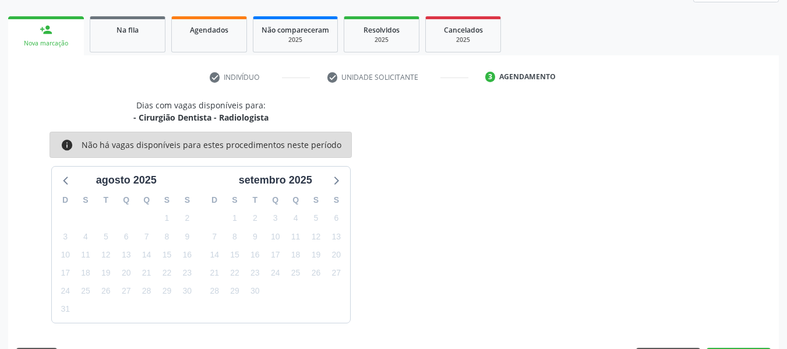
scroll to position [208, 0]
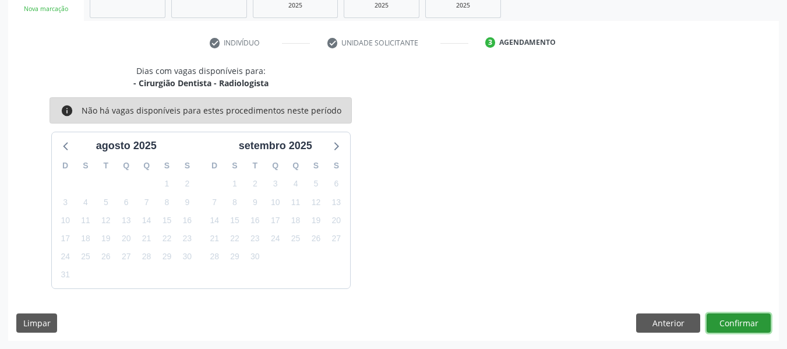
click at [731, 321] on button "Confirmar" at bounding box center [738, 323] width 64 height 20
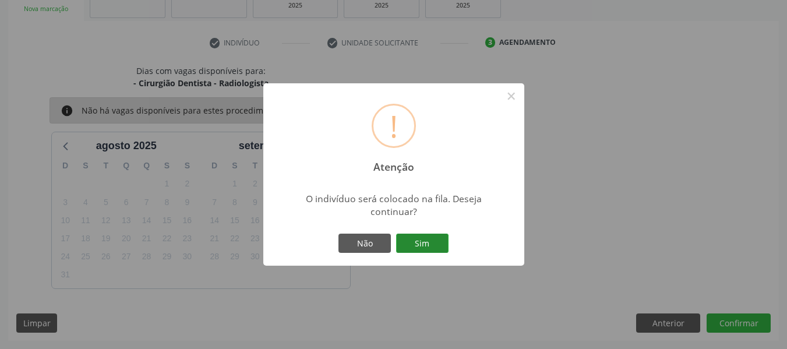
click at [430, 241] on button "Sim" at bounding box center [422, 243] width 52 height 20
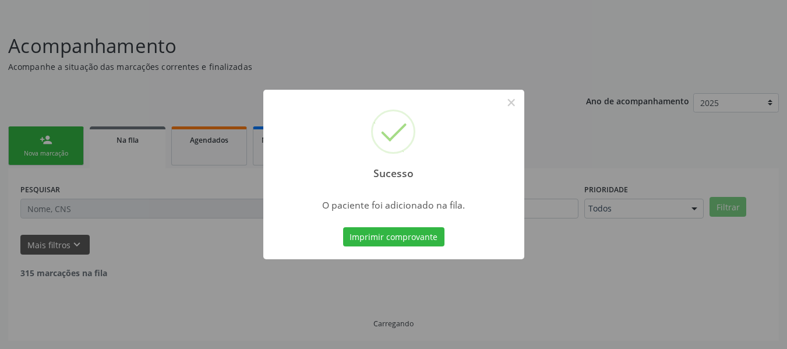
scroll to position [52, 0]
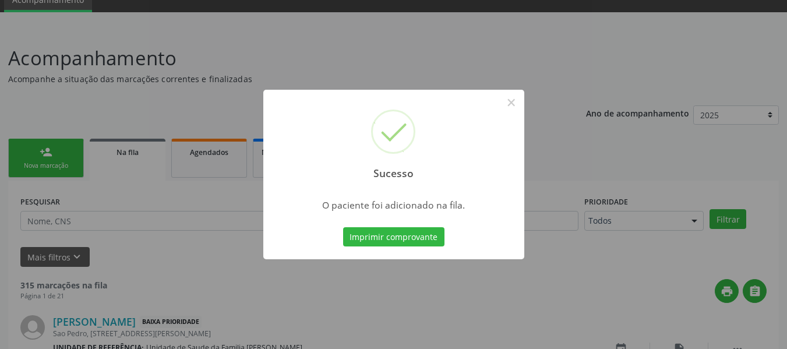
click at [24, 147] on div "Sucesso × O paciente foi adicionado na fila. Imprimir comprovante Cancel" at bounding box center [393, 174] width 787 height 349
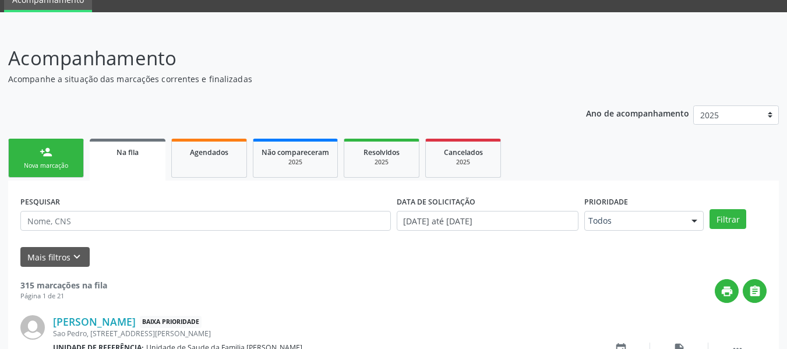
click at [36, 151] on link "person_add Nova marcação" at bounding box center [46, 158] width 76 height 39
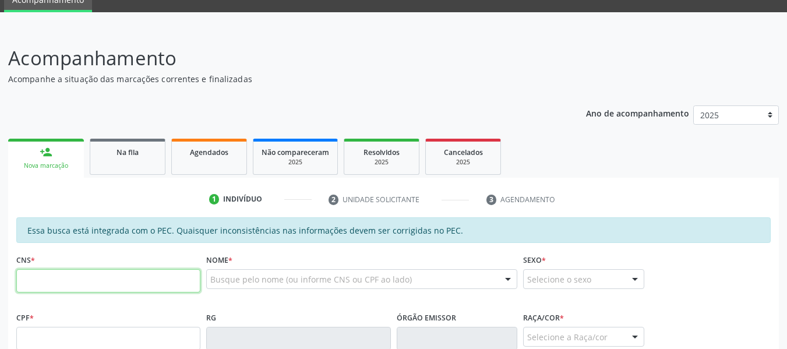
click at [30, 289] on input "text" at bounding box center [108, 280] width 184 height 23
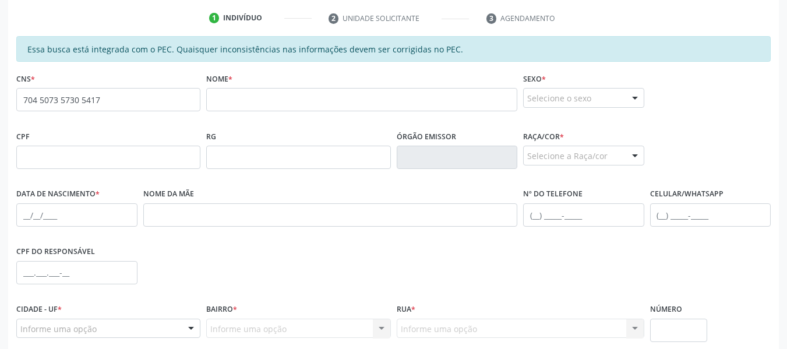
scroll to position [216, 0]
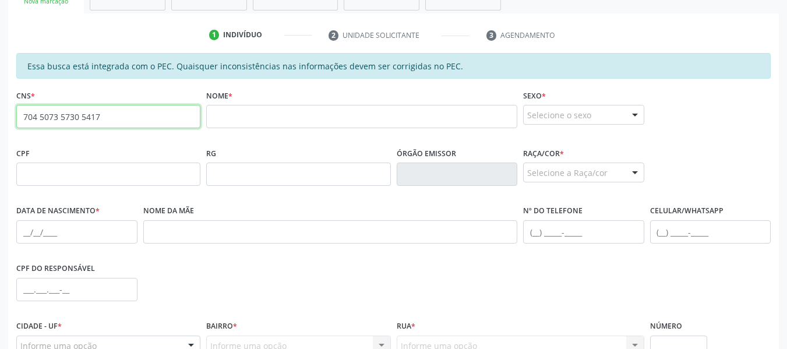
click at [109, 121] on input "704 5073 5730 5417" at bounding box center [108, 116] width 184 height 23
type input "7"
type input "701 4026 9907 6138"
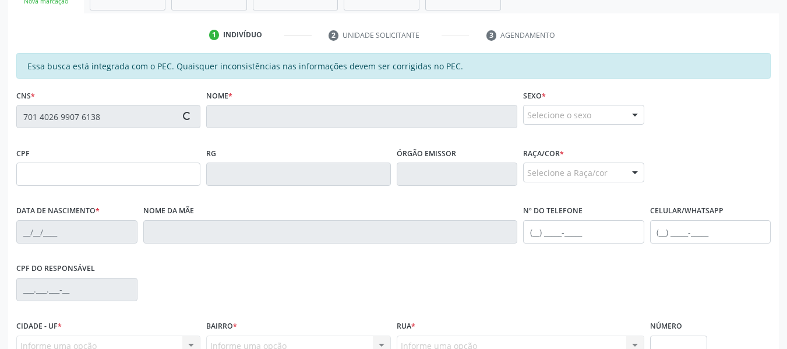
type input "955.829.754-20"
type input "28/08/1974"
type input "Maria Helena de Barros"
type input "(82) 99430-0828"
type input "31"
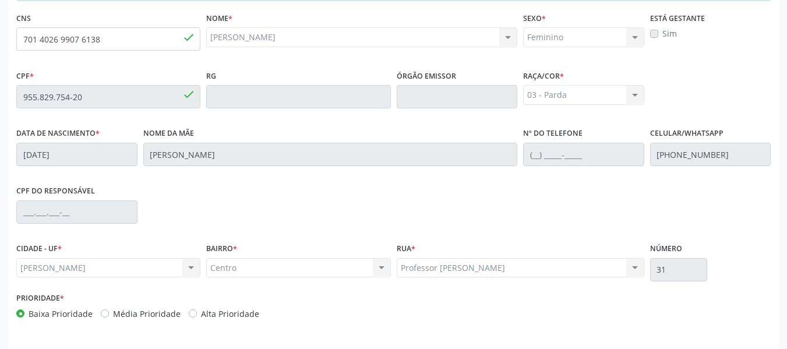
scroll to position [332, 0]
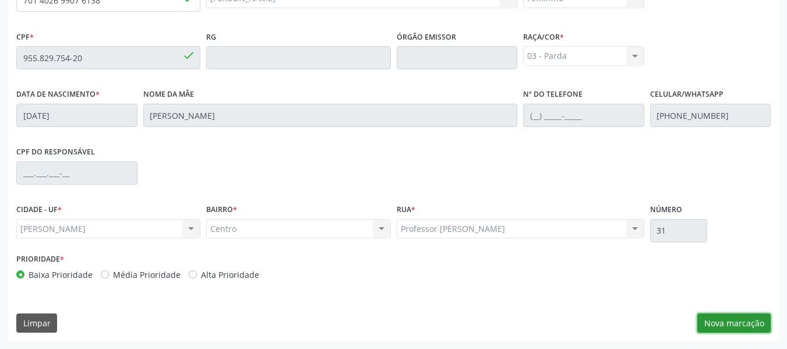
click at [750, 323] on button "Nova marcação" at bounding box center [733, 323] width 73 height 20
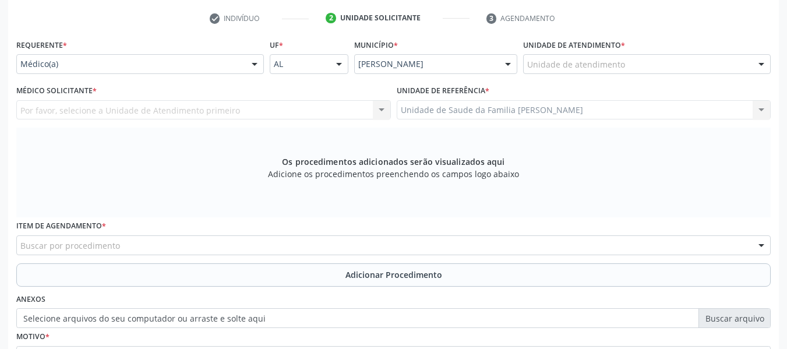
scroll to position [216, 0]
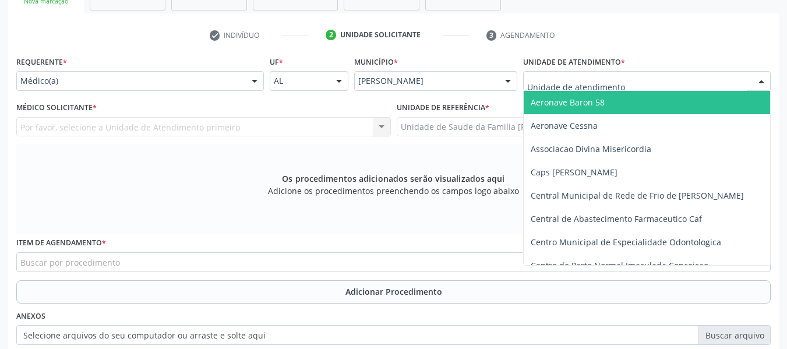
click at [672, 76] on div at bounding box center [646, 81] width 247 height 20
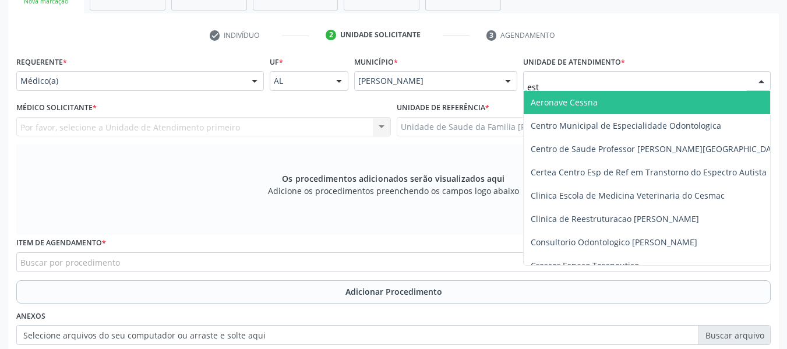
type input "esta"
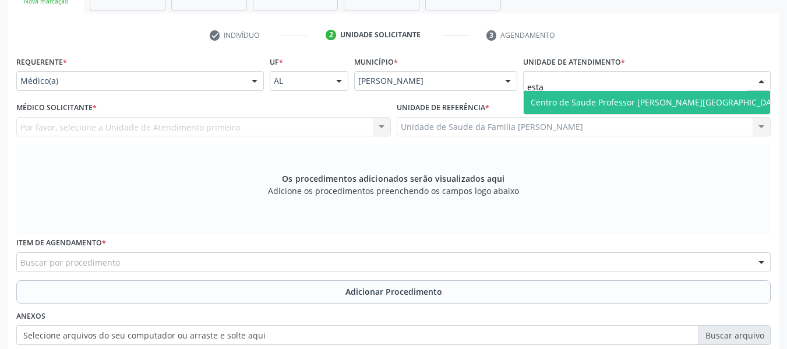
click at [629, 98] on span "Centro de Saude Professor [PERSON_NAME][GEOGRAPHIC_DATA]" at bounding box center [656, 102] width 253 height 11
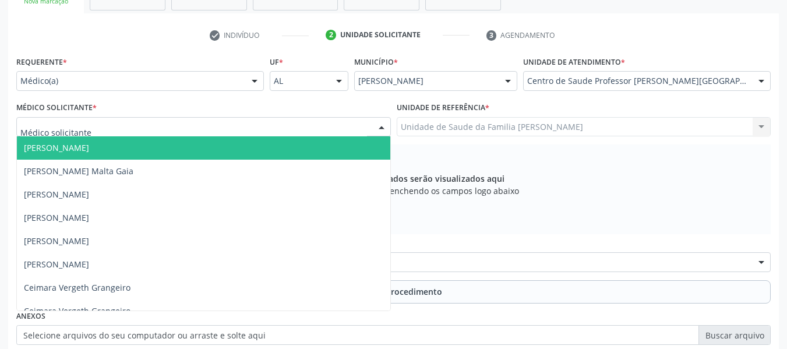
click at [282, 129] on div at bounding box center [203, 127] width 374 height 20
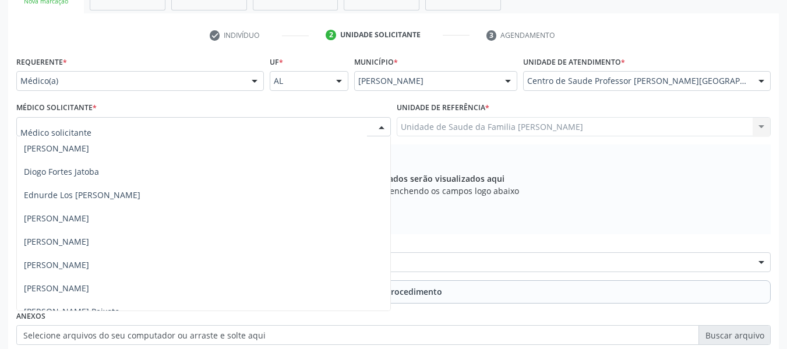
scroll to position [279, 0]
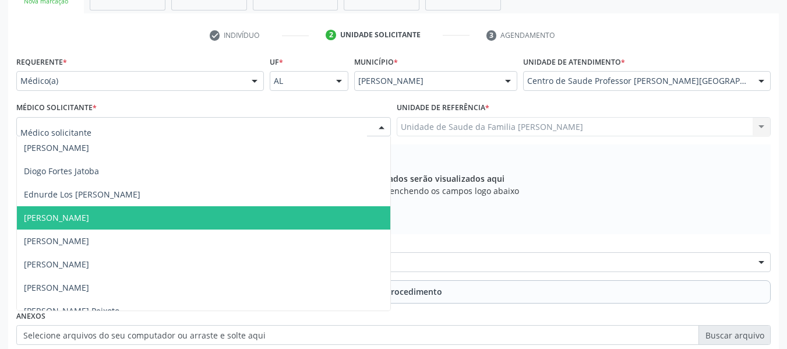
click at [89, 214] on span "[PERSON_NAME]" at bounding box center [56, 217] width 65 height 11
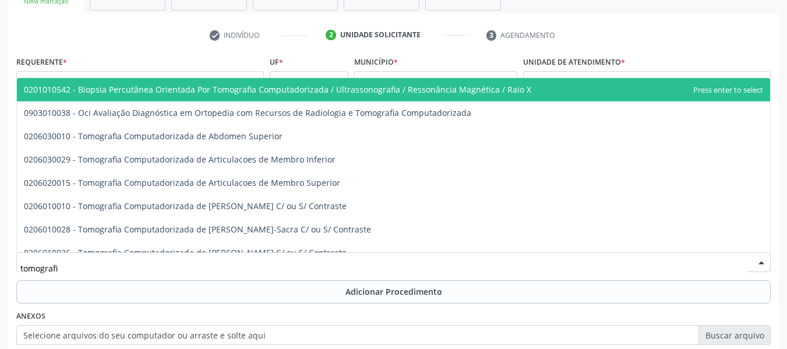
type input "tomografia"
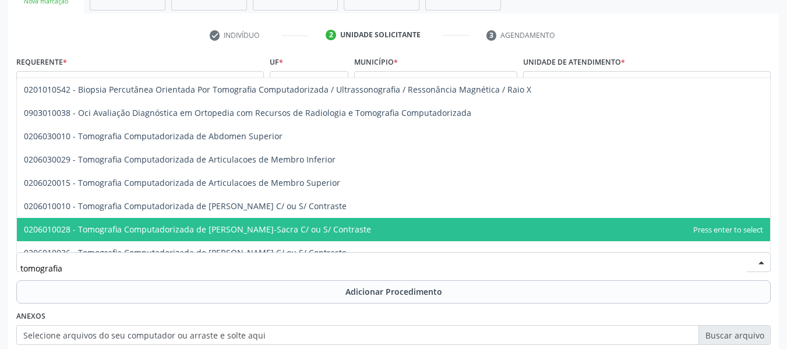
click at [302, 228] on span "0206010028 - Tomografia Computadorizada de [PERSON_NAME]-Sacra C/ ou S/ Contras…" at bounding box center [197, 229] width 347 height 11
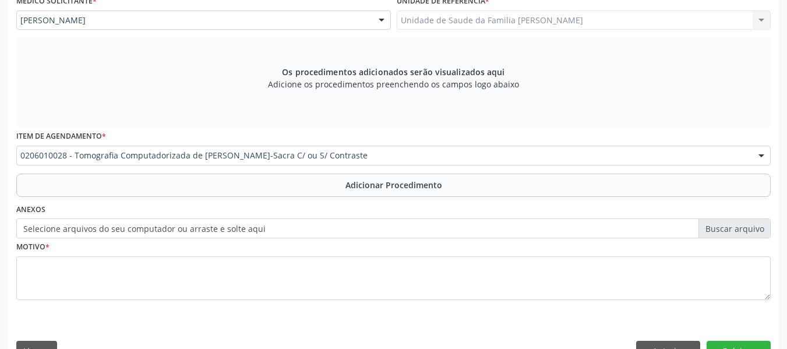
scroll to position [332, 0]
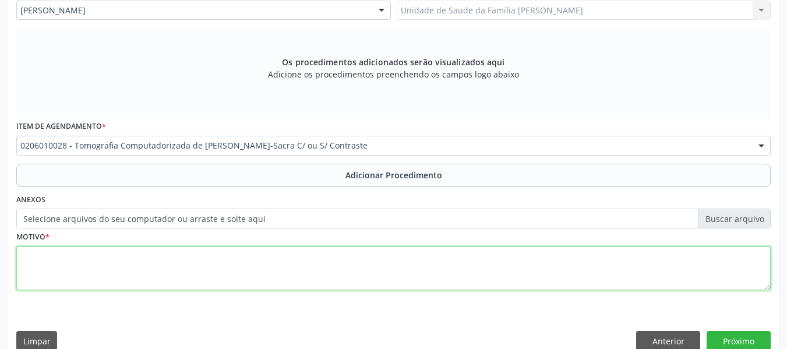
click at [56, 261] on textarea at bounding box center [393, 268] width 754 height 44
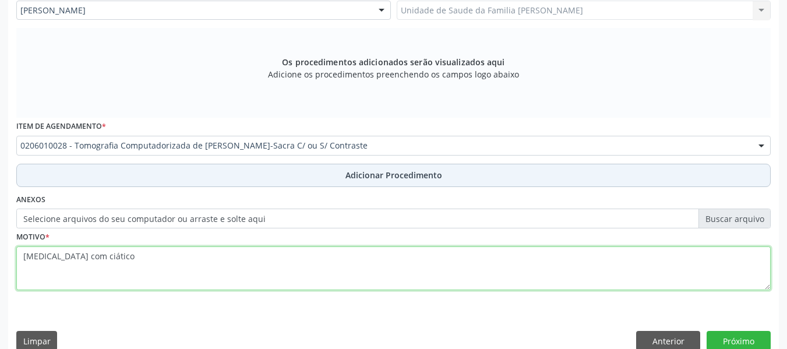
type textarea "Lumbago com ciático"
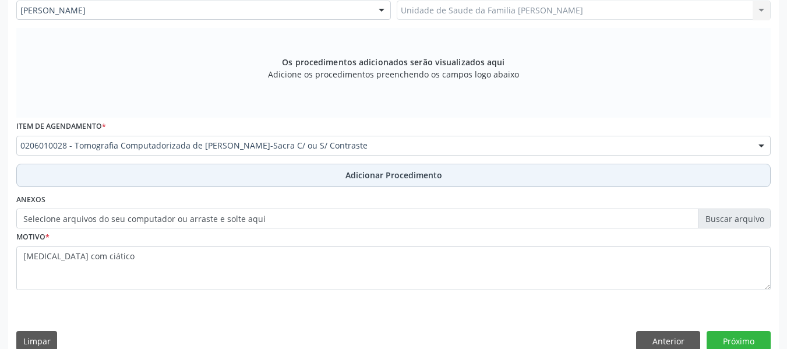
click at [420, 175] on span "Adicionar Procedimento" at bounding box center [393, 175] width 97 height 12
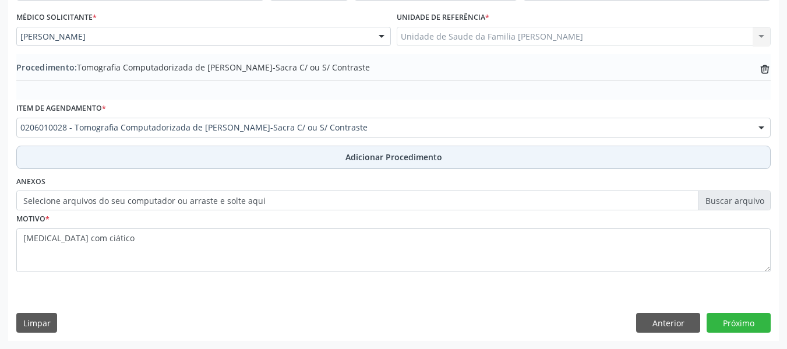
scroll to position [306, 0]
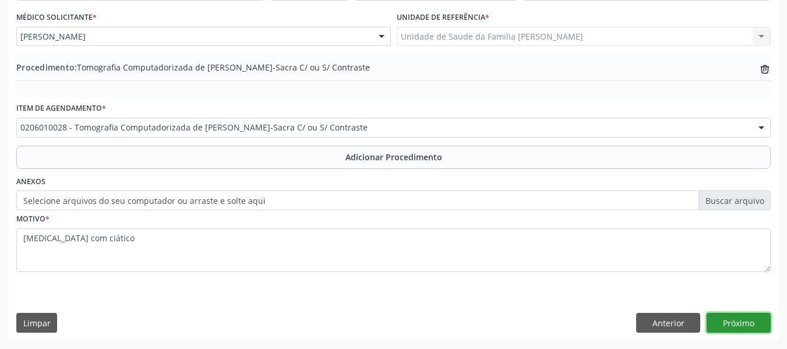
click at [743, 320] on button "Próximo" at bounding box center [738, 323] width 64 height 20
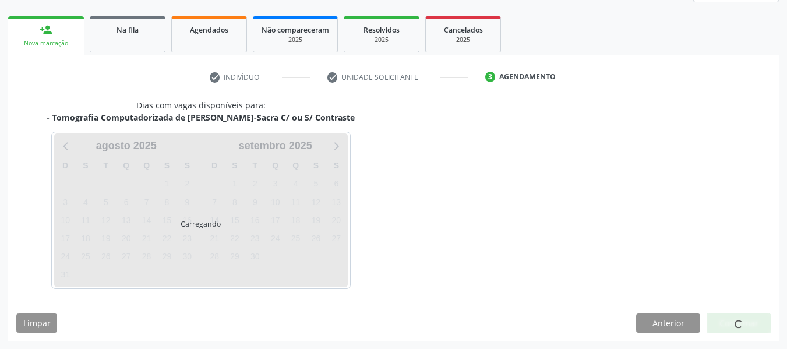
scroll to position [208, 0]
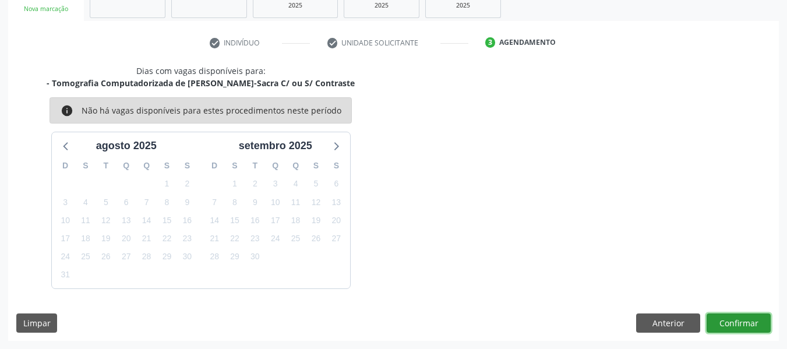
click at [752, 319] on button "Confirmar" at bounding box center [738, 323] width 64 height 20
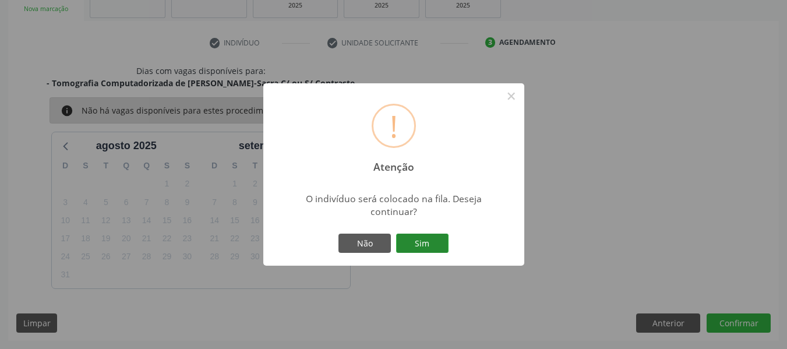
click at [433, 242] on button "Sim" at bounding box center [422, 243] width 52 height 20
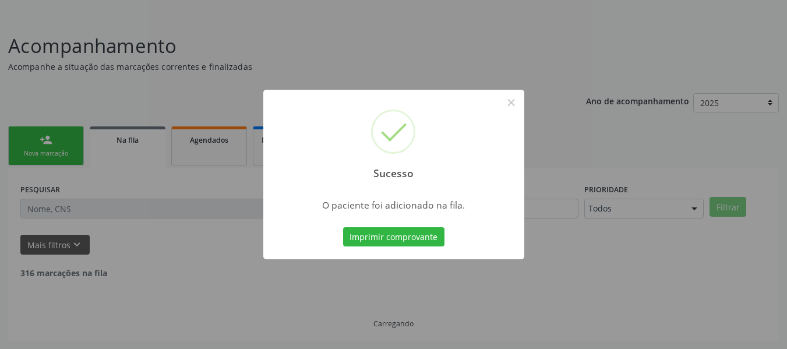
scroll to position [52, 0]
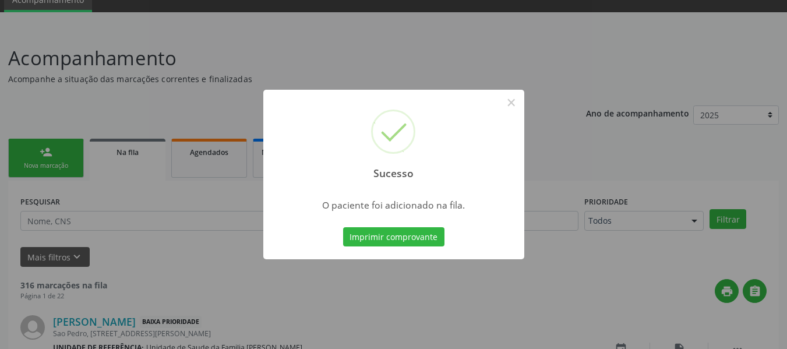
click at [36, 150] on div "Sucesso × O paciente foi adicionado na fila. Imprimir comprovante Cancel" at bounding box center [393, 174] width 787 height 349
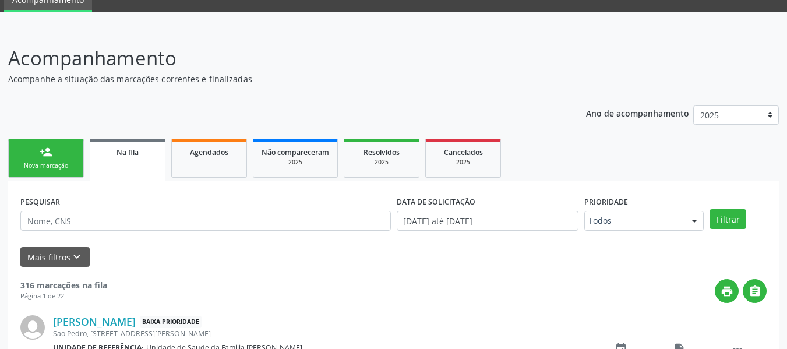
click at [36, 150] on link "person_add Nova marcação" at bounding box center [46, 158] width 76 height 39
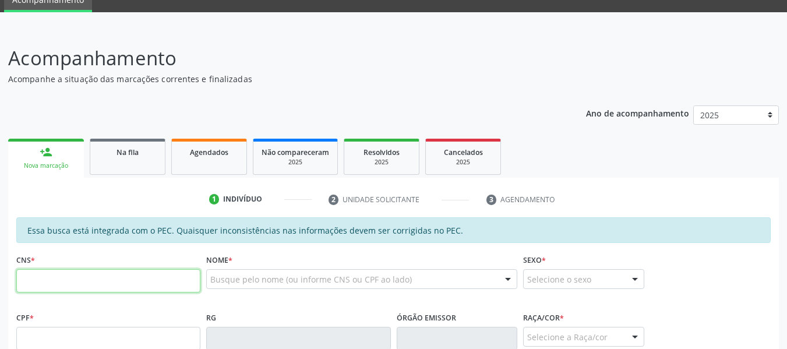
click at [45, 279] on input "text" at bounding box center [108, 280] width 184 height 23
type input "701 4026 9907 6138"
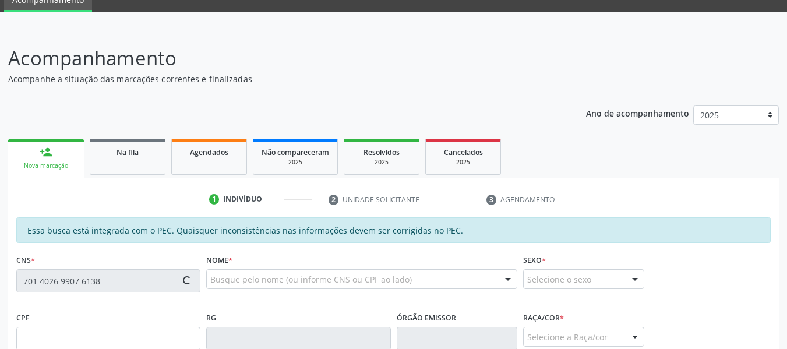
type input "955.829.754-20"
type input "28/08/1974"
type input "Maria Helena de Barros"
type input "(82) 99430-0828"
type input "31"
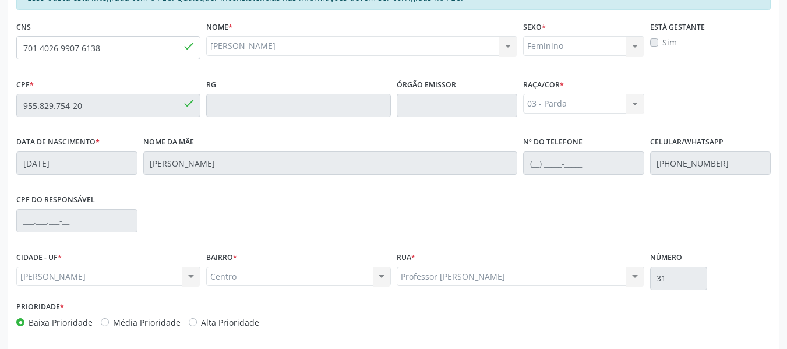
scroll to position [332, 0]
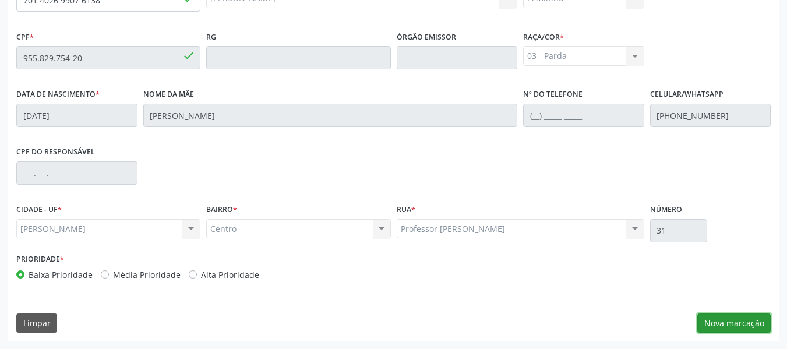
click at [738, 322] on button "Nova marcação" at bounding box center [733, 323] width 73 height 20
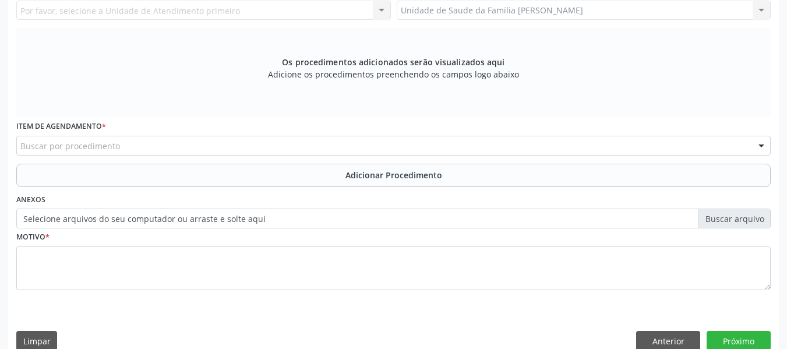
click at [763, 10] on div "Unidade de Saude da Familia Barro Vermelho Unidade de Saude da Familia Barro Ve…" at bounding box center [583, 11] width 374 height 20
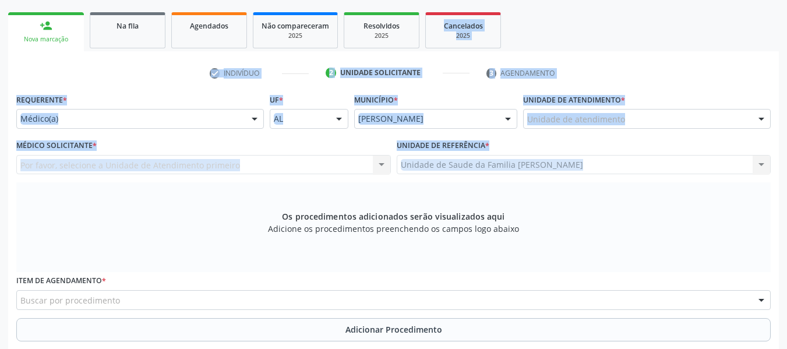
scroll to position [0, 0]
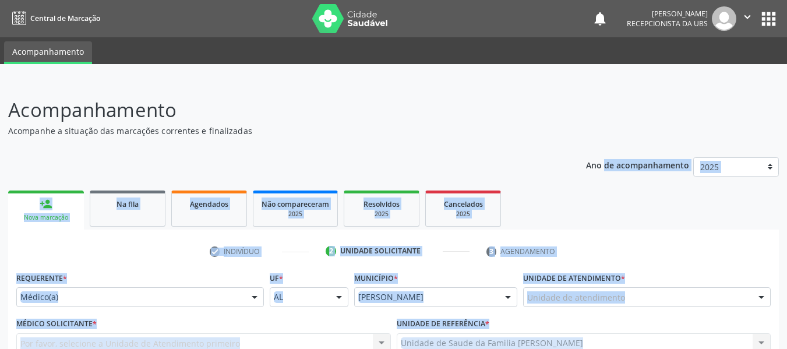
drag, startPoint x: 763, startPoint y: 10, endPoint x: 678, endPoint y: 172, distance: 183.1
click at [656, 215] on ul "person_add Nova marcação Na fila Agendados Não compareceram 2025 Resolvidos 202…" at bounding box center [393, 208] width 770 height 42
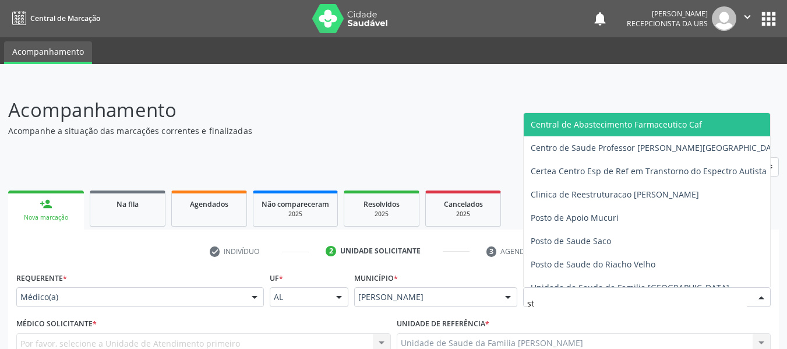
type input "sta"
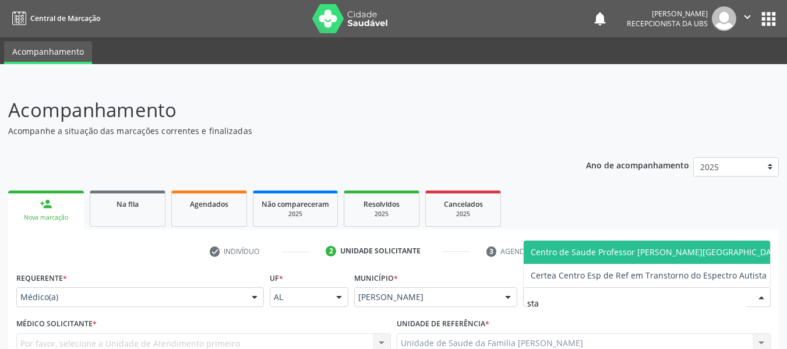
click at [614, 252] on span "Centro de Saude Professor [PERSON_NAME][GEOGRAPHIC_DATA]" at bounding box center [656, 251] width 253 height 11
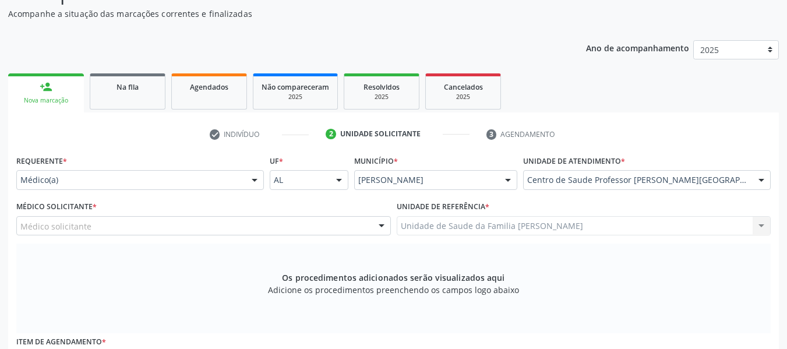
scroll to position [225, 0]
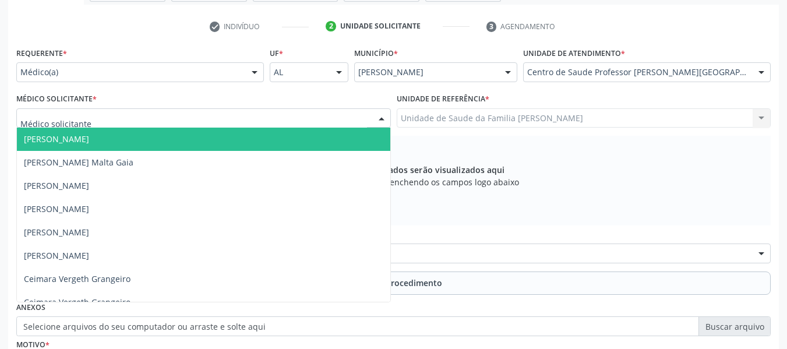
click at [383, 116] on div at bounding box center [381, 119] width 17 height 20
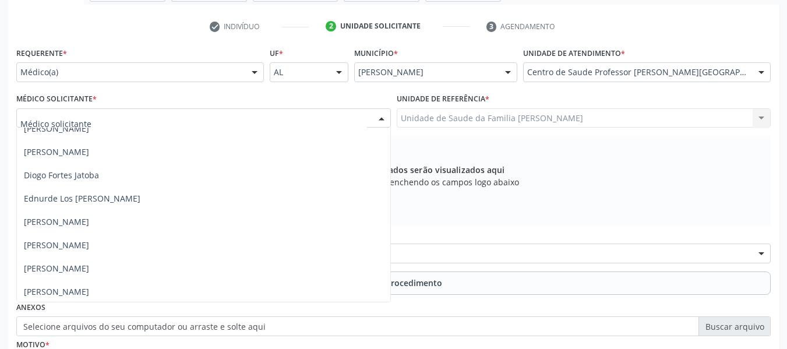
scroll to position [279, 0]
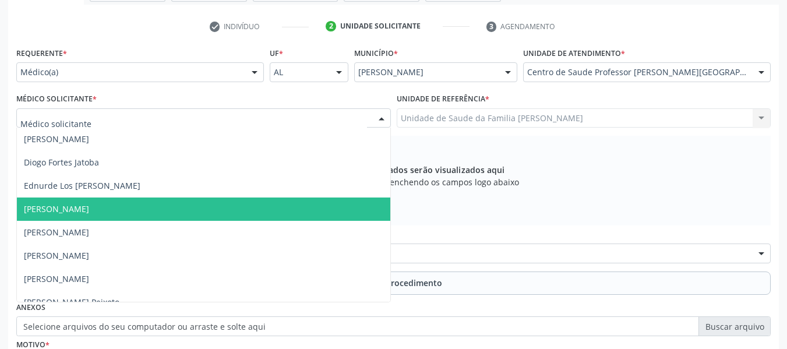
click at [82, 211] on span "[PERSON_NAME]" at bounding box center [56, 208] width 65 height 11
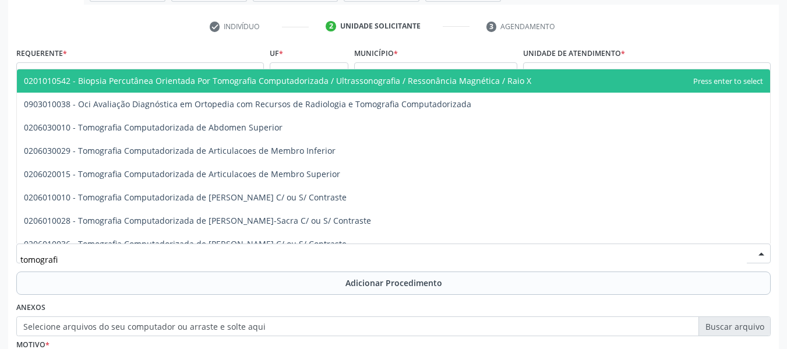
type input "tomografia"
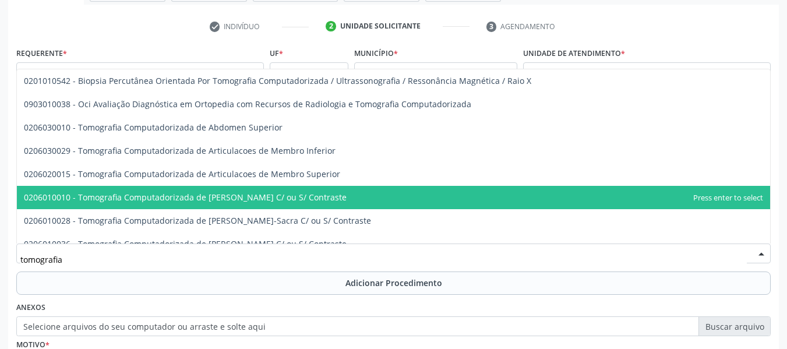
click at [246, 194] on span "0206010010 - Tomografia Computadorizada de [PERSON_NAME] C/ ou S/ Contraste" at bounding box center [185, 197] width 323 height 11
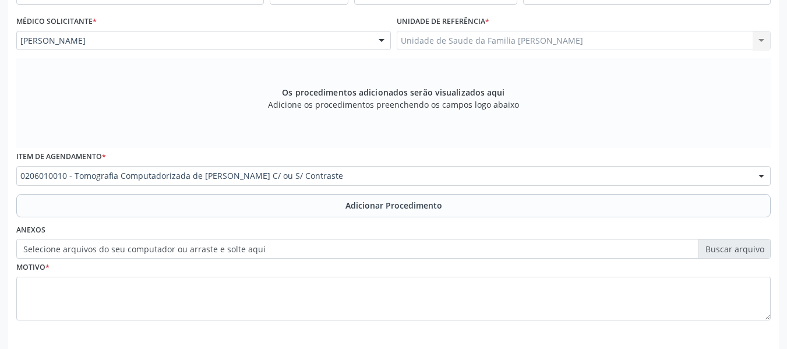
scroll to position [350, 0]
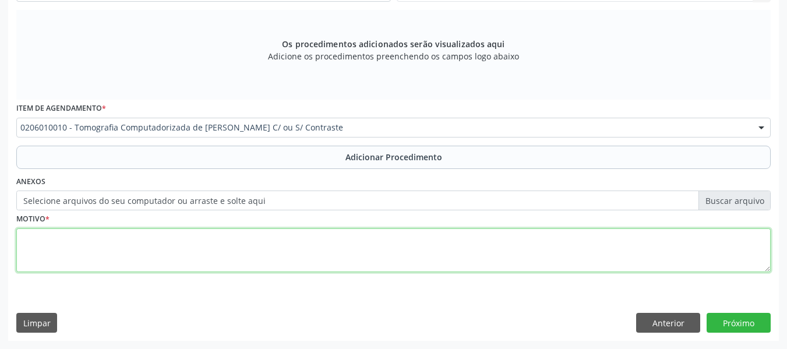
click at [65, 245] on textarea at bounding box center [393, 250] width 754 height 44
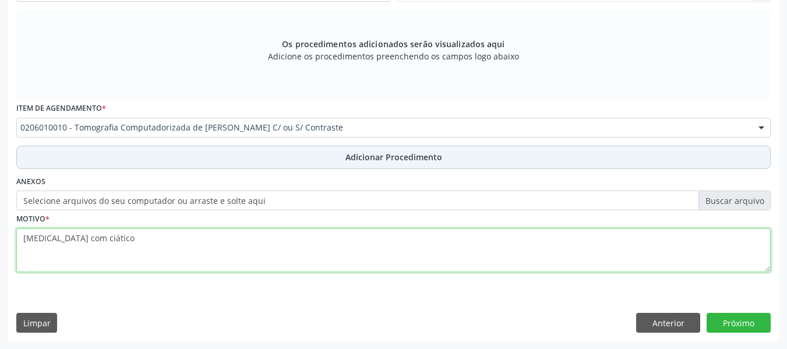
type textarea "lumbago com ciático"
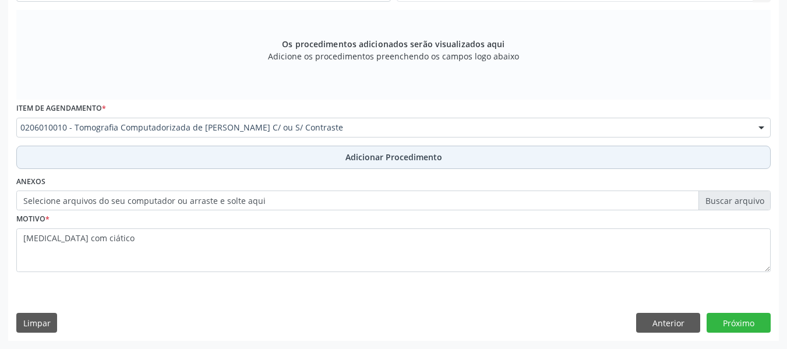
click at [413, 157] on span "Adicionar Procedimento" at bounding box center [393, 157] width 97 height 12
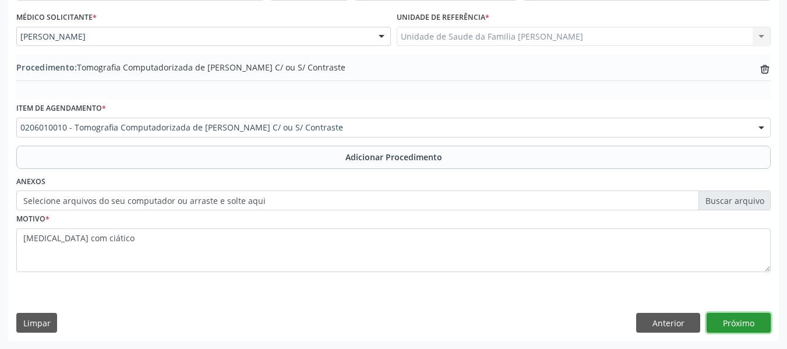
click at [734, 323] on button "Próximo" at bounding box center [738, 323] width 64 height 20
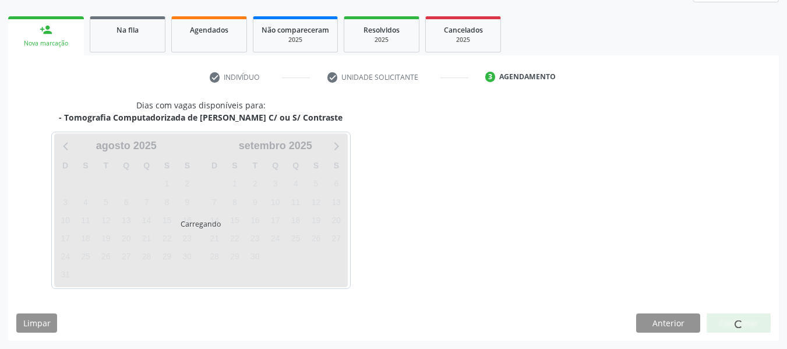
scroll to position [208, 0]
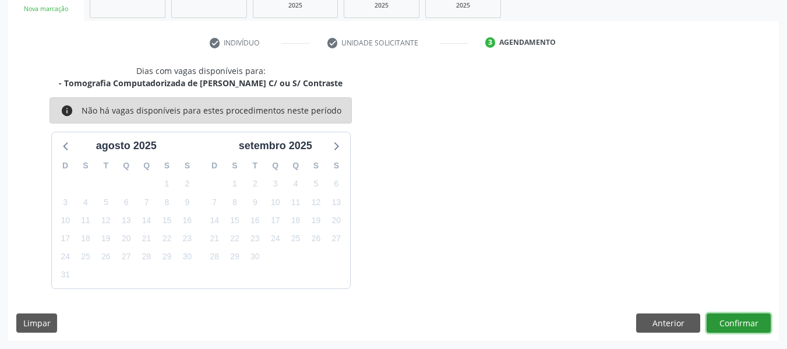
click at [734, 323] on button "Confirmar" at bounding box center [738, 323] width 64 height 20
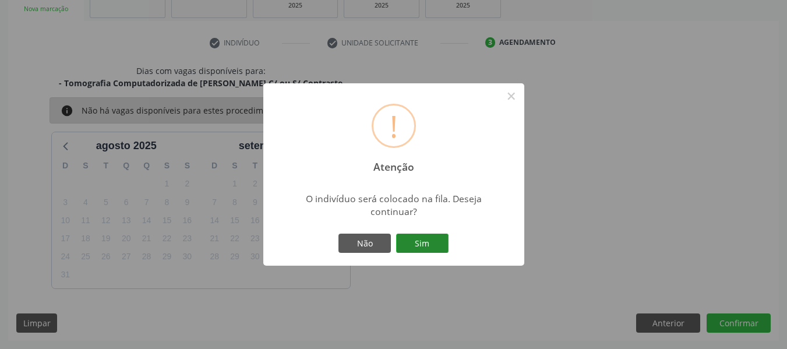
click at [427, 245] on button "Sim" at bounding box center [422, 243] width 52 height 20
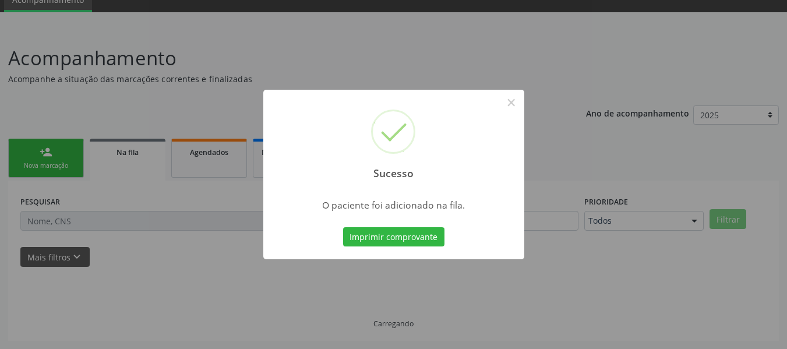
scroll to position [52, 0]
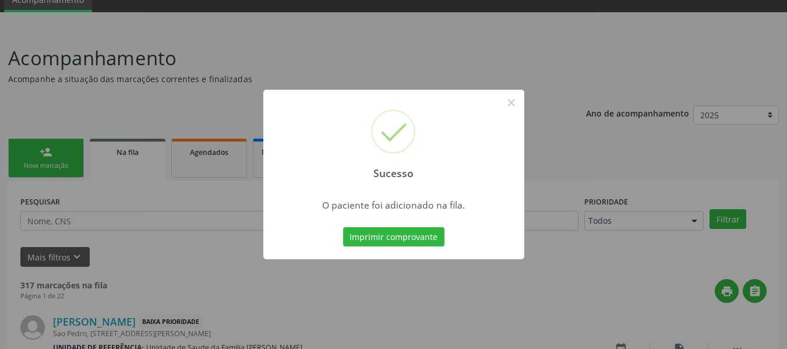
click at [63, 155] on div "Sucesso × O paciente foi adicionado na fila. Imprimir comprovante Cancel" at bounding box center [393, 174] width 787 height 349
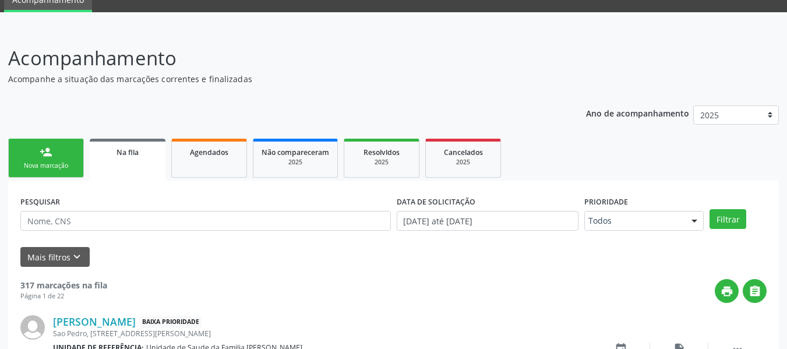
click at [63, 155] on link "person_add Nova marcação" at bounding box center [46, 158] width 76 height 39
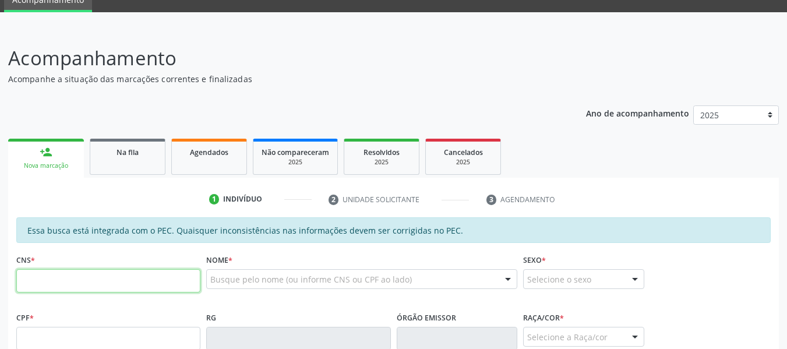
click at [45, 286] on input "text" at bounding box center [108, 280] width 184 height 23
click at [30, 281] on input "text" at bounding box center [108, 280] width 184 height 23
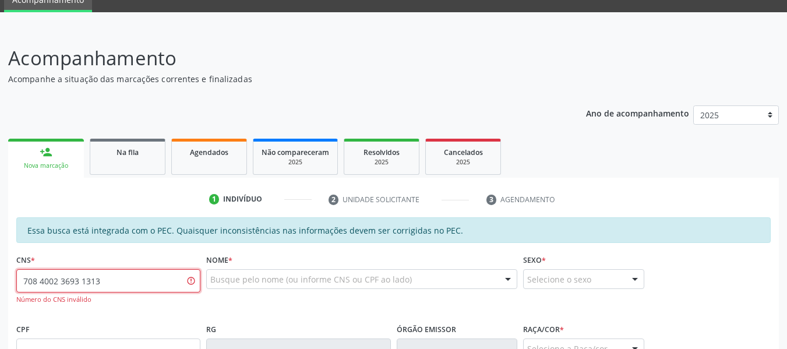
click at [37, 280] on input "708 4002 3693 1313" at bounding box center [108, 280] width 184 height 23
type input "7"
type input "703 4002 3693 1313"
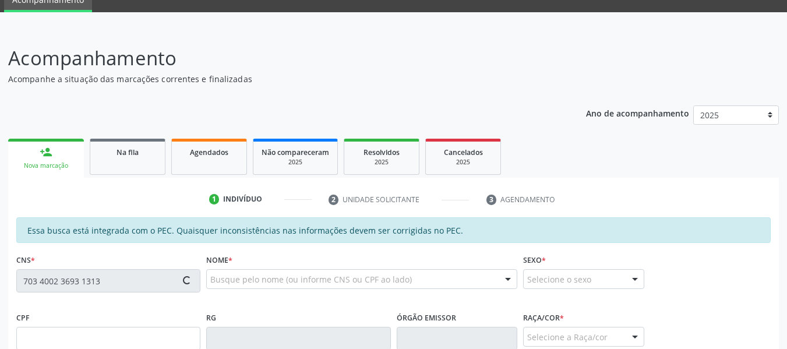
type input "697.467.294-20"
type input "13/06/1956"
type input "Maria Balbino dos Santos"
type input "(82) 9616-9509"
type input "510"
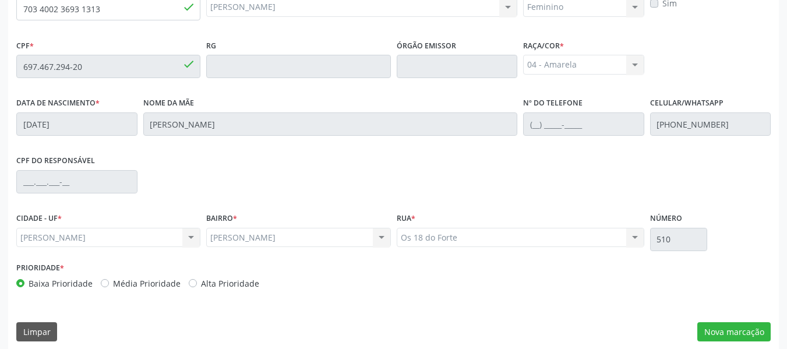
scroll to position [332, 0]
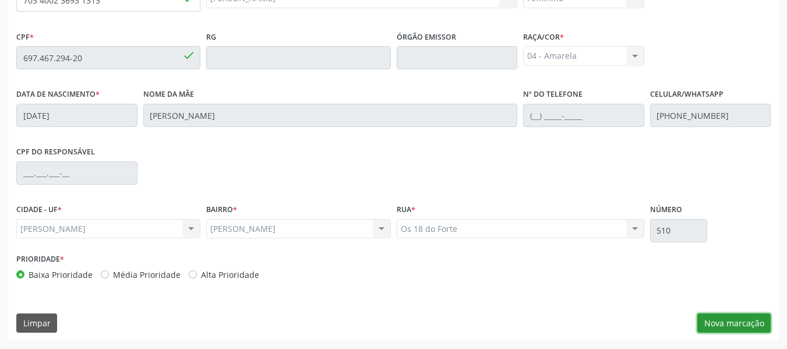
click at [732, 321] on button "Nova marcação" at bounding box center [733, 323] width 73 height 20
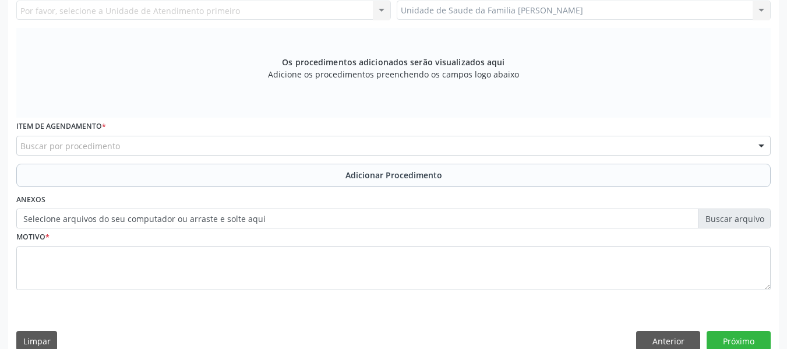
click at [732, 321] on div "Requerente * Médico(a) Médico(a) Enfermeiro(a) Paciente Nenhum resultado encont…" at bounding box center [393, 148] width 770 height 422
click at [760, 10] on div "Unidade de Saude da Familia Barro Vermelho Unidade de Saude da Familia Barro Ve…" at bounding box center [583, 11] width 374 height 20
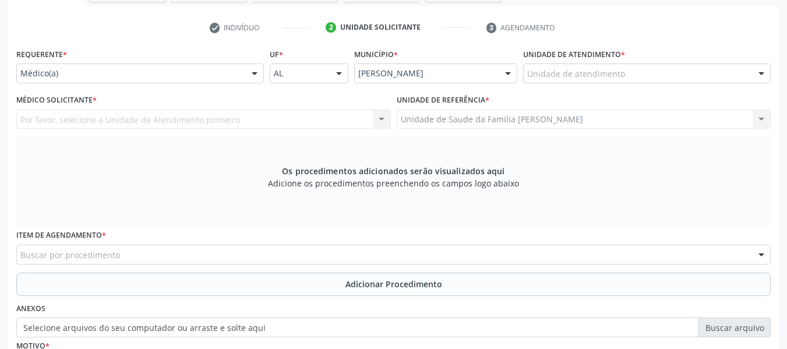
scroll to position [185, 0]
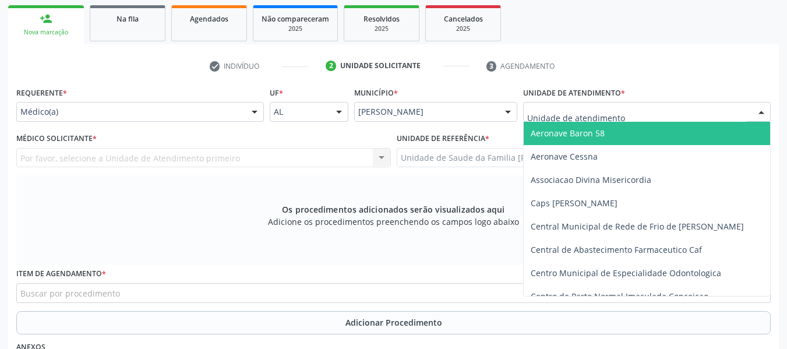
click at [761, 111] on div at bounding box center [760, 112] width 17 height 20
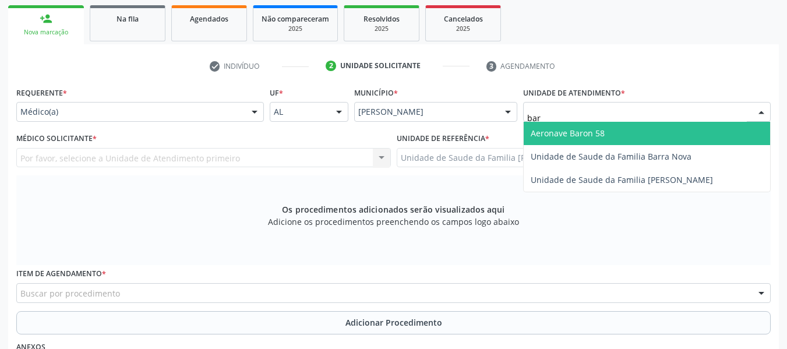
type input "barr"
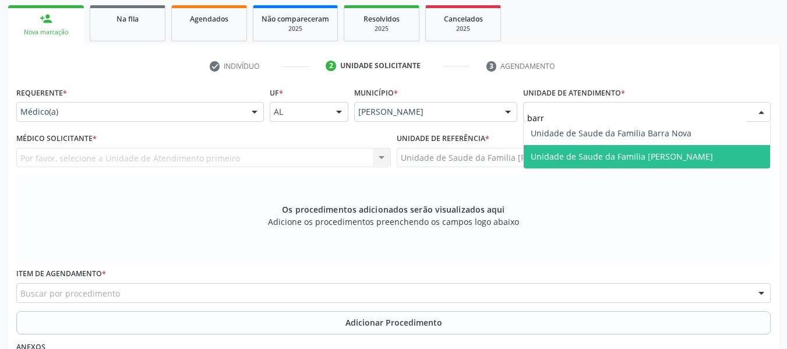
click at [618, 154] on span "Unidade de Saude da Familia [PERSON_NAME]" at bounding box center [621, 156] width 182 height 11
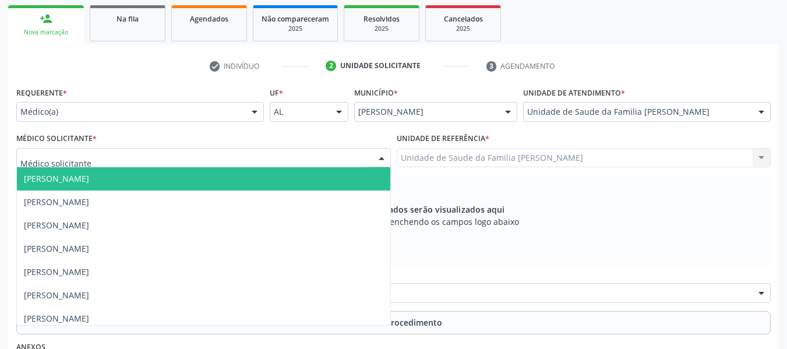
click at [380, 157] on div at bounding box center [381, 158] width 17 height 20
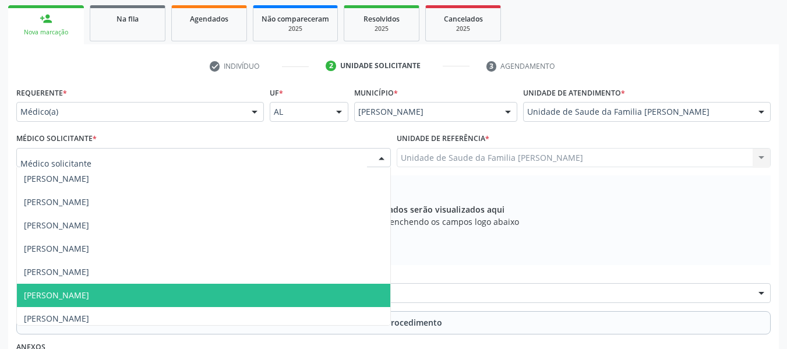
click at [88, 295] on span "[PERSON_NAME]" at bounding box center [56, 294] width 65 height 11
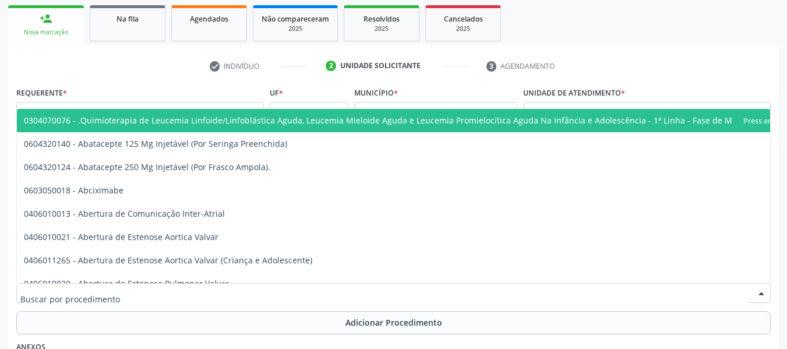
click at [88, 295] on input "text" at bounding box center [383, 298] width 726 height 23
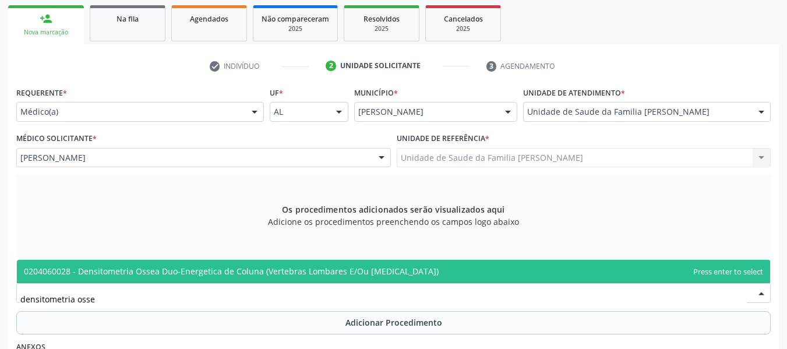
type input "densitometria ossea"
click at [119, 271] on span "0204060028 - Densitometria Ossea Duo-Energetica de Coluna (Vertebras Lombares E…" at bounding box center [231, 270] width 415 height 11
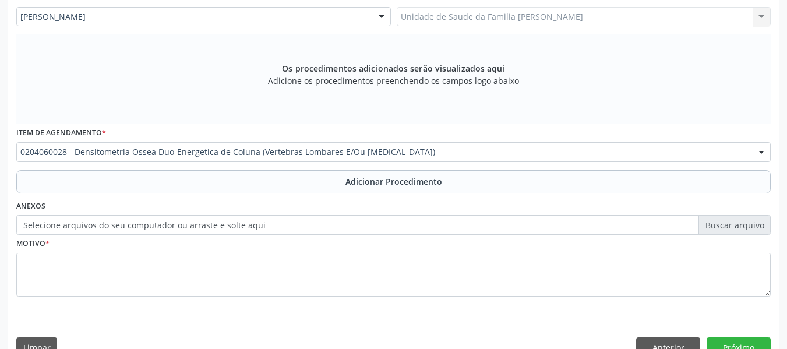
scroll to position [348, 0]
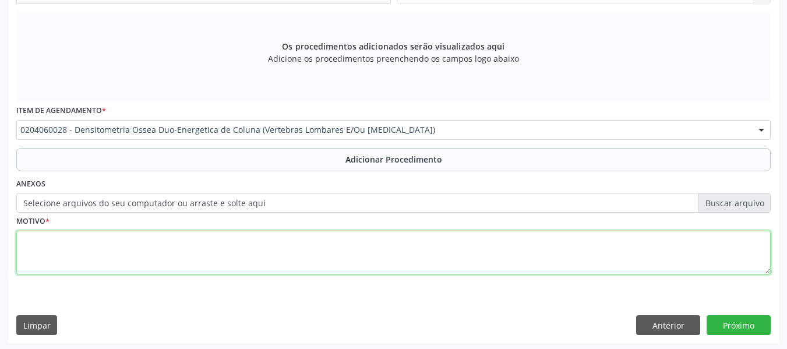
click at [72, 250] on textarea at bounding box center [393, 253] width 754 height 44
type textarea "osteoporose"
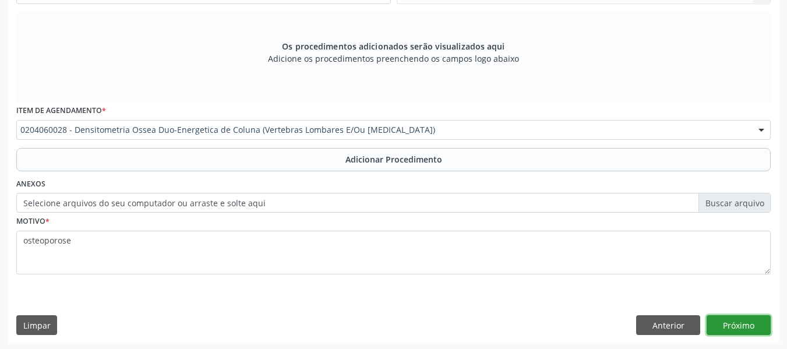
click at [726, 325] on button "Próximo" at bounding box center [738, 325] width 64 height 20
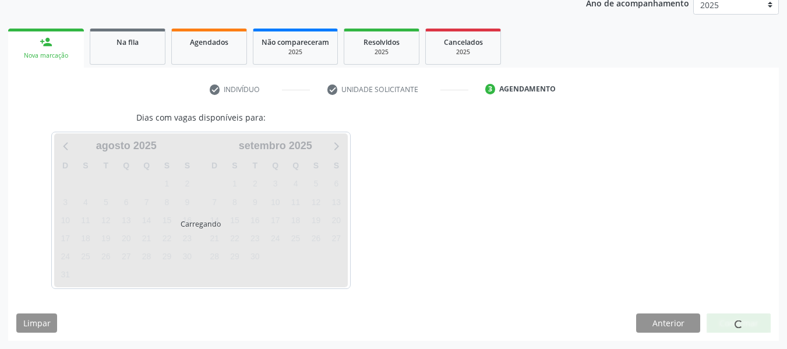
scroll to position [196, 0]
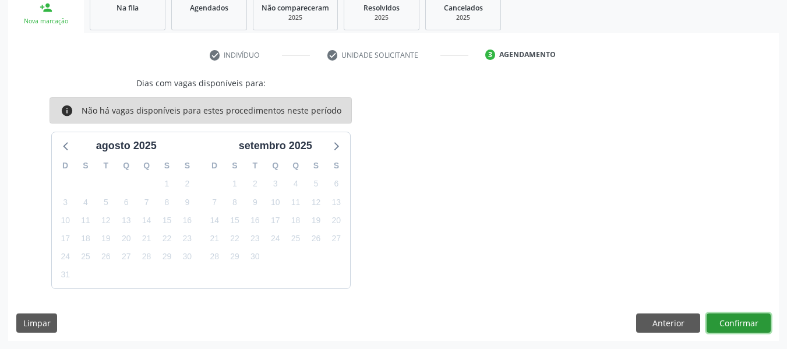
click at [739, 319] on button "Confirmar" at bounding box center [738, 323] width 64 height 20
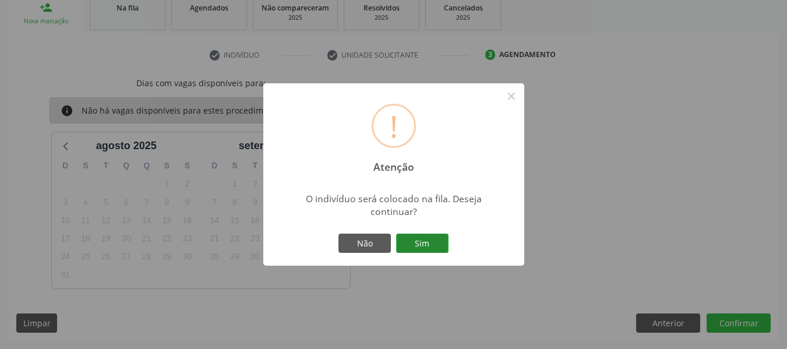
click at [431, 239] on button "Sim" at bounding box center [422, 243] width 52 height 20
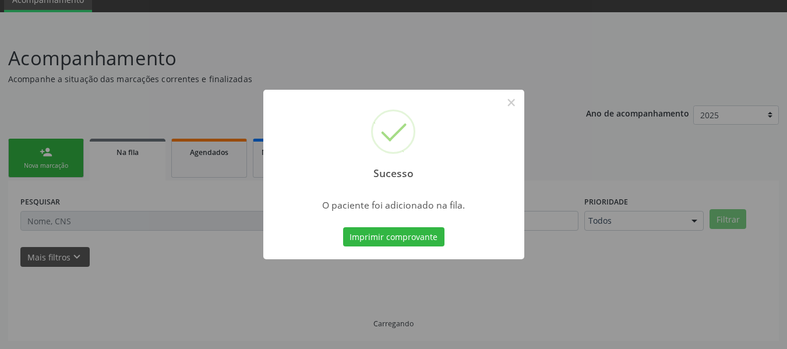
scroll to position [52, 0]
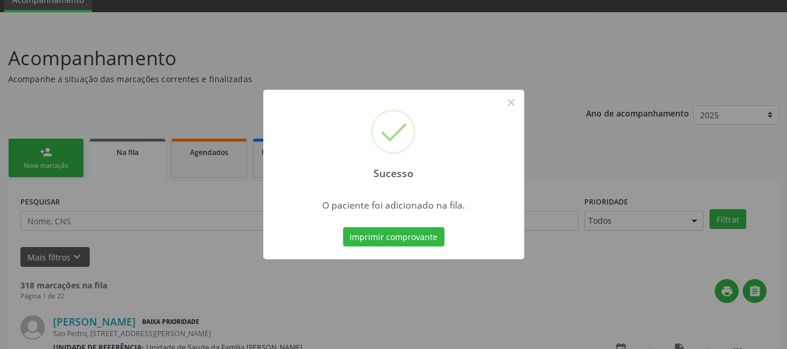
click at [29, 151] on div "Sucesso × O paciente foi adicionado na fila. Imprimir comprovante Cancel" at bounding box center [393, 174] width 787 height 349
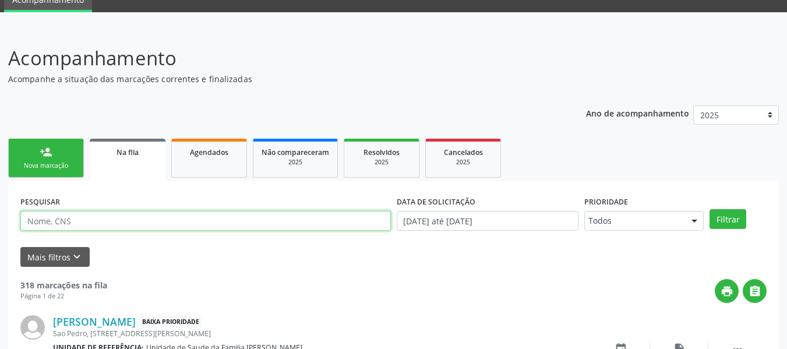
click at [40, 221] on input "text" at bounding box center [205, 221] width 370 height 20
type input "706903166216530"
click at [128, 222] on input "706903166216530" at bounding box center [205, 221] width 370 height 20
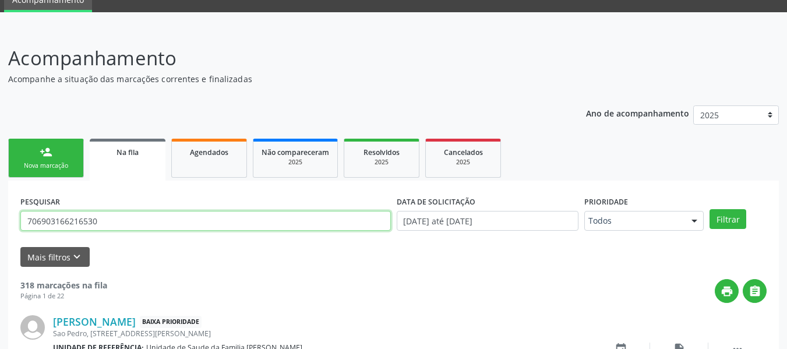
drag, startPoint x: 27, startPoint y: 222, endPoint x: 101, endPoint y: 225, distance: 74.0
click at [101, 225] on input "706903166216530" at bounding box center [205, 221] width 370 height 20
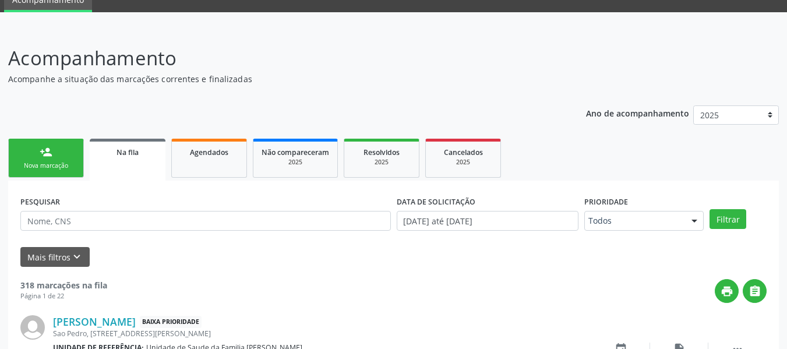
click at [36, 151] on link "person_add Nova marcação" at bounding box center [46, 158] width 76 height 39
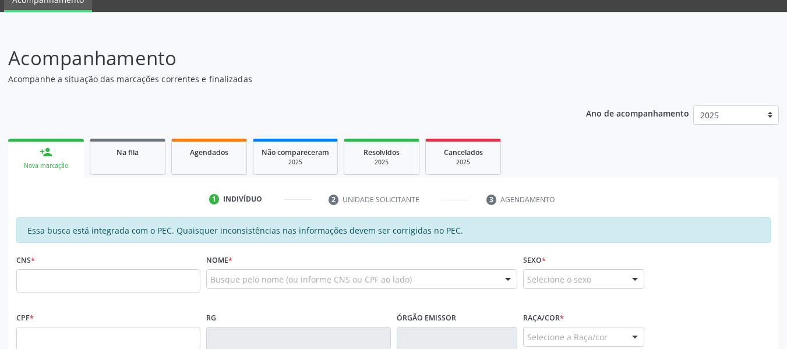
click at [36, 151] on link "person_add Nova marcação" at bounding box center [46, 158] width 76 height 39
click at [45, 277] on input "text" at bounding box center [108, 280] width 184 height 23
paste input "706 9031 6621 6530"
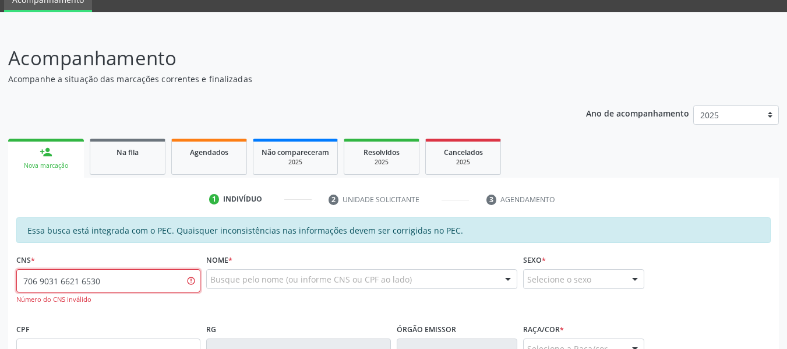
click at [64, 279] on input "706 9031 6621 6530" at bounding box center [108, 280] width 184 height 23
type input "706 9031 9621 6530"
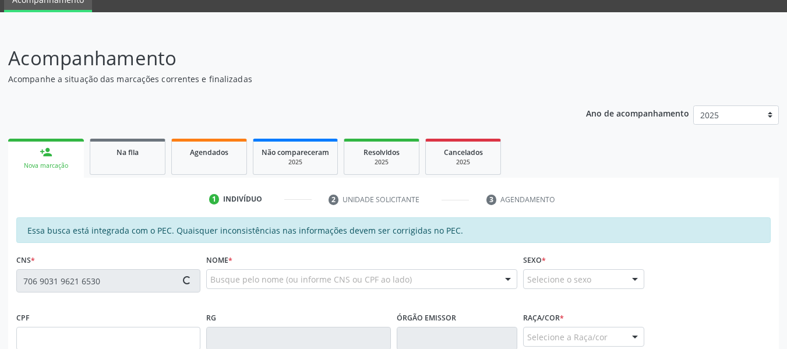
type input "470.132.904-59"
type input "26/03/1960"
type input "Maria José Alves"
type input "(82) 98842-4632"
type input "67"
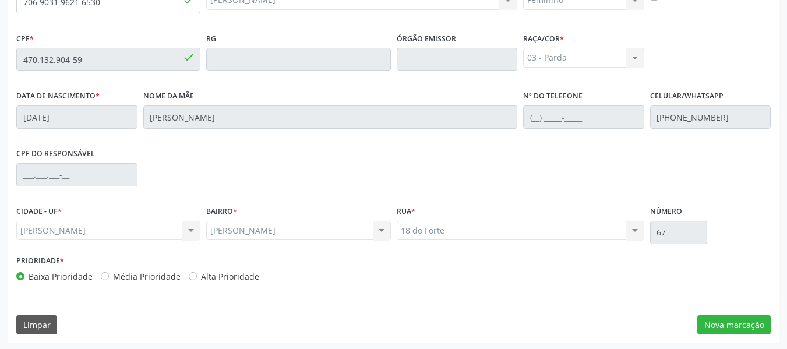
scroll to position [332, 0]
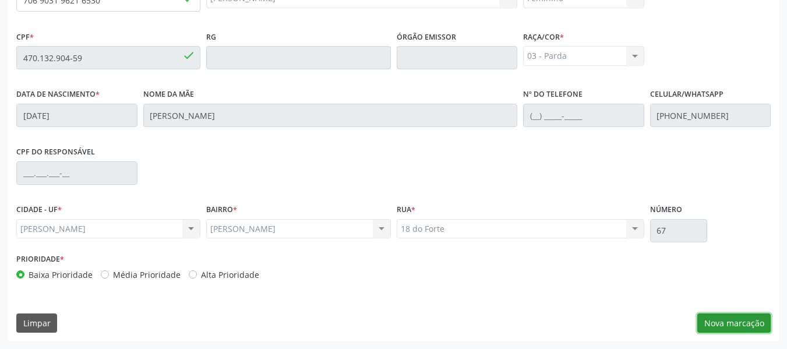
click at [741, 323] on button "Nova marcação" at bounding box center [733, 323] width 73 height 20
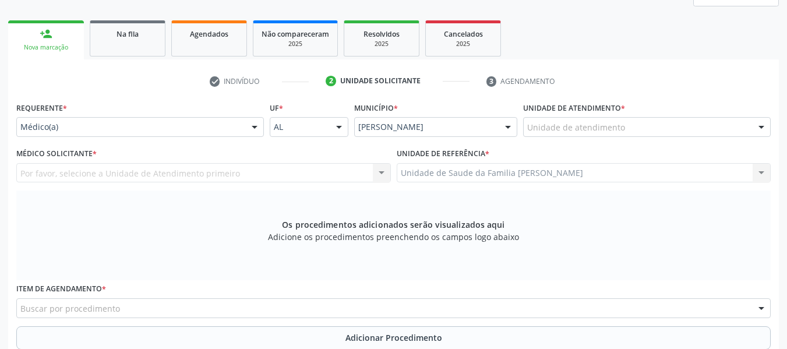
scroll to position [146, 0]
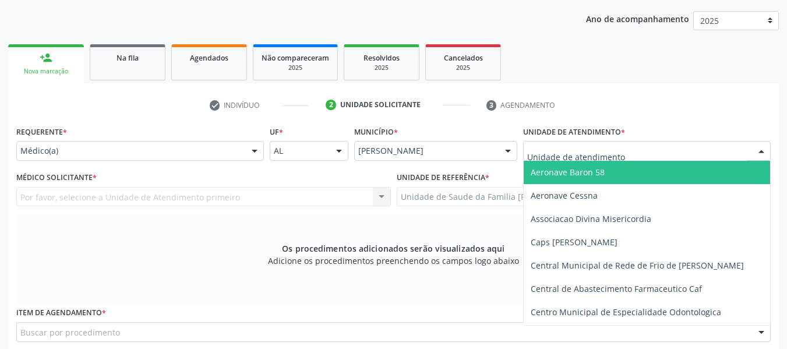
click at [759, 150] on div at bounding box center [760, 151] width 17 height 20
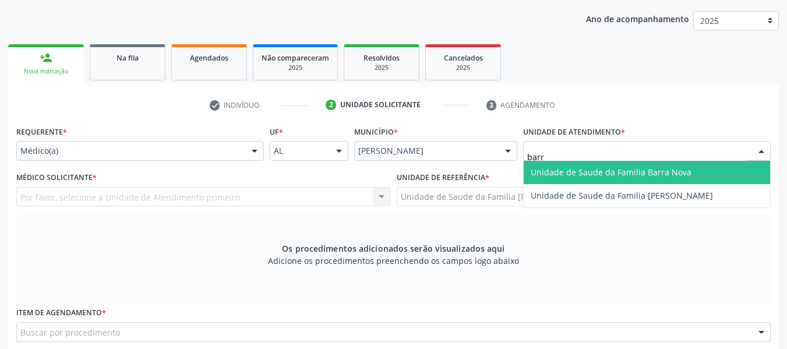
type input "barro"
click at [610, 169] on span "Unidade de Saude da Familia [PERSON_NAME]" at bounding box center [621, 172] width 182 height 11
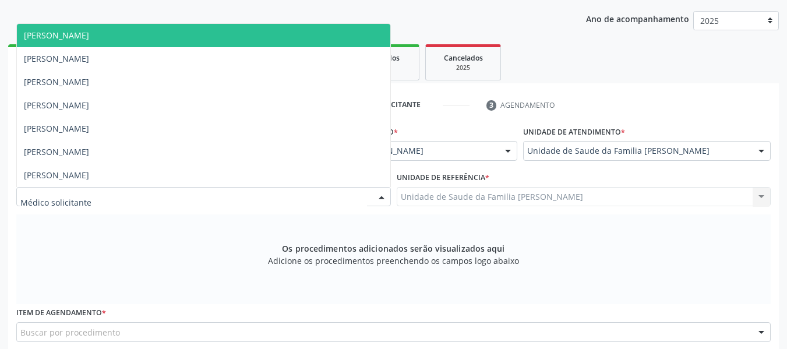
click at [384, 195] on div at bounding box center [381, 197] width 17 height 20
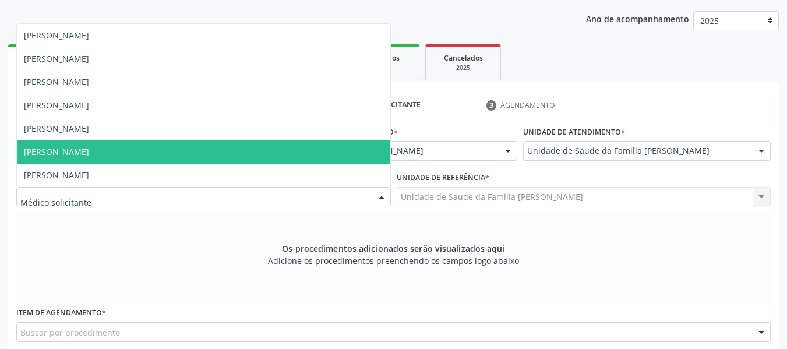
click at [123, 146] on span "[PERSON_NAME]" at bounding box center [203, 151] width 373 height 23
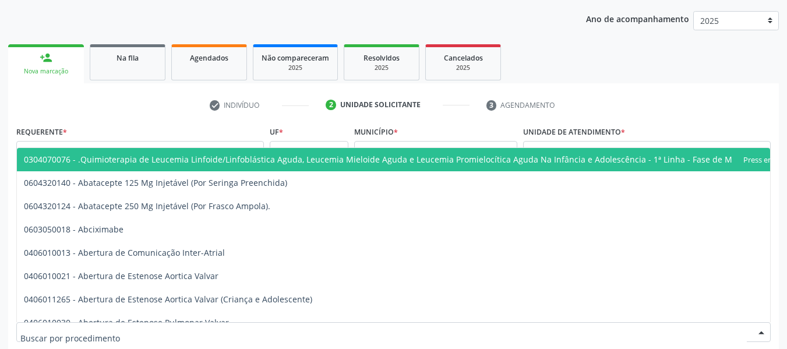
scroll to position [147, 0]
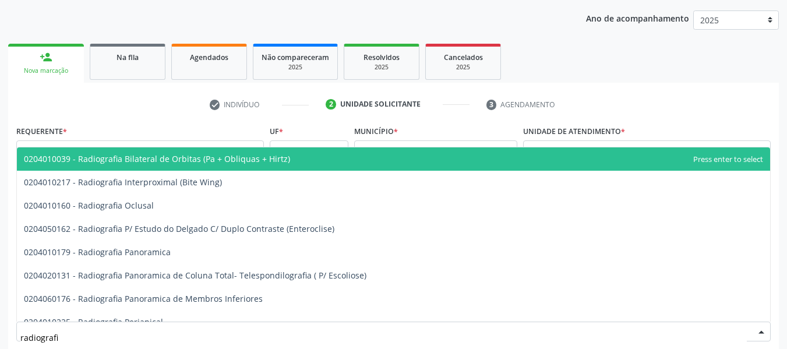
type input "radiografia"
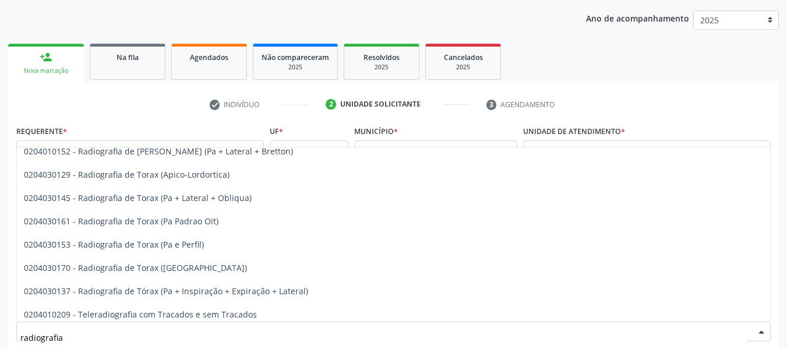
scroll to position [1503, 0]
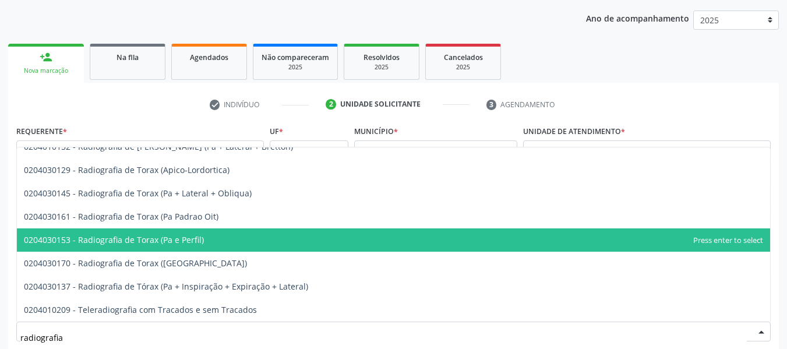
click at [206, 236] on span "0204030153 - Radiografia de Torax (Pa e Perfil)" at bounding box center [393, 239] width 753 height 23
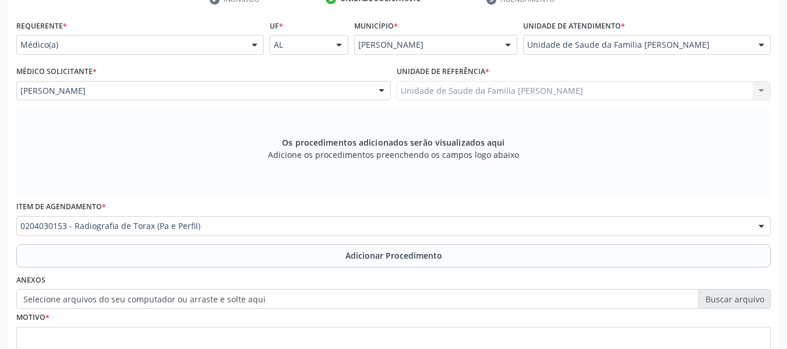
scroll to position [263, 0]
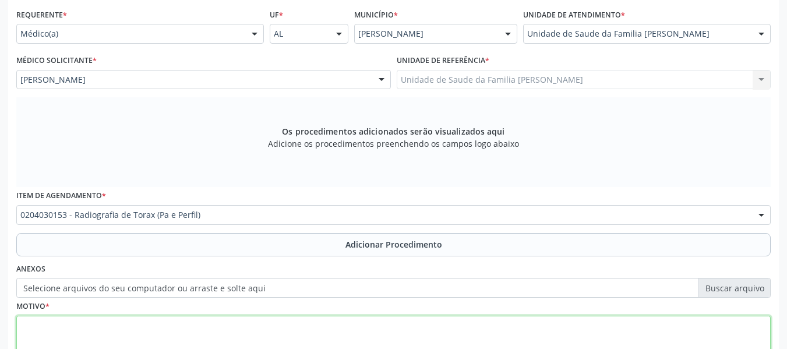
click at [71, 336] on textarea at bounding box center [393, 338] width 754 height 44
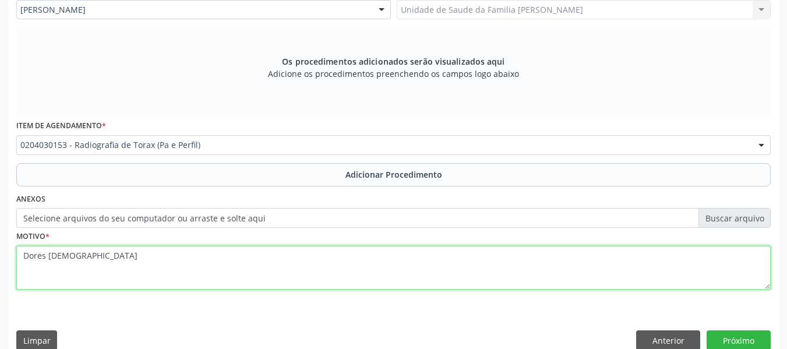
scroll to position [350, 0]
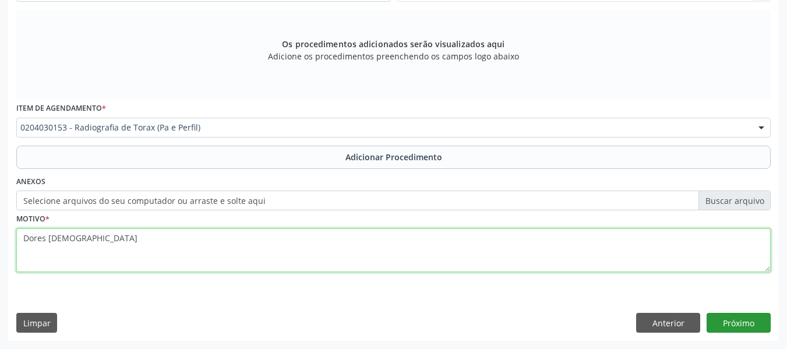
type textarea "Dores toráxicas"
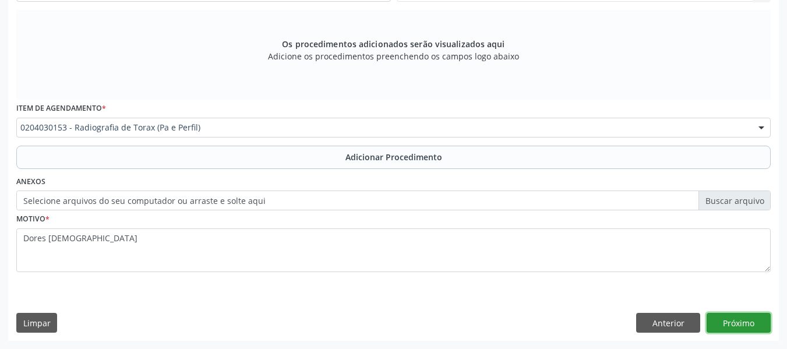
click at [745, 324] on button "Próximo" at bounding box center [738, 323] width 64 height 20
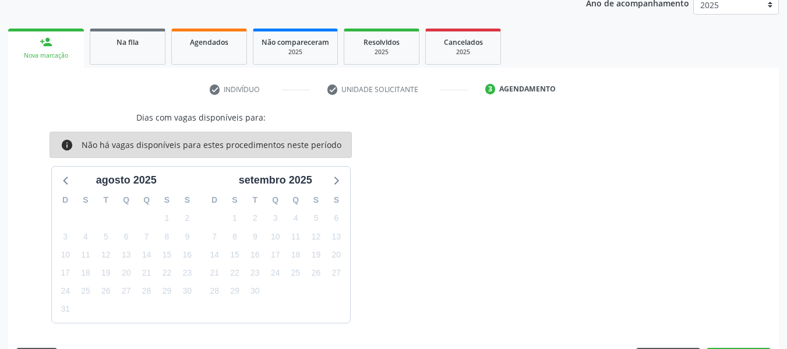
scroll to position [196, 0]
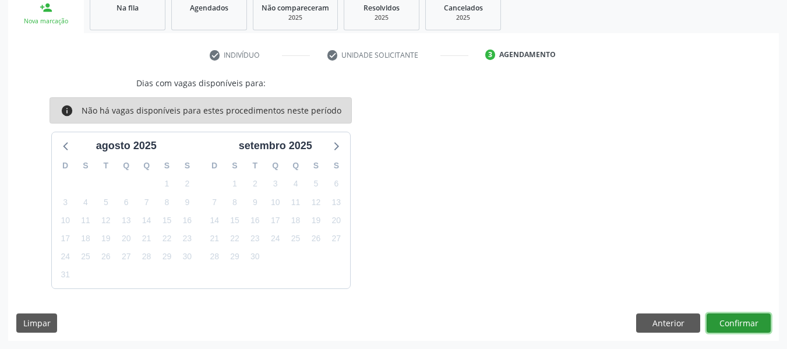
click at [745, 324] on button "Confirmar" at bounding box center [738, 323] width 64 height 20
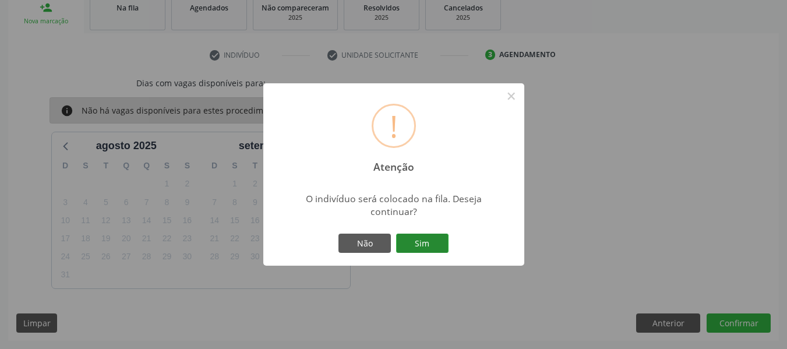
click at [427, 238] on button "Sim" at bounding box center [422, 243] width 52 height 20
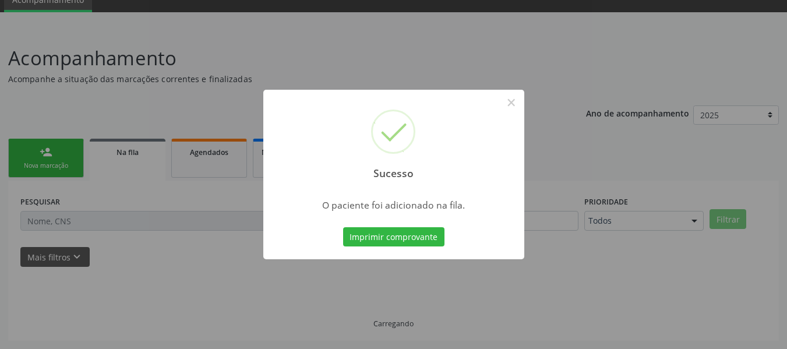
scroll to position [52, 0]
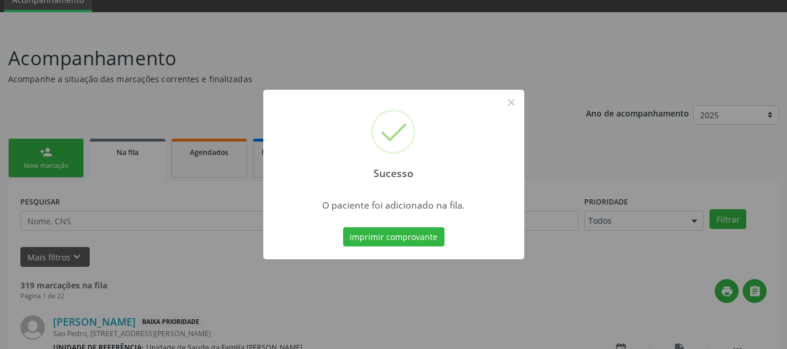
click at [39, 147] on div "Sucesso × O paciente foi adicionado na fila. Imprimir comprovante Cancel" at bounding box center [393, 174] width 787 height 349
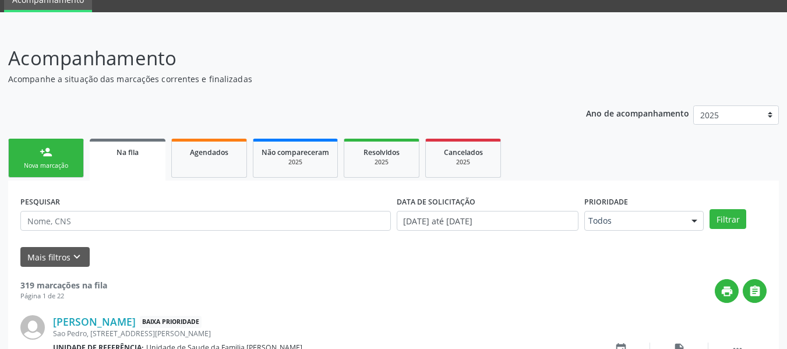
click at [39, 147] on link "person_add Nova marcação" at bounding box center [46, 158] width 76 height 39
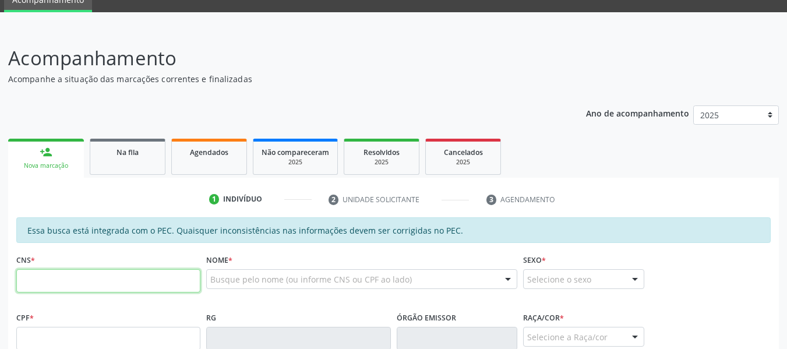
click at [48, 280] on input "text" at bounding box center [108, 280] width 184 height 23
type input "706 9031 9621 6530"
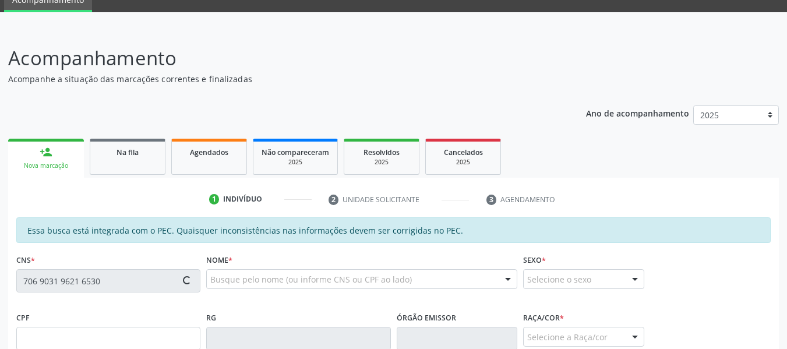
type input "470.132.904-59"
type input "26/03/1960"
type input "Maria José Alves"
type input "(82) 98842-4632"
type input "67"
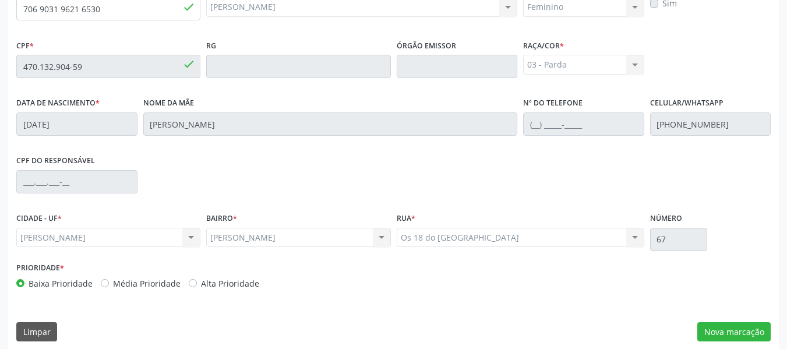
scroll to position [332, 0]
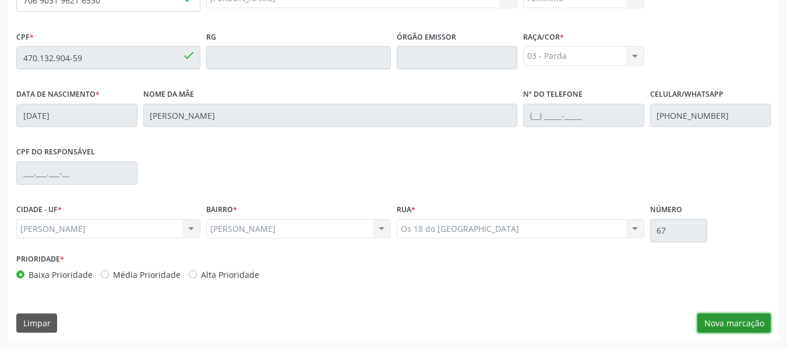
click at [731, 318] on button "Nova marcação" at bounding box center [733, 323] width 73 height 20
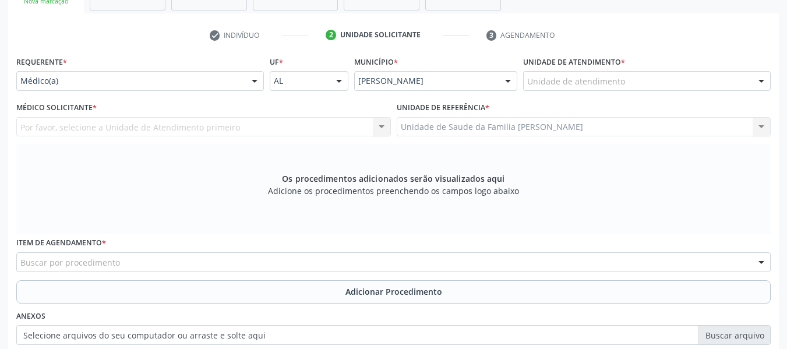
scroll to position [208, 0]
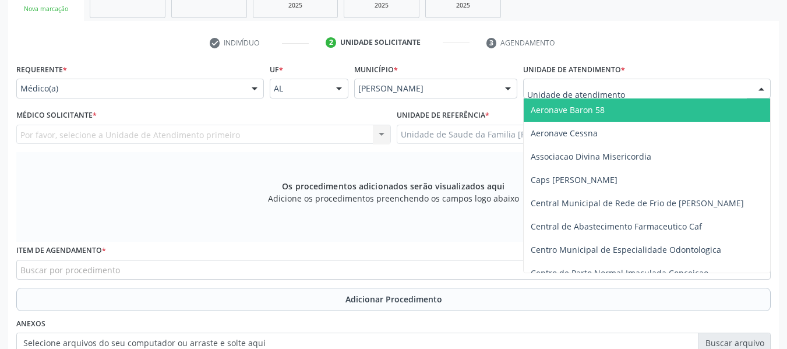
click at [759, 90] on div at bounding box center [760, 89] width 17 height 20
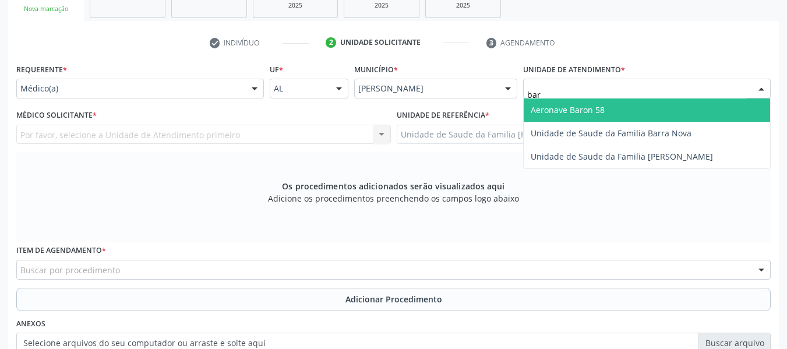
type input "barr"
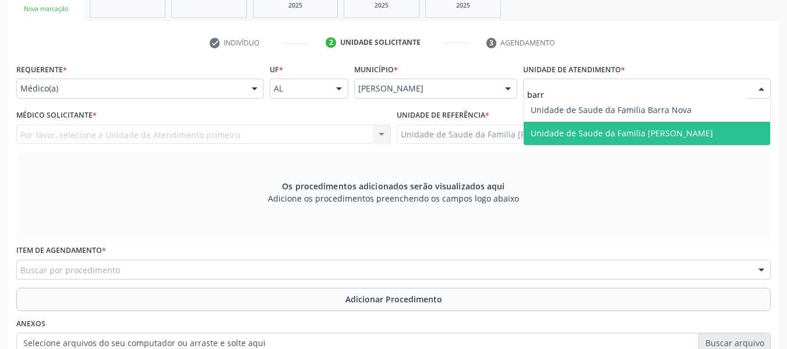
click at [685, 133] on span "Unidade de Saude da Familia [PERSON_NAME]" at bounding box center [621, 133] width 182 height 11
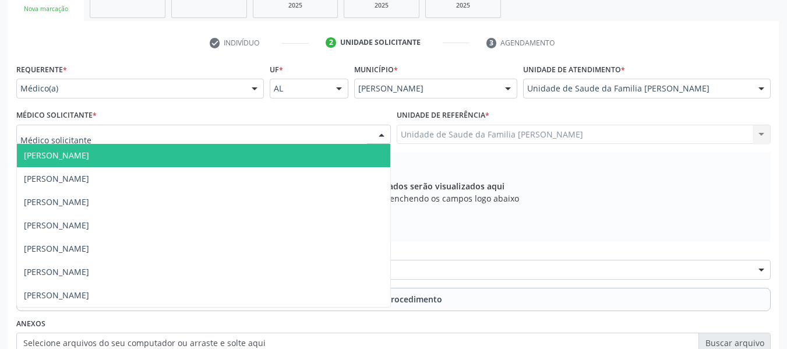
click at [383, 130] on div at bounding box center [381, 135] width 17 height 20
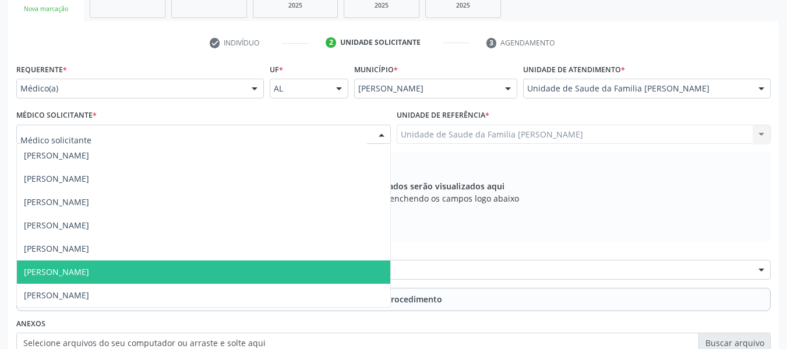
click at [120, 268] on span "[PERSON_NAME]" at bounding box center [203, 271] width 373 height 23
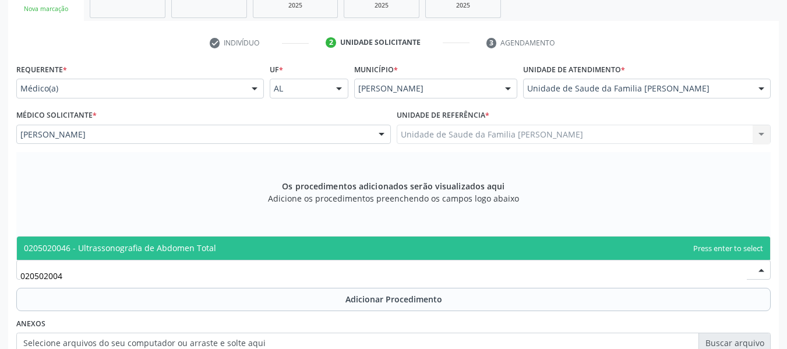
type input "0205020046"
click at [157, 248] on span "0205020046 - Ultrassonografia de Abdomen Total" at bounding box center [120, 247] width 192 height 11
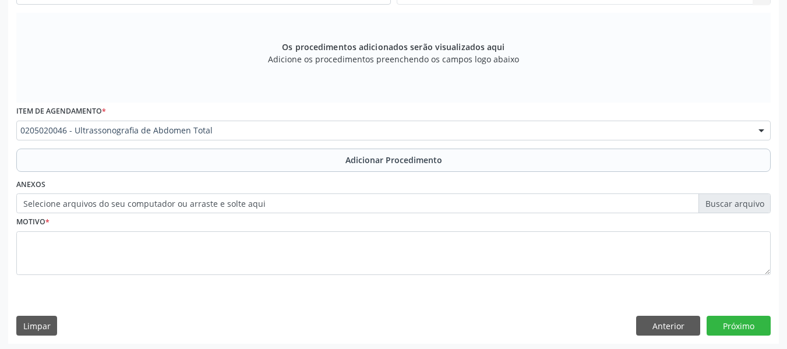
scroll to position [350, 0]
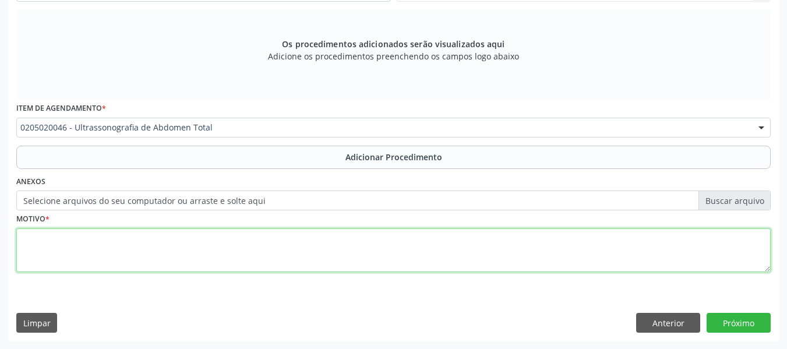
click at [40, 242] on textarea at bounding box center [393, 250] width 754 height 44
type textarea "Dores abdominais"
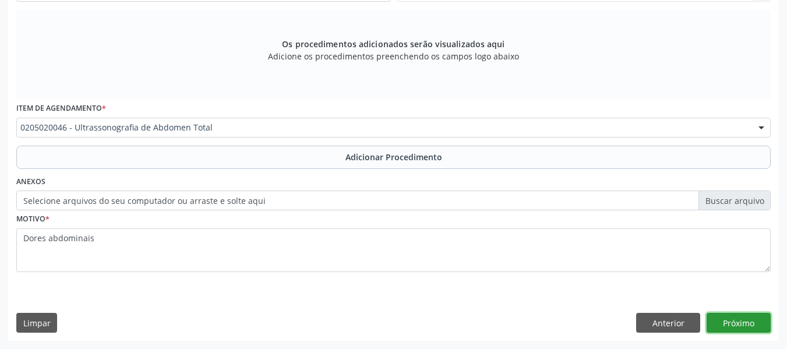
click at [741, 323] on button "Próximo" at bounding box center [738, 323] width 64 height 20
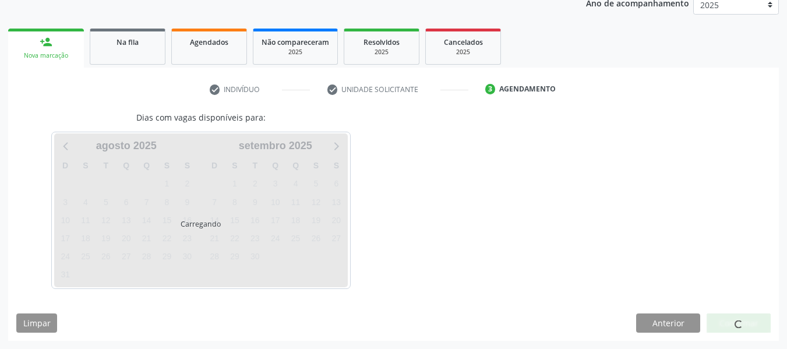
scroll to position [196, 0]
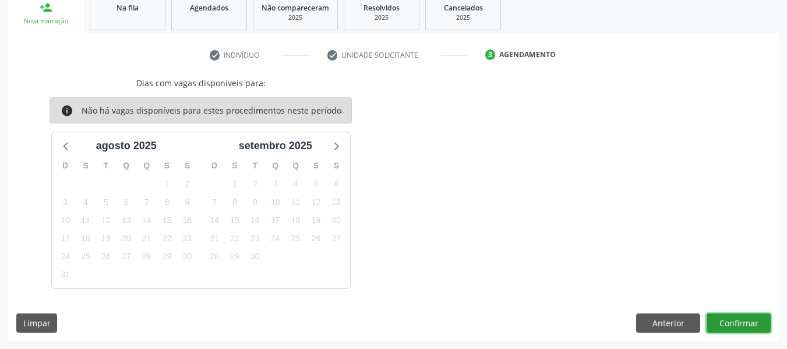
click at [738, 317] on button "Confirmar" at bounding box center [738, 323] width 64 height 20
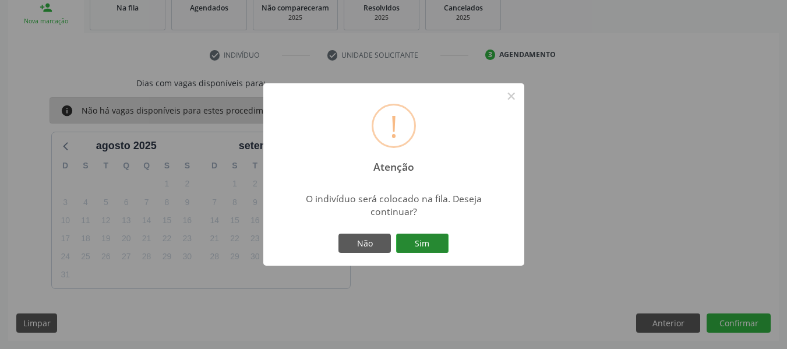
click at [416, 240] on button "Sim" at bounding box center [422, 243] width 52 height 20
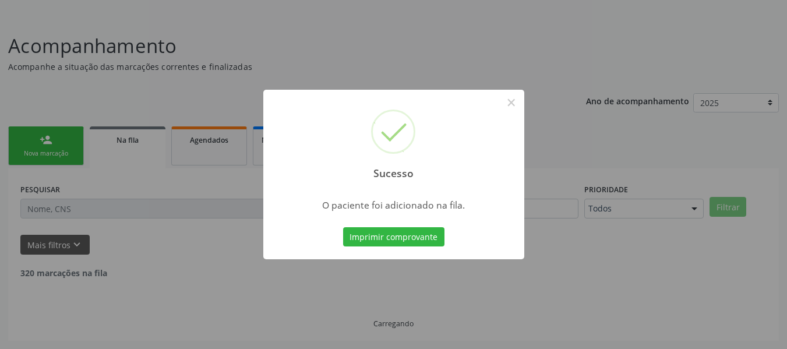
scroll to position [52, 0]
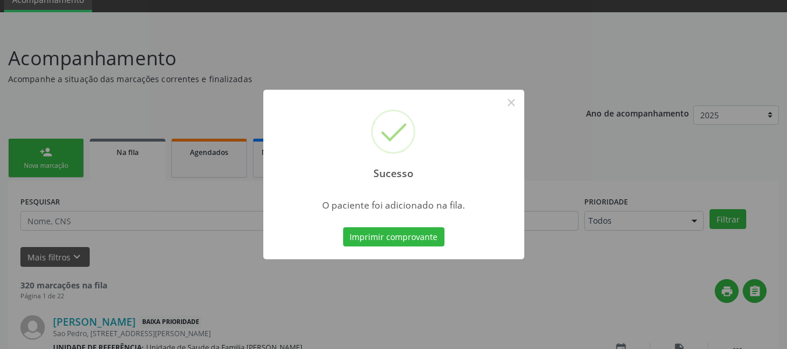
click at [34, 151] on div "Sucesso × O paciente foi adicionado na fila. Imprimir comprovante Cancel" at bounding box center [393, 174] width 787 height 349
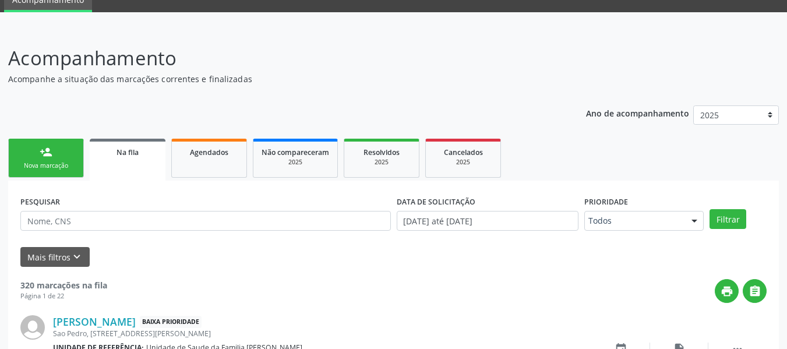
click at [37, 158] on link "person_add Nova marcação" at bounding box center [46, 158] width 76 height 39
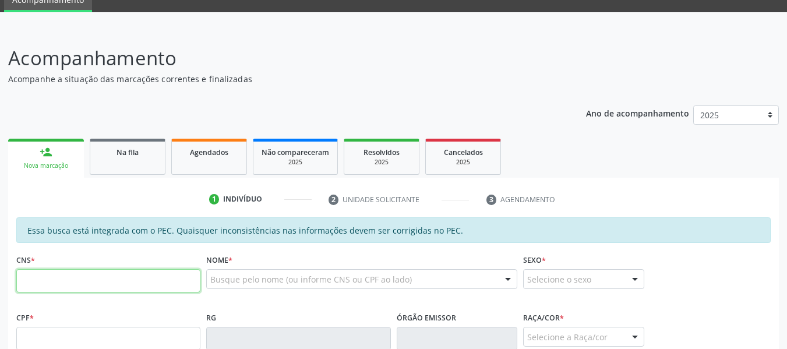
click at [55, 282] on input "text" at bounding box center [108, 280] width 184 height 23
type input "706 9031 9621 6530"
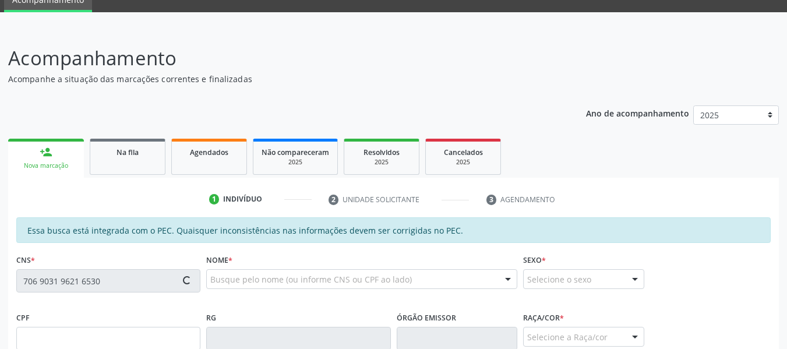
type input "470.132.904-59"
type input "26/03/1960"
type input "Maria José Alves"
type input "(82) 98842-4632"
type input "67"
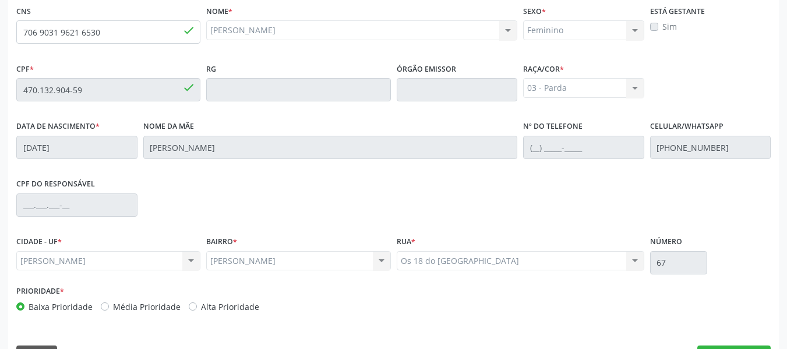
scroll to position [332, 0]
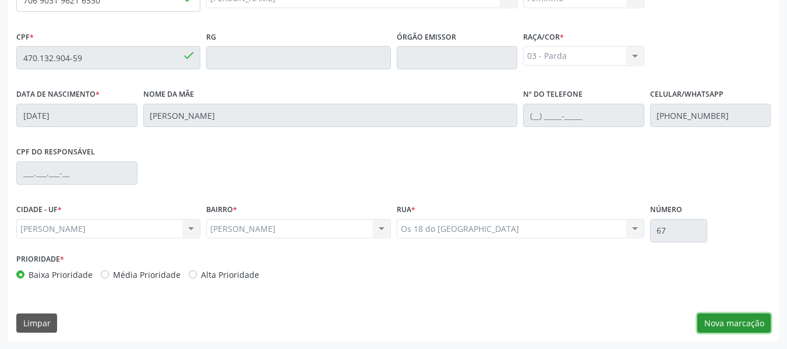
click at [736, 320] on button "Nova marcação" at bounding box center [733, 323] width 73 height 20
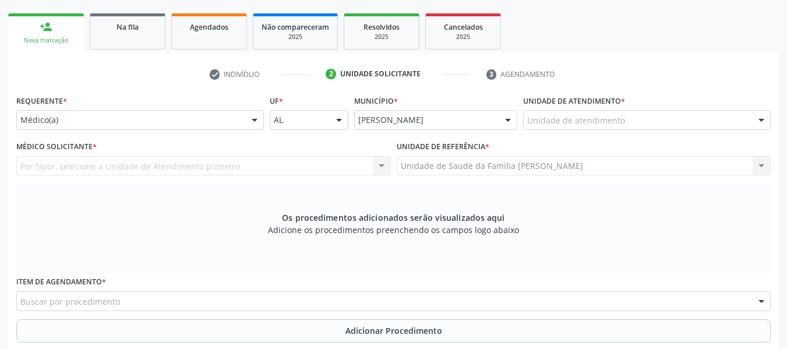
scroll to position [115, 0]
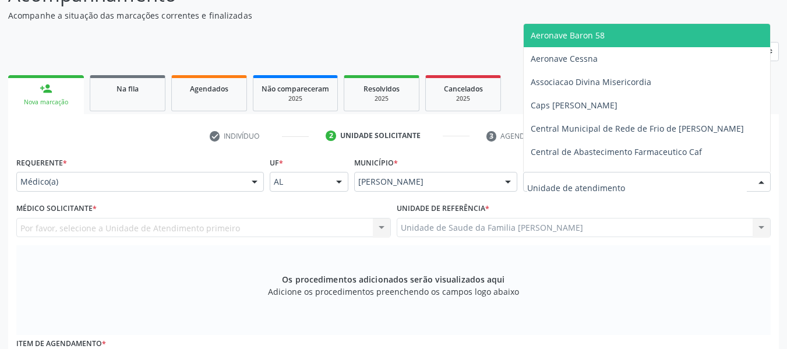
click at [763, 180] on div at bounding box center [760, 182] width 17 height 20
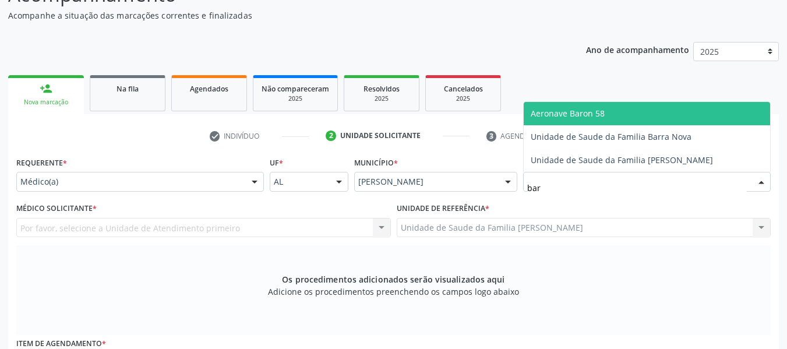
type input "barr"
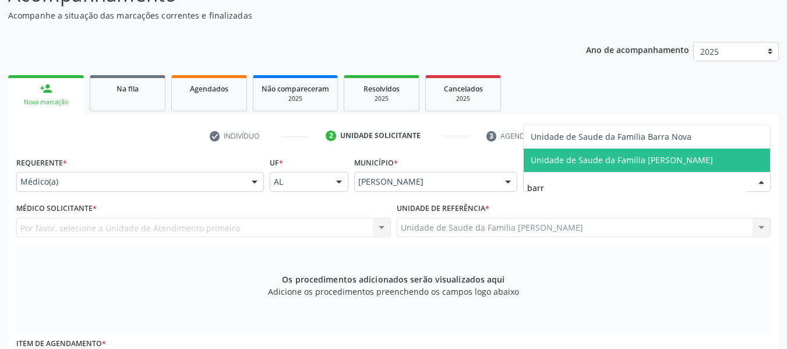
click at [659, 160] on span "Unidade de Saude da Familia [PERSON_NAME]" at bounding box center [621, 159] width 182 height 11
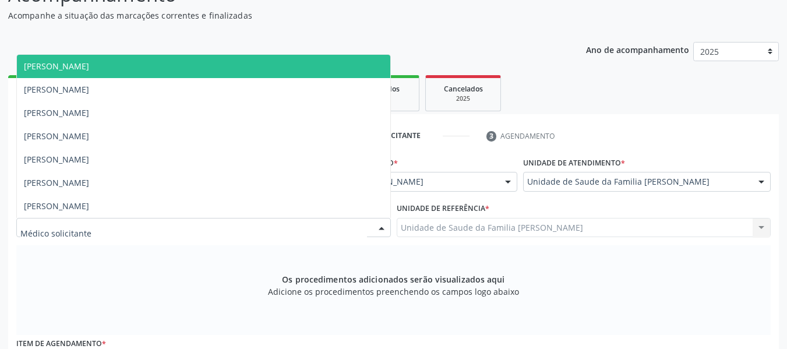
click at [382, 226] on div at bounding box center [381, 228] width 17 height 20
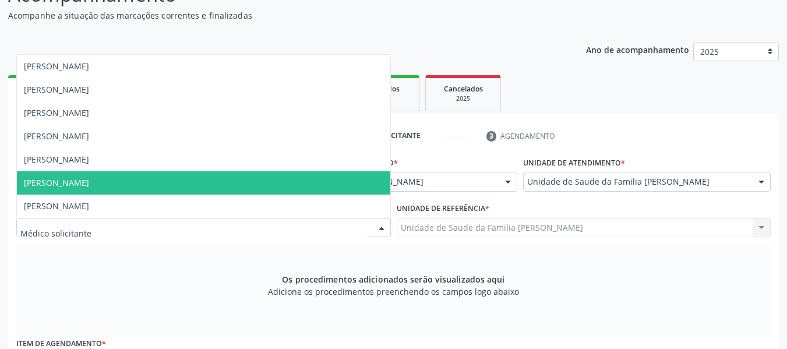
click at [89, 179] on span "[PERSON_NAME]" at bounding box center [56, 182] width 65 height 11
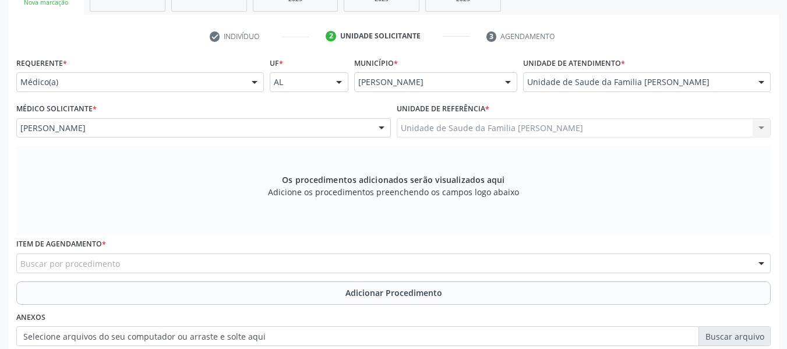
scroll to position [232, 0]
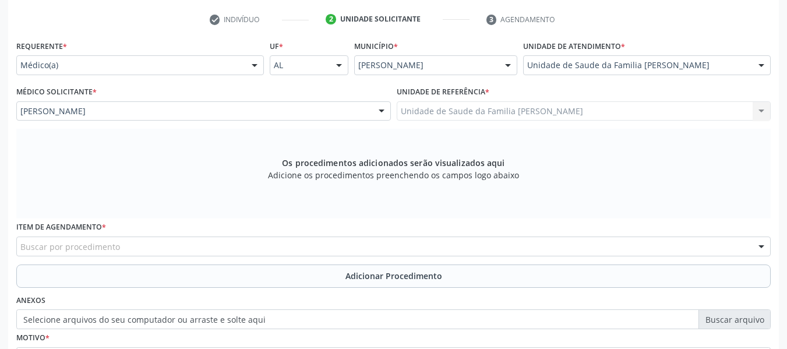
click at [115, 236] on div "Item de agendamento * Buscar por procedimento 0304070076 - .Quimioterapia de Le…" at bounding box center [393, 236] width 754 height 37
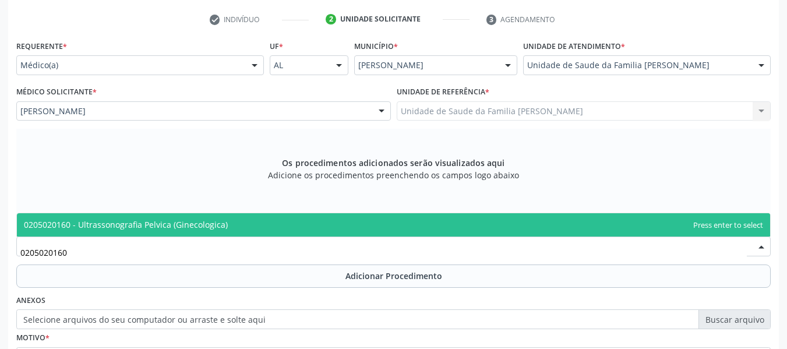
click at [146, 220] on span "0205020160 - Ultrassonografia Pelvica (Ginecologica)" at bounding box center [126, 224] width 204 height 11
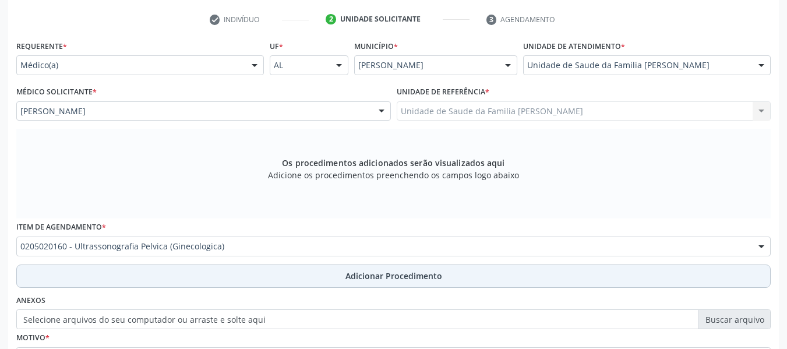
click at [373, 271] on span "Adicionar Procedimento" at bounding box center [393, 276] width 97 height 12
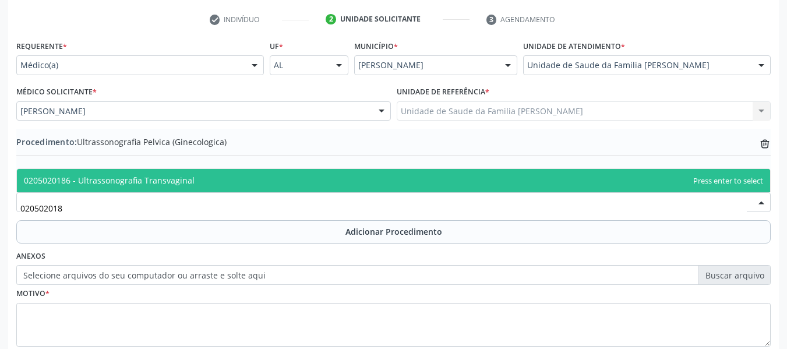
type input "0205020186"
click at [170, 175] on span "0205020186 - Ultrassonografia Transvaginal" at bounding box center [109, 180] width 171 height 11
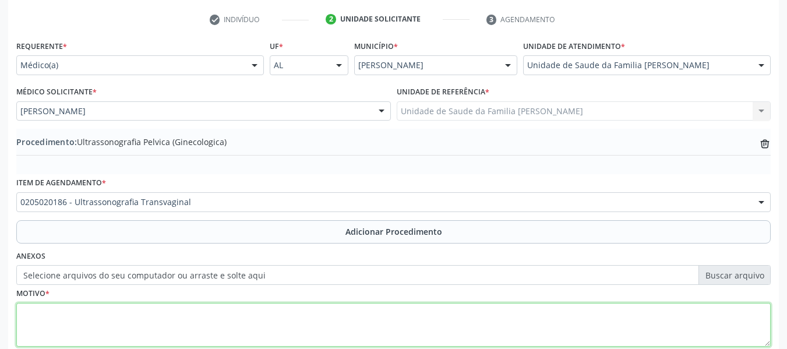
click at [87, 316] on textarea at bounding box center [393, 325] width 754 height 44
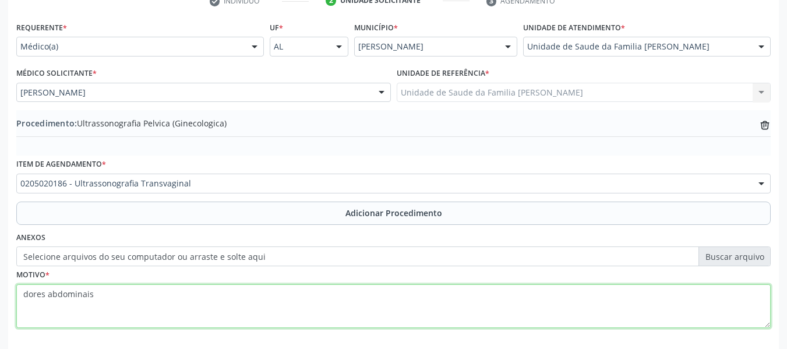
scroll to position [306, 0]
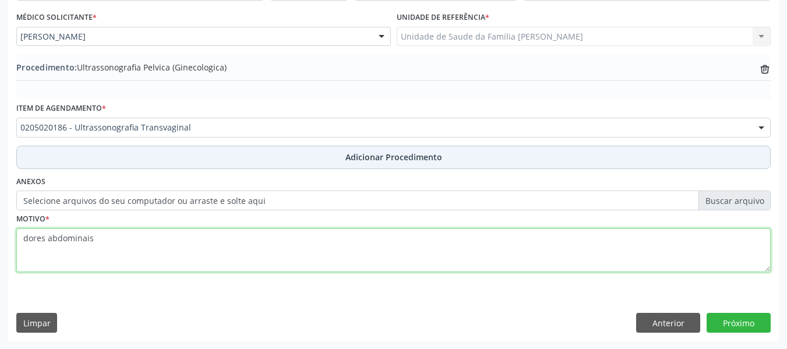
type textarea "dores abdominais"
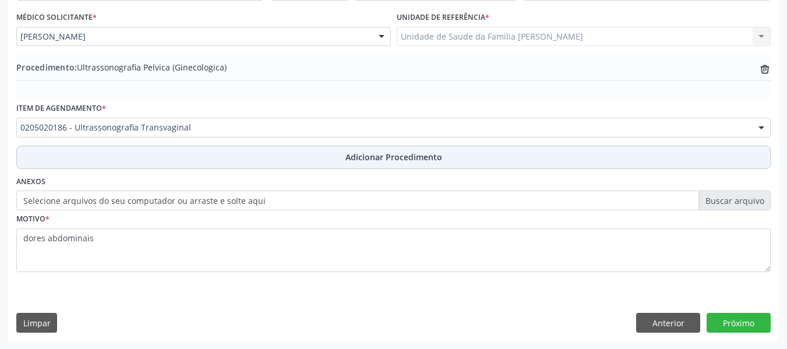
click at [391, 155] on span "Adicionar Procedimento" at bounding box center [393, 157] width 97 height 12
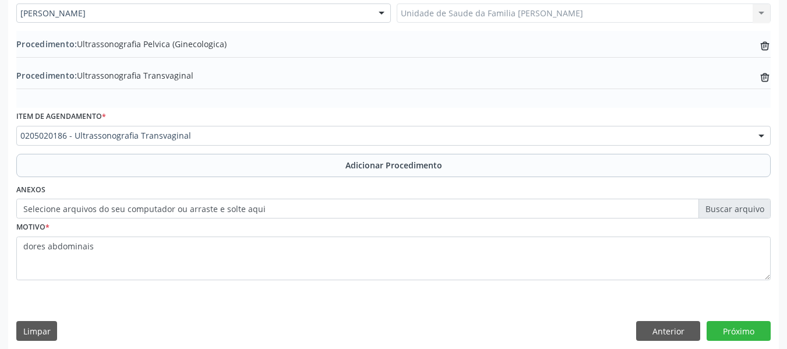
scroll to position [338, 0]
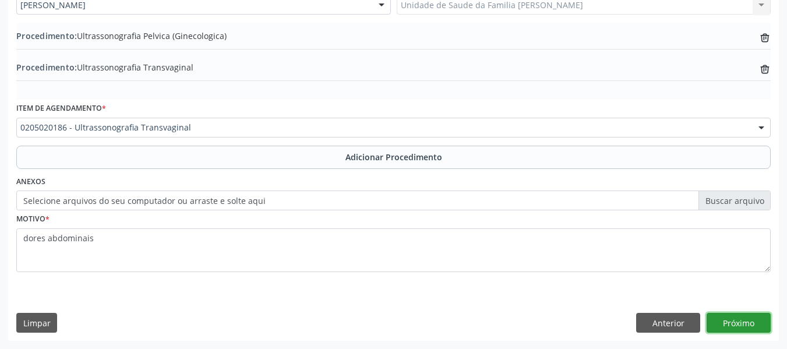
click at [750, 321] on button "Próximo" at bounding box center [738, 323] width 64 height 20
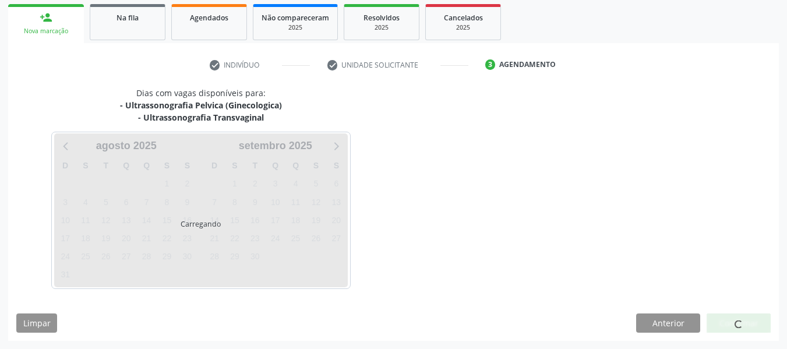
scroll to position [221, 0]
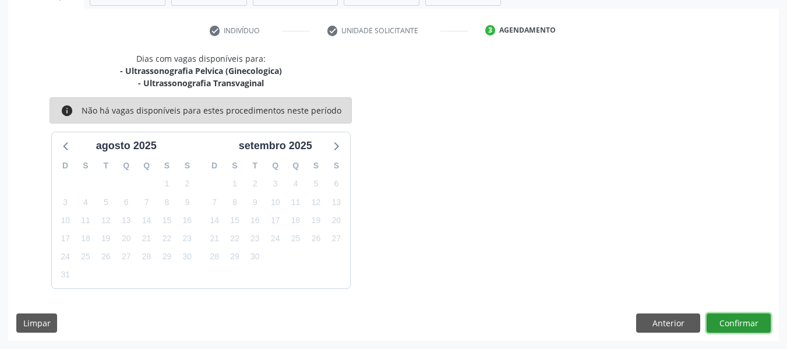
click at [759, 321] on button "Confirmar" at bounding box center [738, 323] width 64 height 20
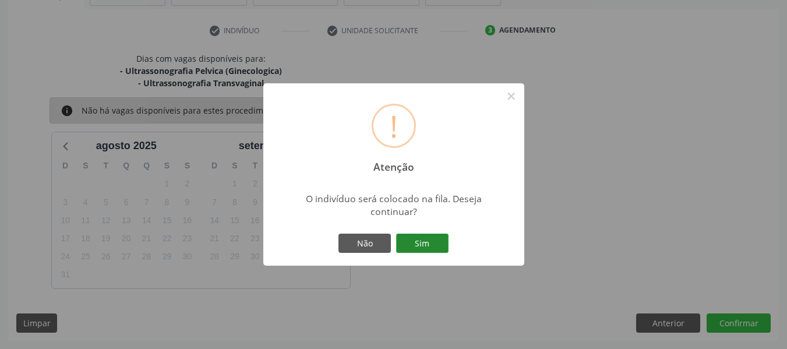
click at [427, 240] on button "Sim" at bounding box center [422, 243] width 52 height 20
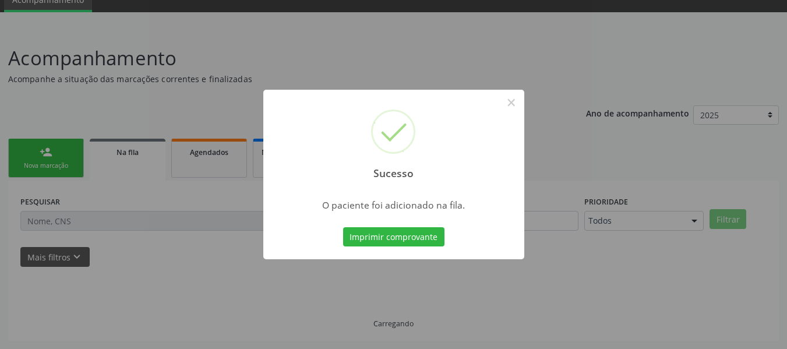
scroll to position [52, 0]
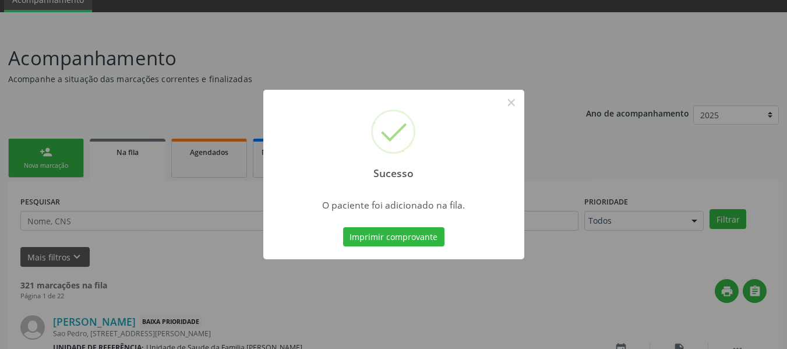
click at [44, 149] on div "Sucesso × O paciente foi adicionado na fila. Imprimir comprovante Cancel" at bounding box center [393, 174] width 787 height 349
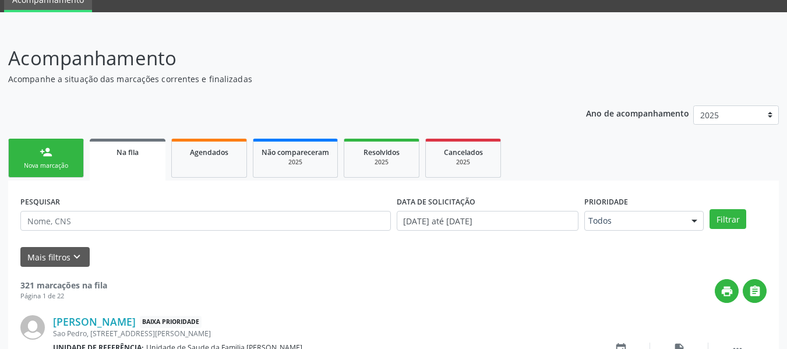
click at [44, 149] on div "person_add" at bounding box center [46, 152] width 13 height 13
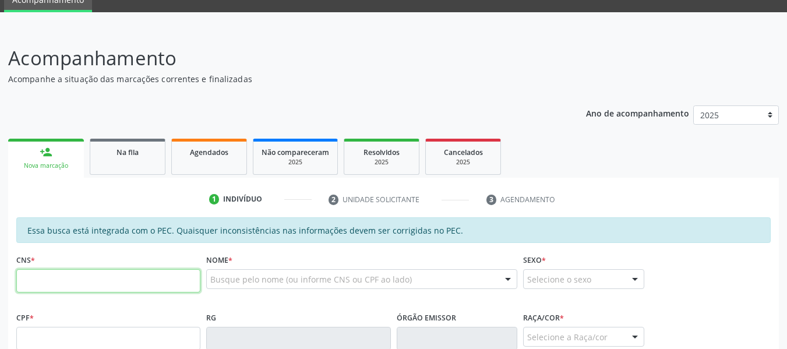
click at [52, 286] on input "text" at bounding box center [108, 280] width 184 height 23
type input "706 4091 2529 3486"
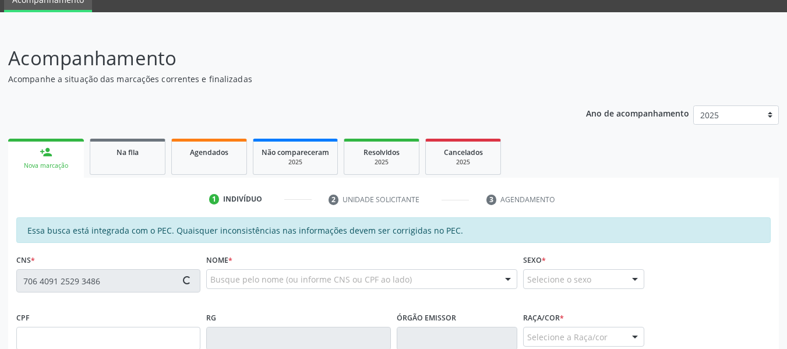
type input "483.035.774-68"
type input "10/09/1958"
type input "Jocelina Maria dos Ssntos"
type input "(82) 99931-6246"
type input "352"
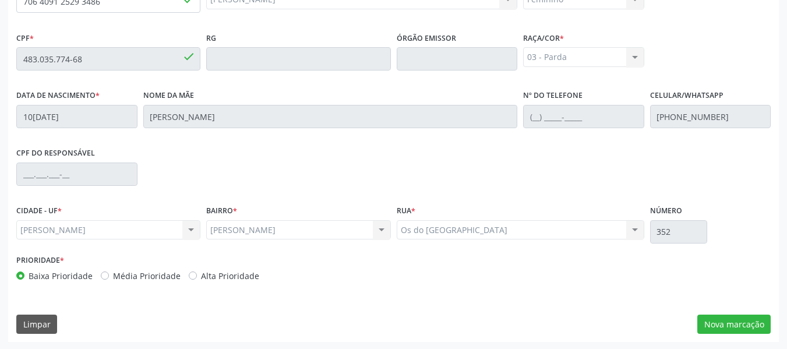
scroll to position [332, 0]
click at [752, 320] on button "Nova marcação" at bounding box center [733, 323] width 73 height 20
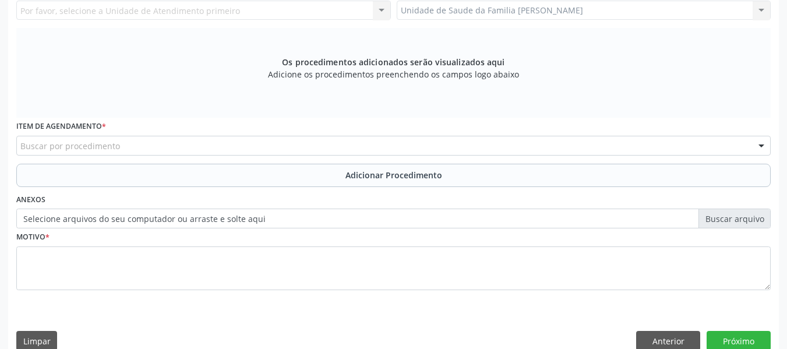
click at [759, 9] on div "Unidade de Saude da Familia Barro Vermelho Unidade de Saude da Familia Barro Ve…" at bounding box center [583, 11] width 374 height 20
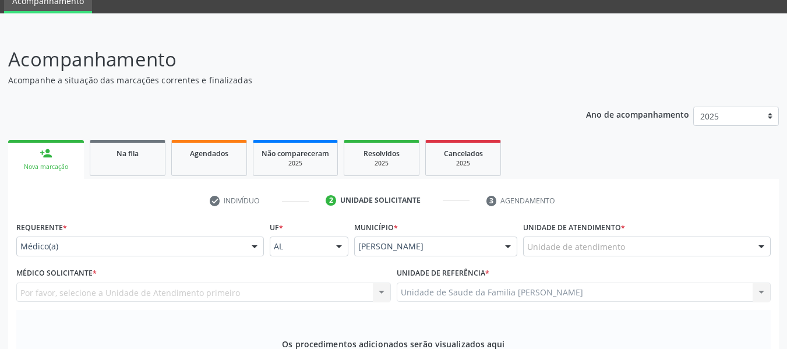
scroll to position [0, 0]
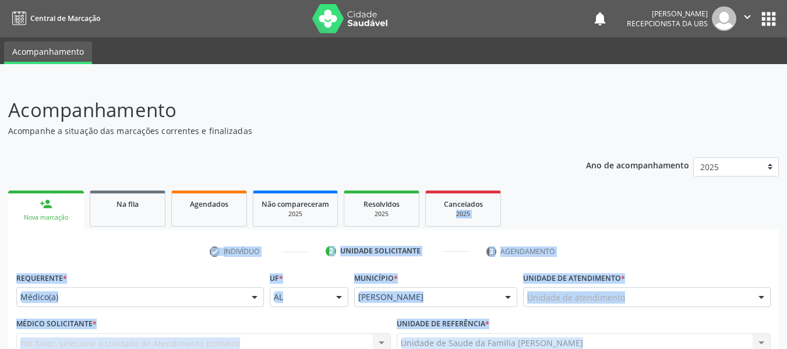
drag, startPoint x: 759, startPoint y: 9, endPoint x: 671, endPoint y: 210, distance: 219.3
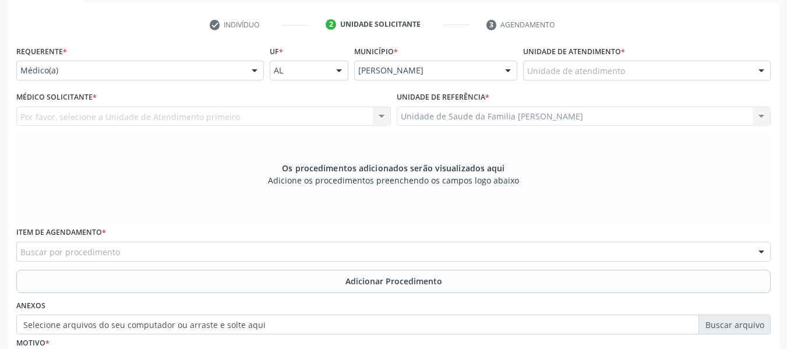
scroll to position [233, 0]
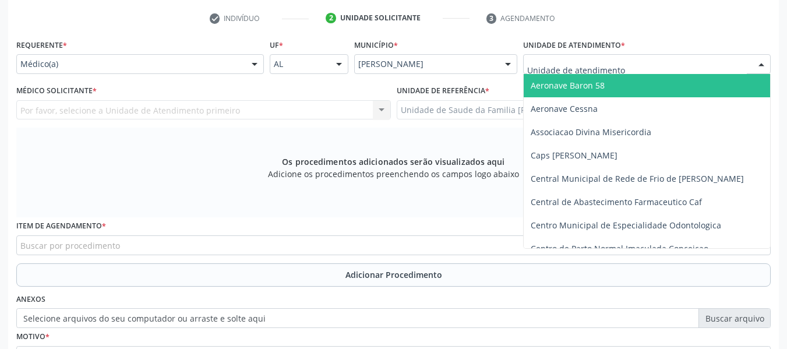
click at [759, 62] on div at bounding box center [760, 65] width 17 height 20
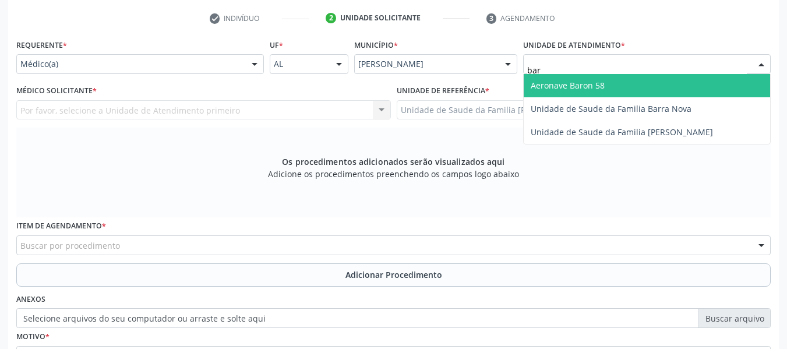
type input "barr"
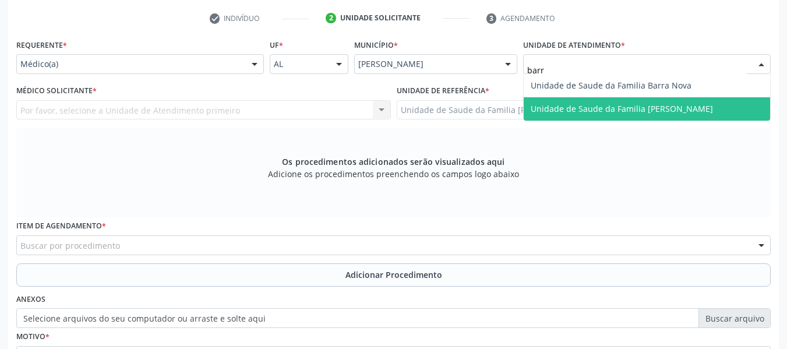
click at [623, 110] on span "Unidade de Saude da Familia [PERSON_NAME]" at bounding box center [621, 108] width 182 height 11
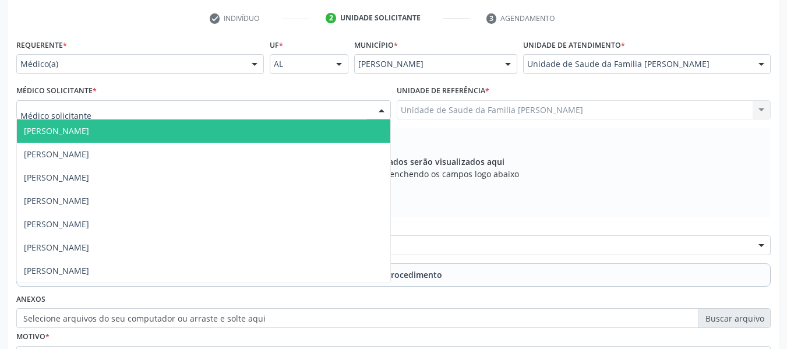
click at [383, 109] on div at bounding box center [381, 111] width 17 height 20
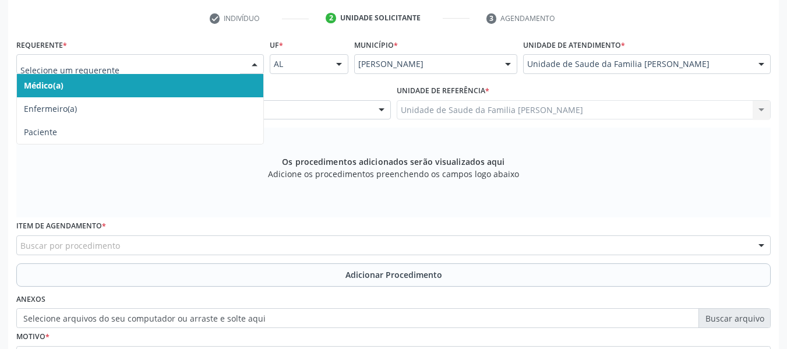
click at [255, 63] on div at bounding box center [254, 65] width 17 height 20
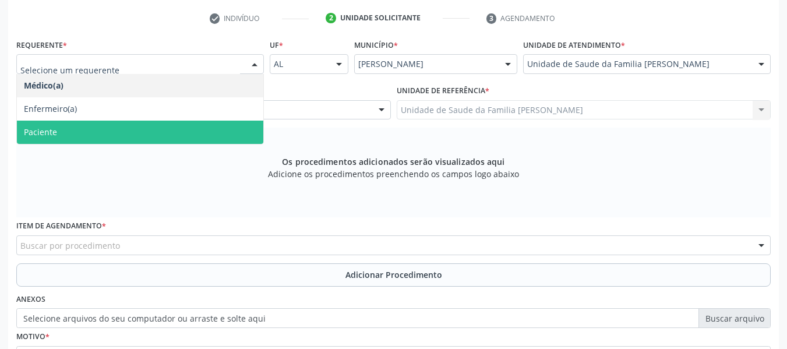
click at [62, 133] on span "Paciente" at bounding box center [140, 132] width 246 height 23
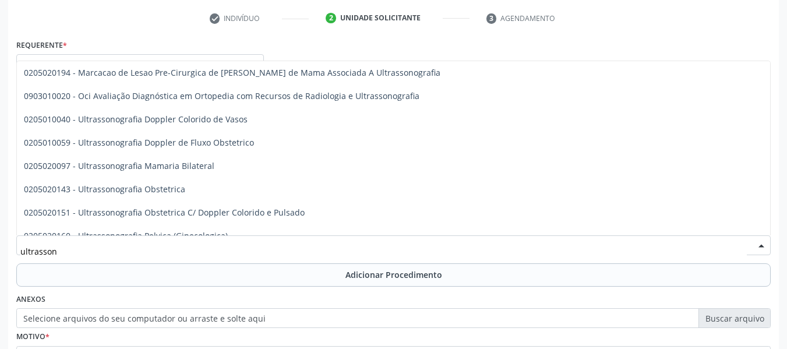
scroll to position [36, 0]
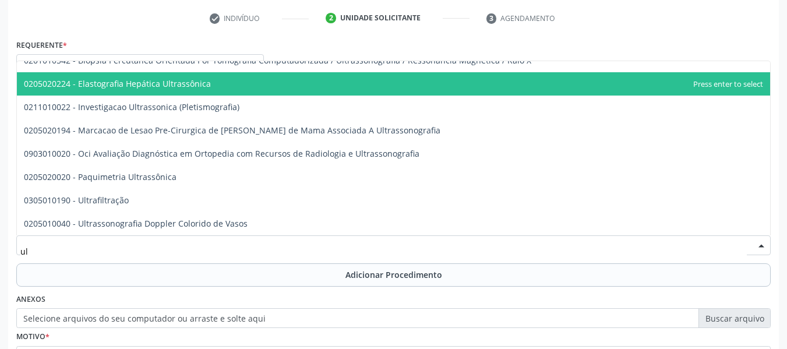
type input "u"
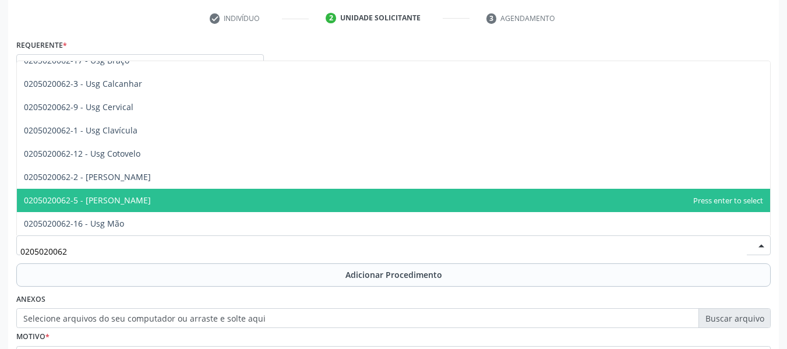
click at [115, 197] on span "0205020062-5 - Usg Joelho" at bounding box center [87, 199] width 127 height 11
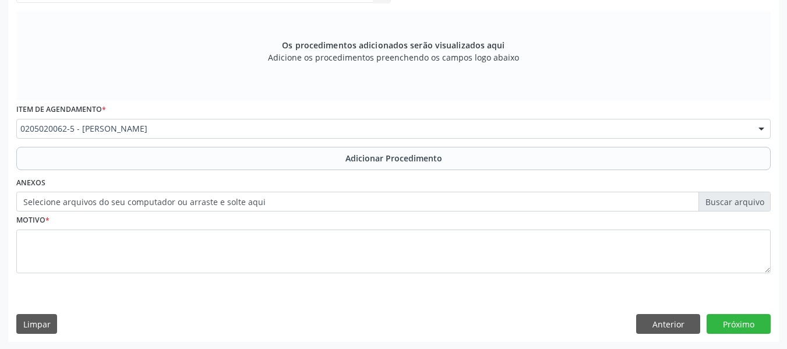
scroll to position [350, 0]
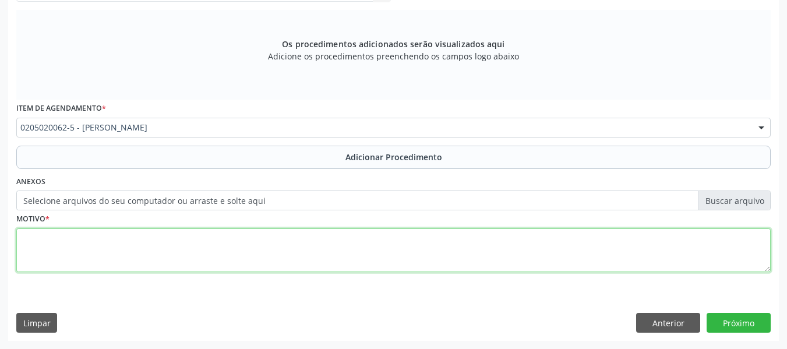
click at [48, 246] on textarea at bounding box center [393, 250] width 754 height 44
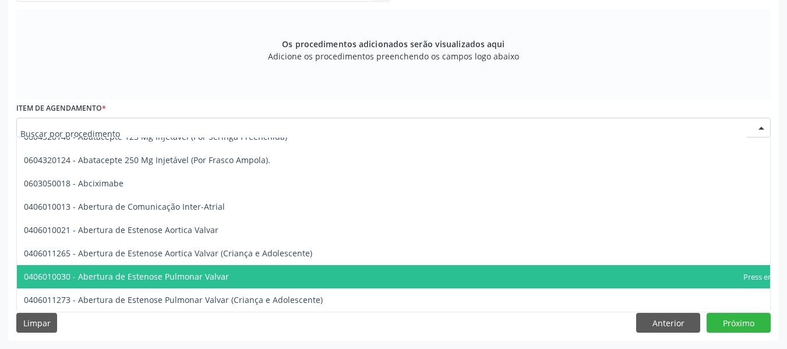
click at [133, 134] on div at bounding box center [393, 128] width 754 height 20
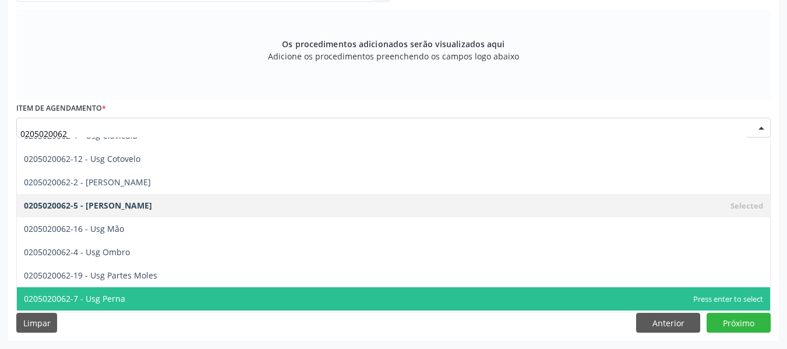
scroll to position [93, 0]
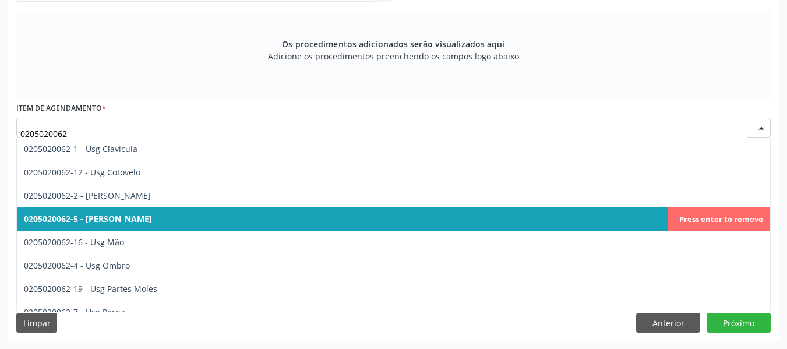
click at [103, 219] on span "0205020062-5 - Usg Joelho" at bounding box center [88, 218] width 128 height 11
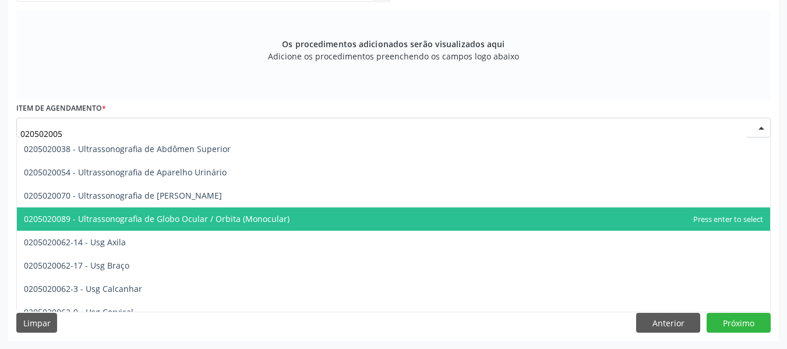
scroll to position [0, 0]
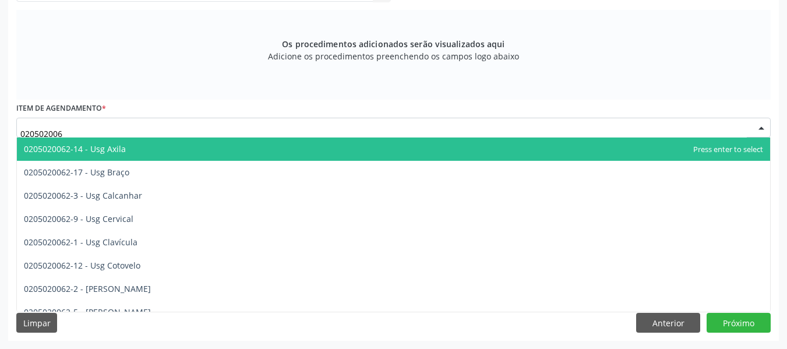
type input "0205020062"
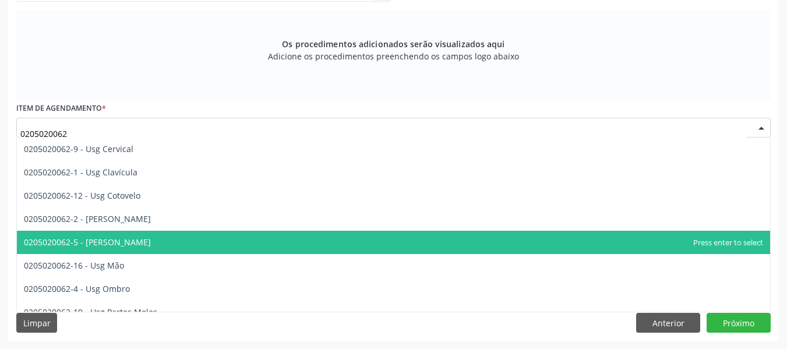
scroll to position [93, 0]
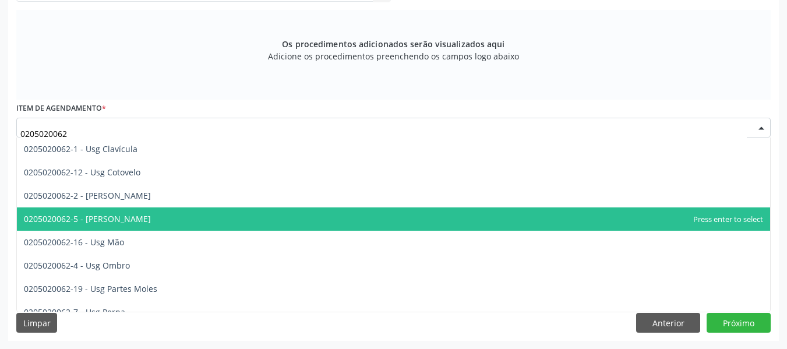
click at [105, 220] on span "0205020062-5 - Usg Joelho" at bounding box center [87, 218] width 127 height 11
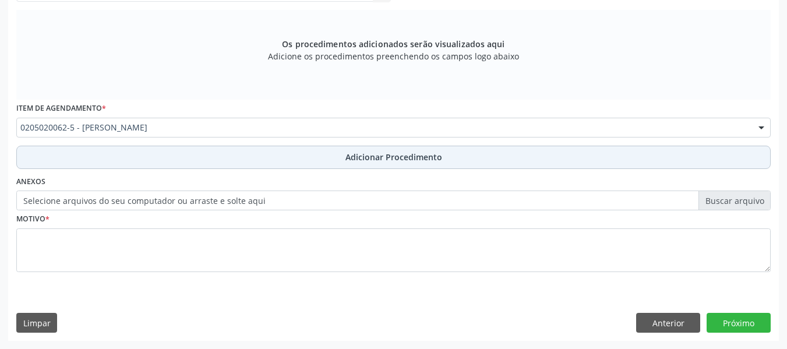
click at [394, 154] on span "Adicionar Procedimento" at bounding box center [393, 157] width 97 height 12
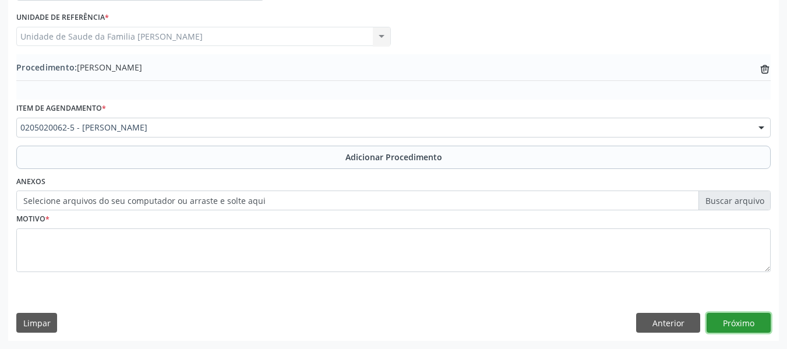
click at [742, 324] on button "Próximo" at bounding box center [738, 323] width 64 height 20
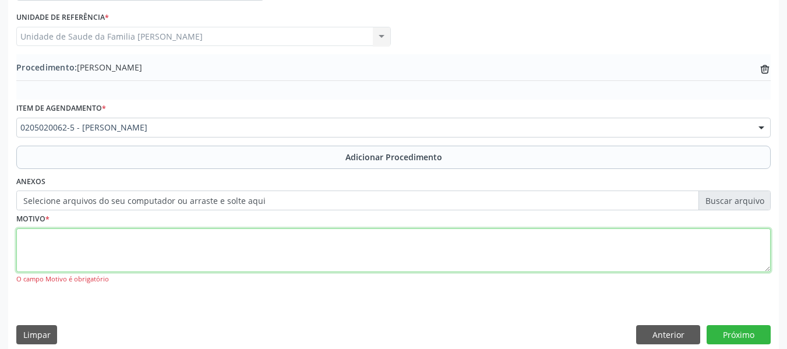
click at [68, 246] on textarea at bounding box center [393, 250] width 754 height 44
type textarea "artrose"
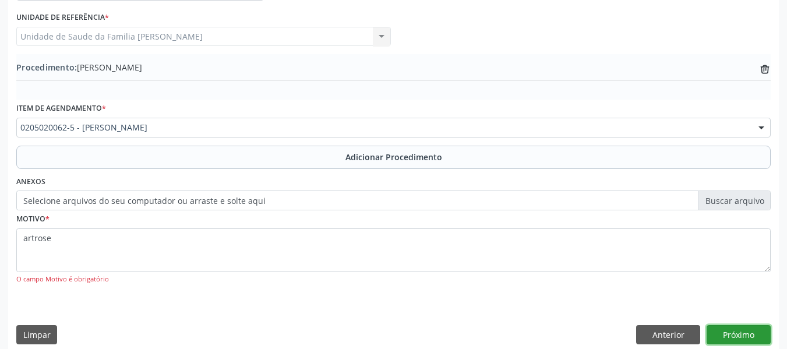
click at [753, 330] on button "Próximo" at bounding box center [738, 335] width 64 height 20
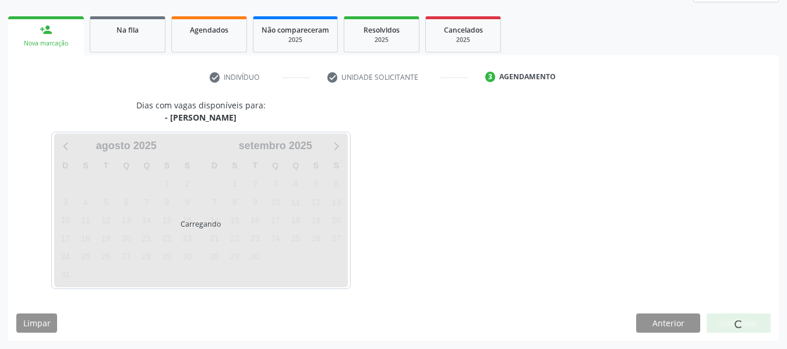
scroll to position [208, 0]
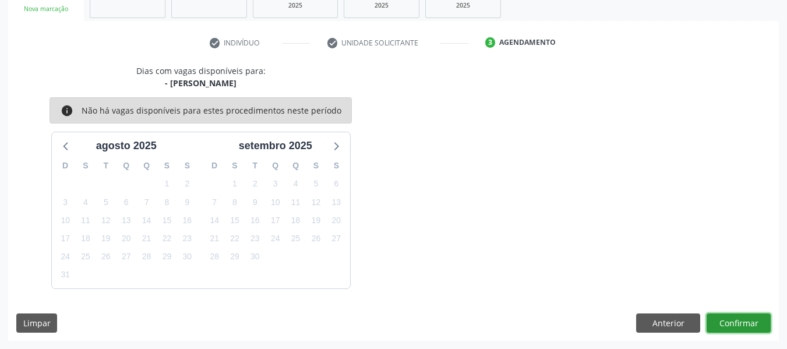
click at [744, 320] on button "Confirmar" at bounding box center [738, 323] width 64 height 20
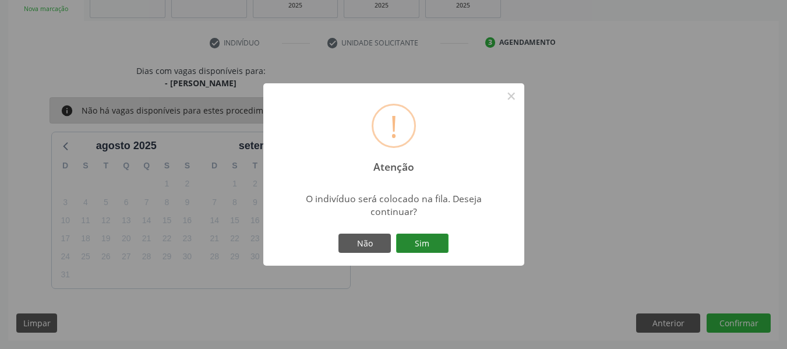
click at [425, 240] on button "Sim" at bounding box center [422, 243] width 52 height 20
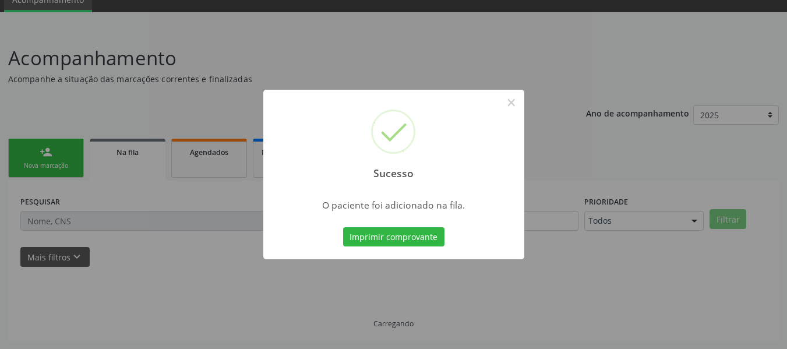
scroll to position [52, 0]
